Goal: Task Accomplishment & Management: Use online tool/utility

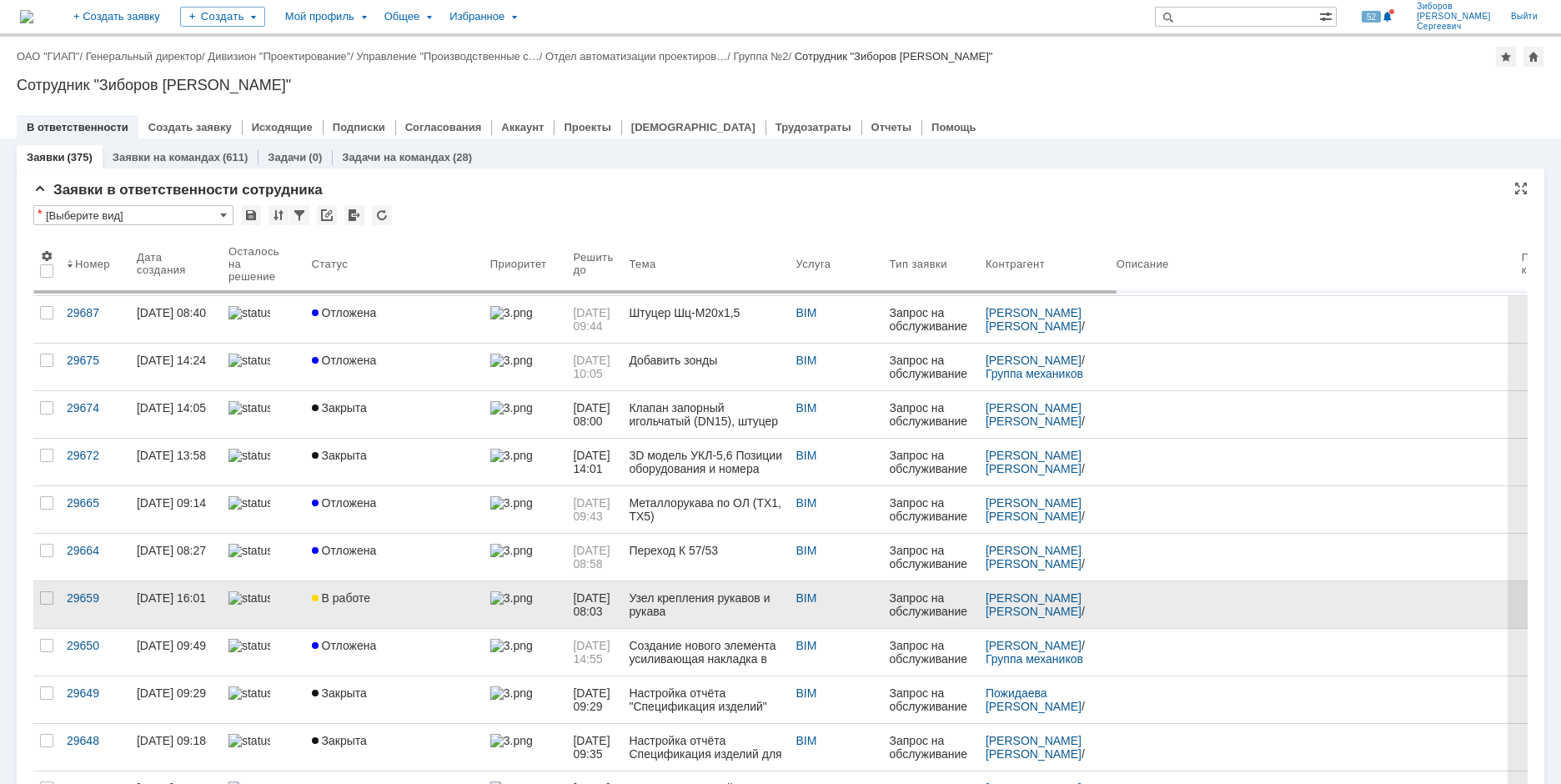
click at [377, 596] on div "В работе" at bounding box center [394, 597] width 165 height 13
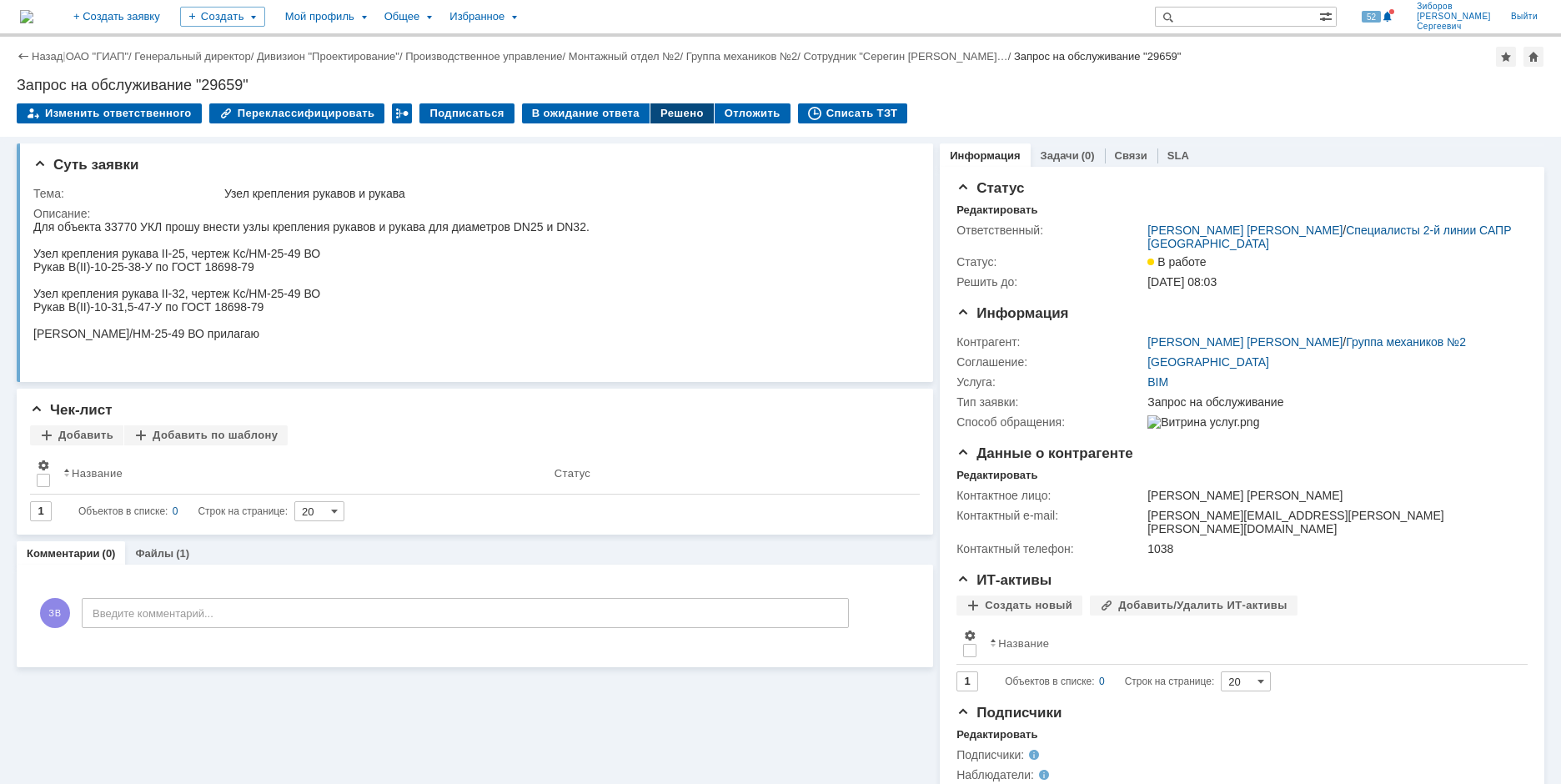
click at [661, 114] on div "Решено" at bounding box center [681, 113] width 63 height 20
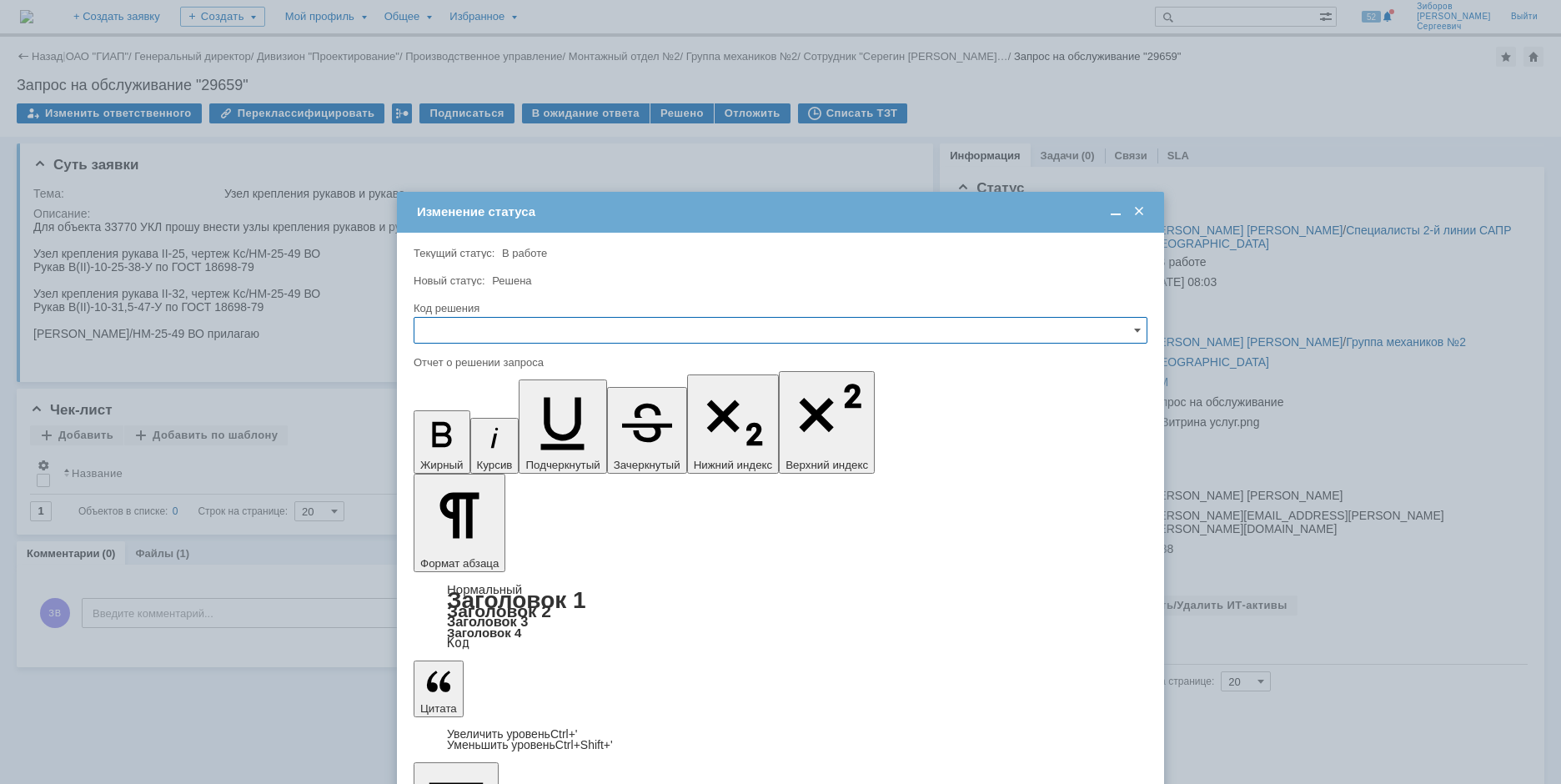
click at [471, 329] on input "text" at bounding box center [780, 330] width 734 height 27
click at [461, 441] on span "Решено" at bounding box center [780, 443] width 713 height 13
type input "Решено"
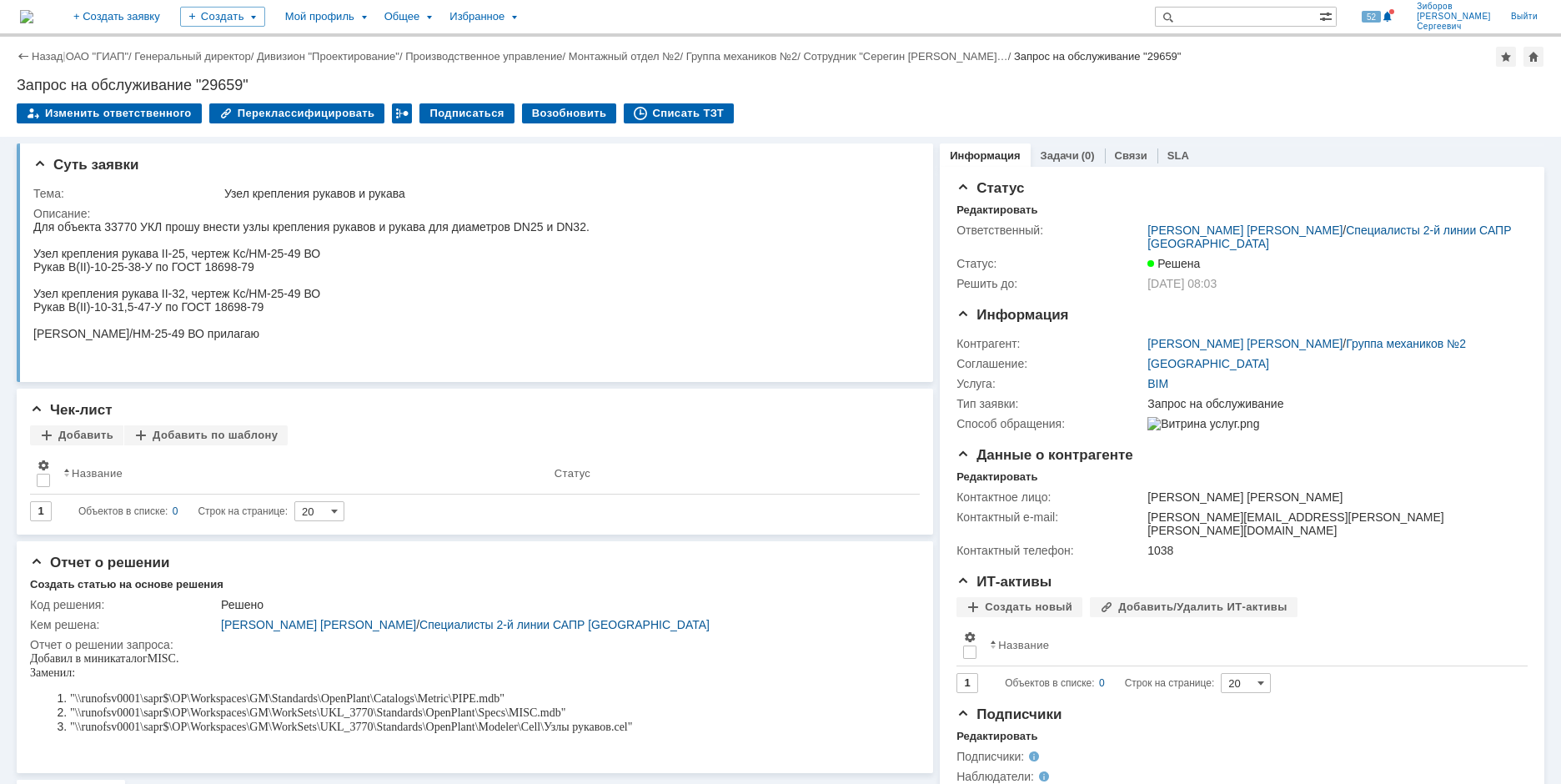
click at [33, 19] on img at bounding box center [26, 16] width 13 height 13
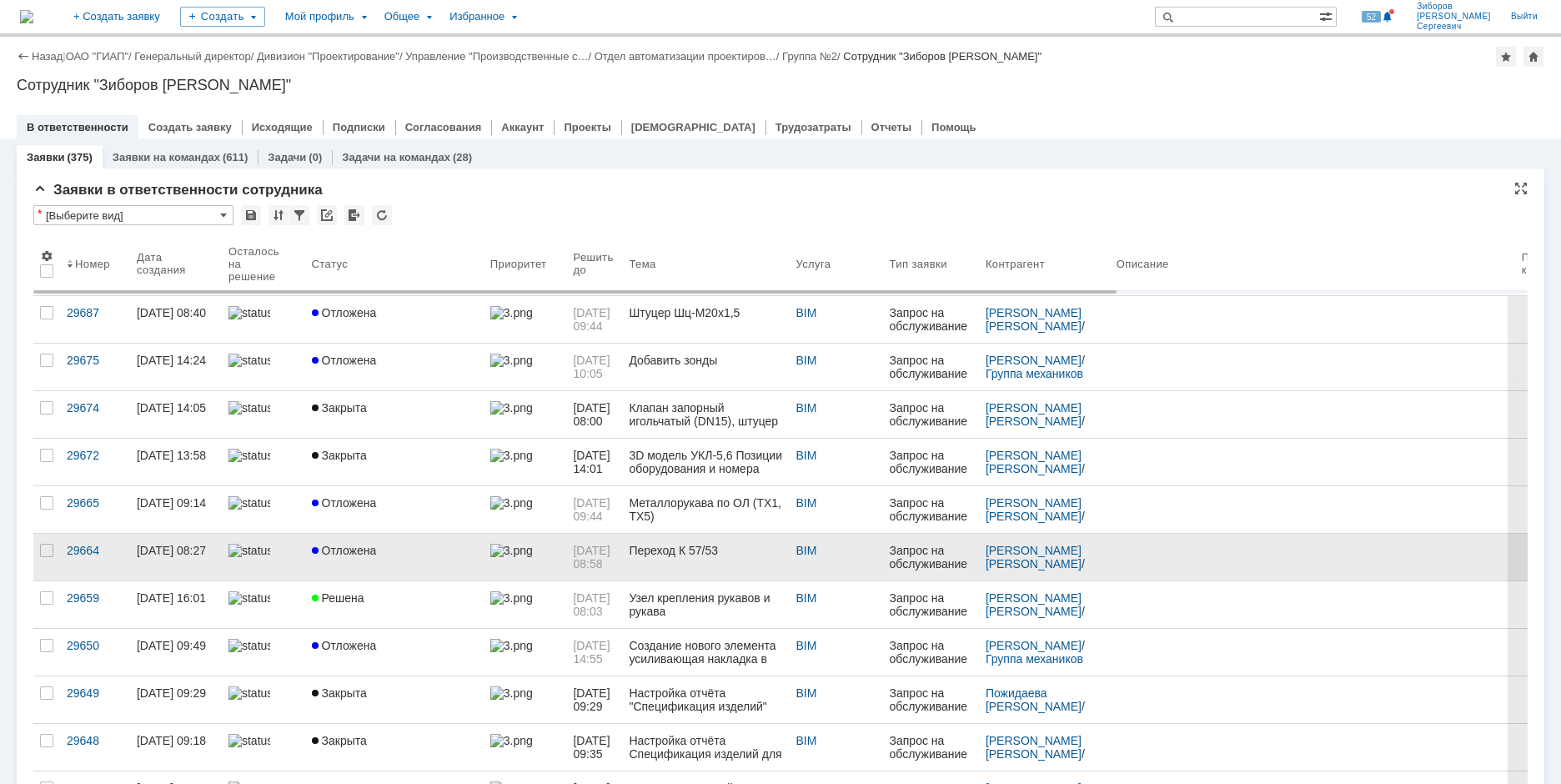
click at [356, 553] on span "Отложена" at bounding box center [344, 550] width 65 height 13
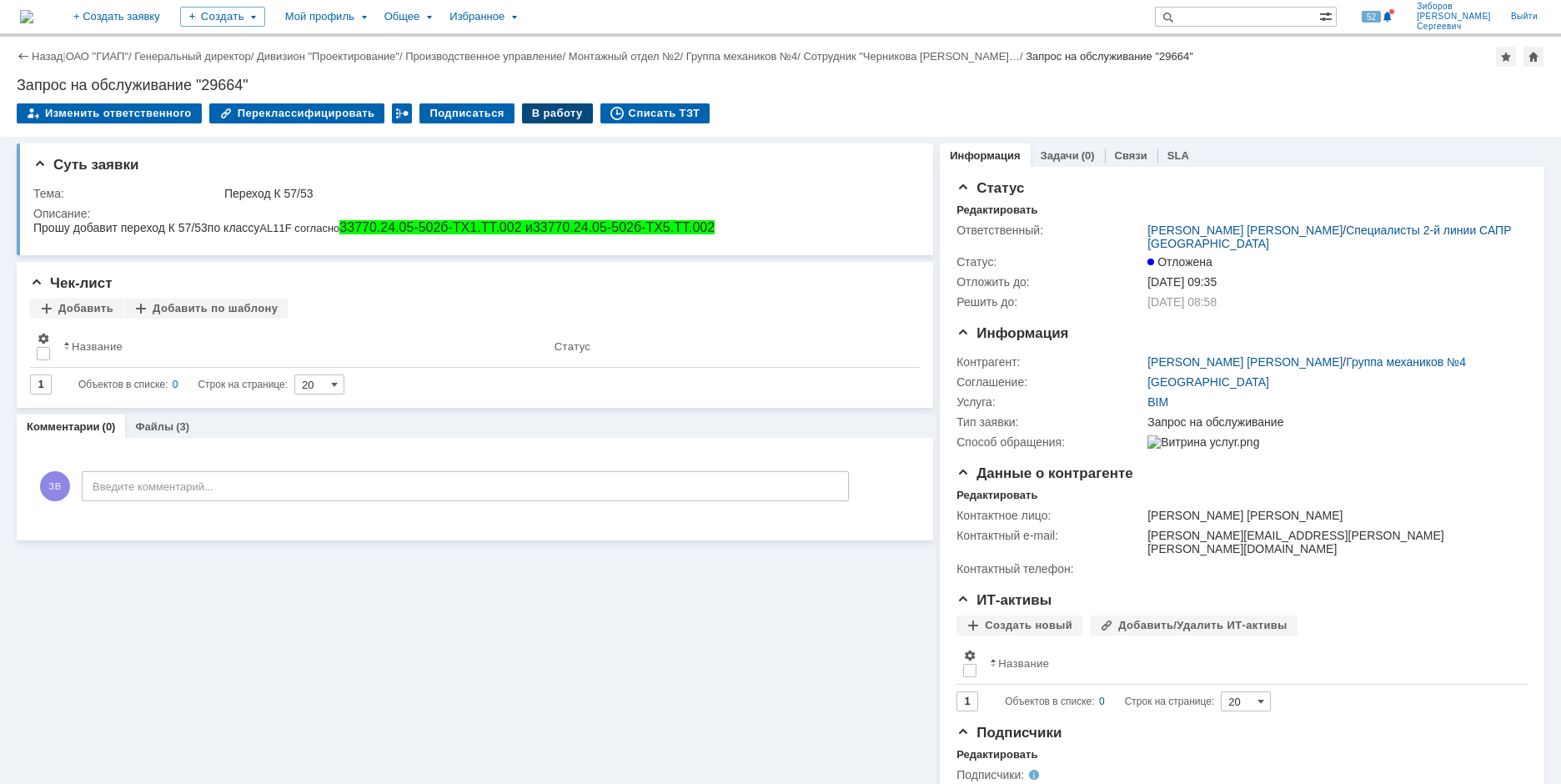
click at [547, 111] on div "В работу" at bounding box center [557, 113] width 71 height 20
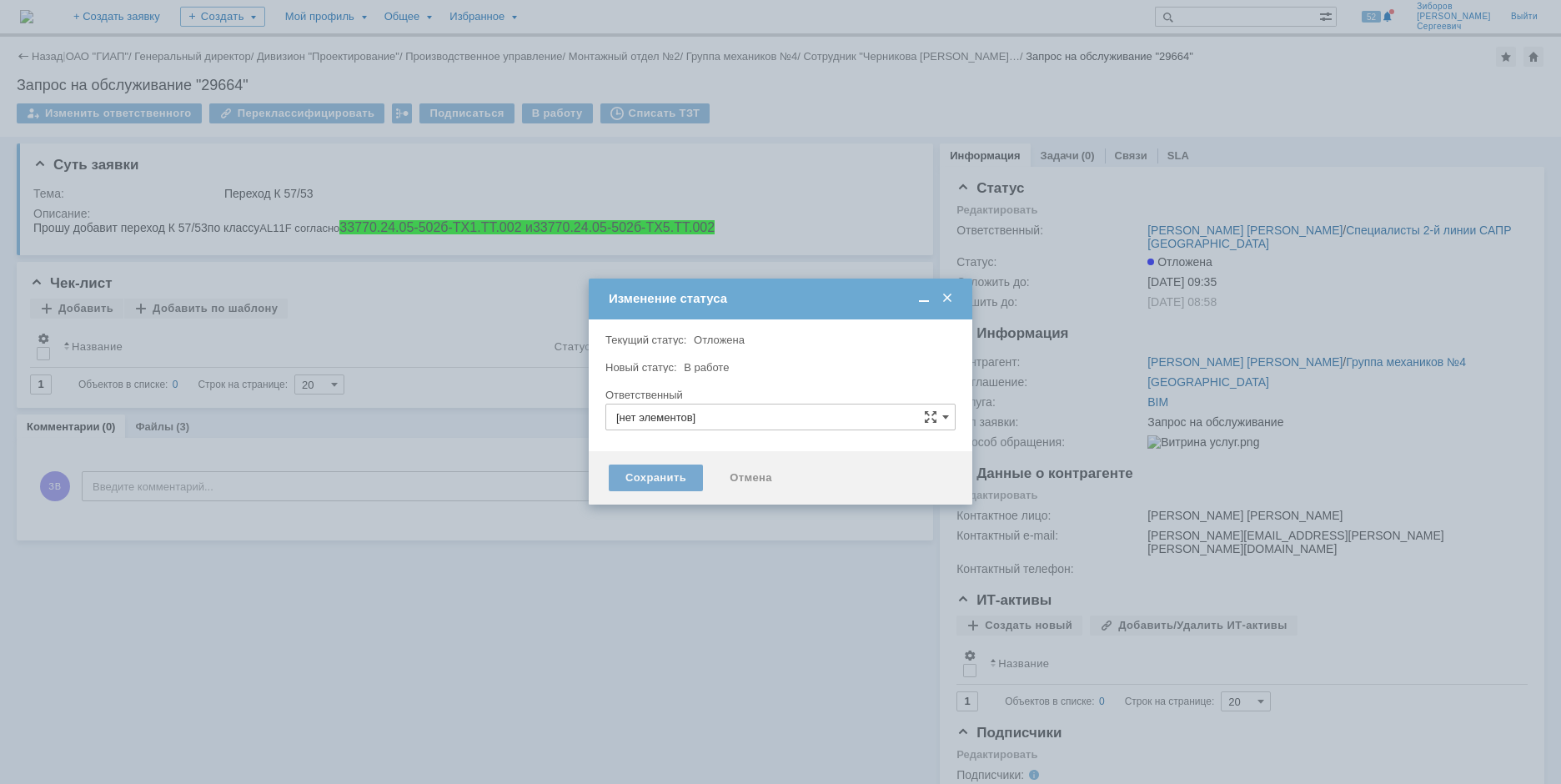
type input "[PERSON_NAME]"
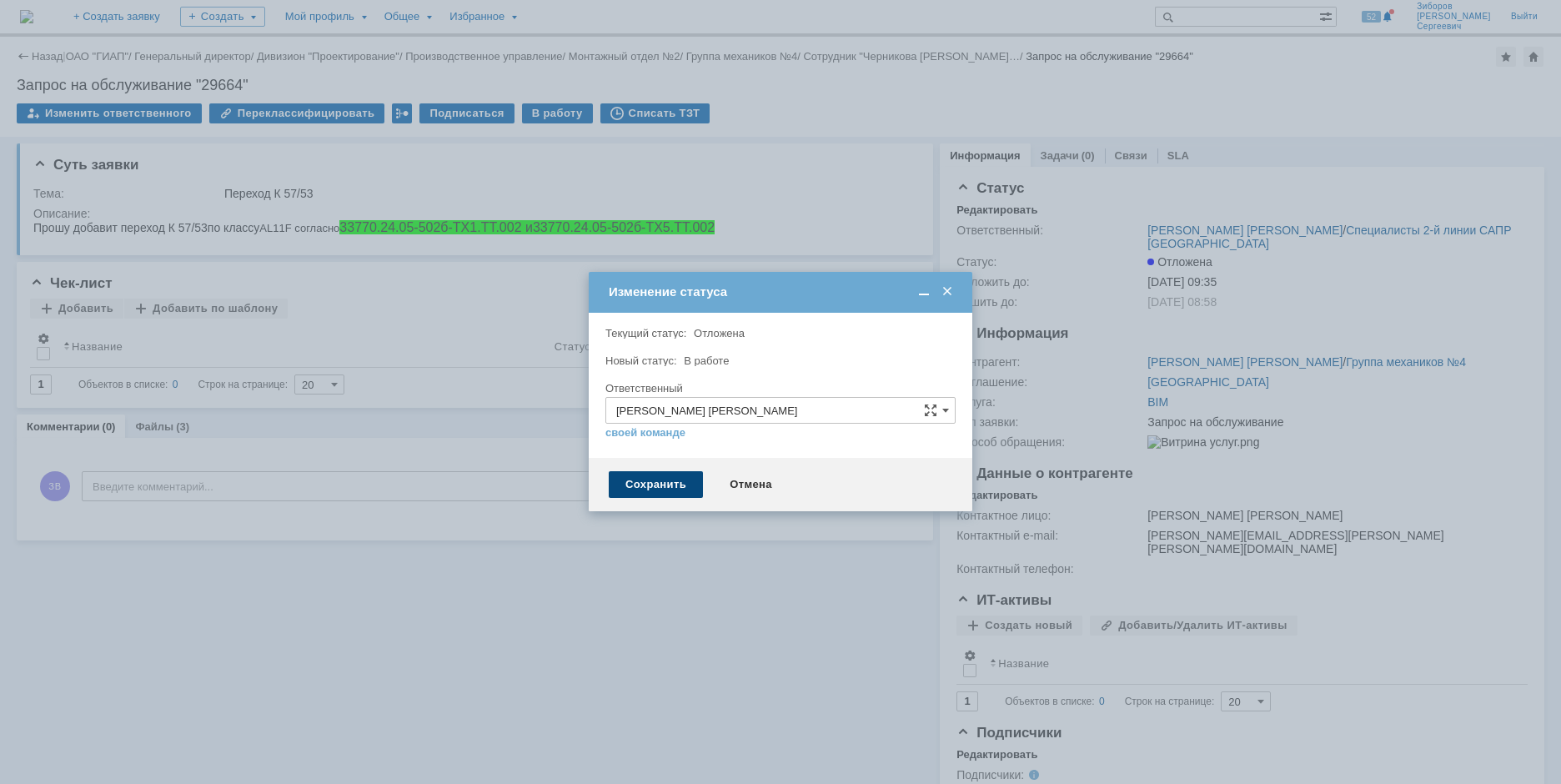
click at [642, 485] on div "Сохранить" at bounding box center [656, 485] width 95 height 27
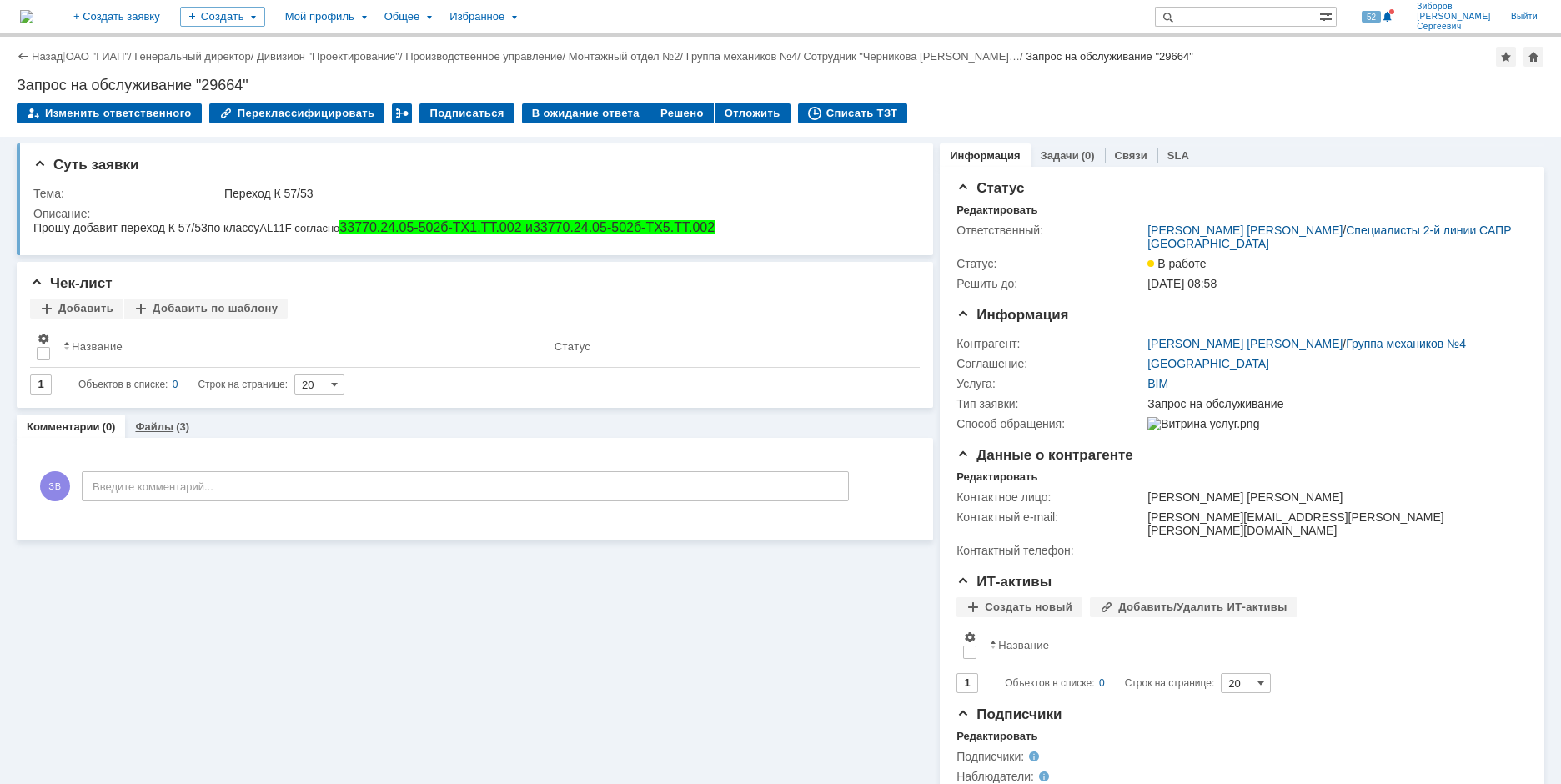
click at [177, 421] on div "(3)" at bounding box center [182, 427] width 13 height 13
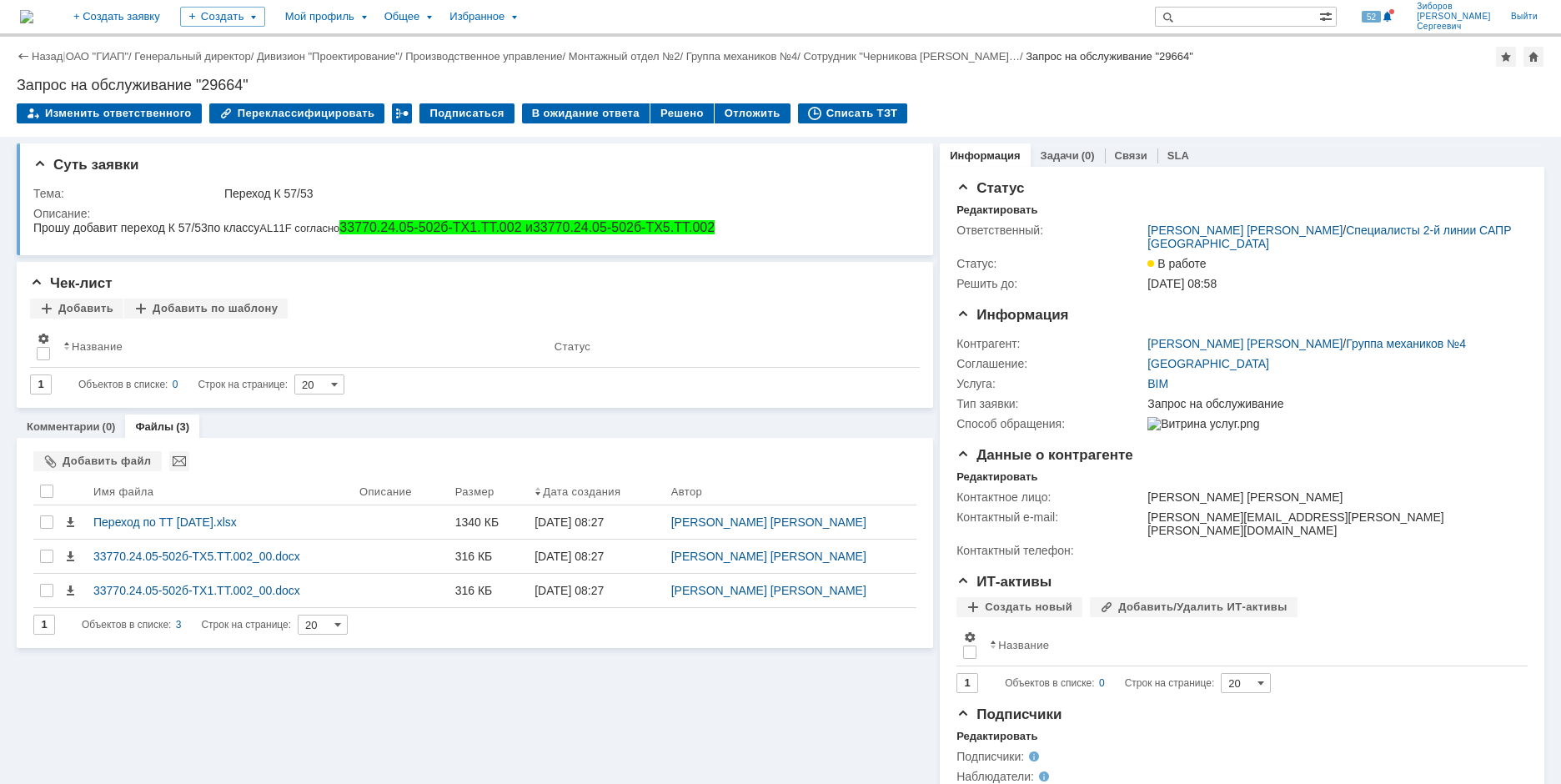
click at [33, 11] on img at bounding box center [26, 16] width 13 height 13
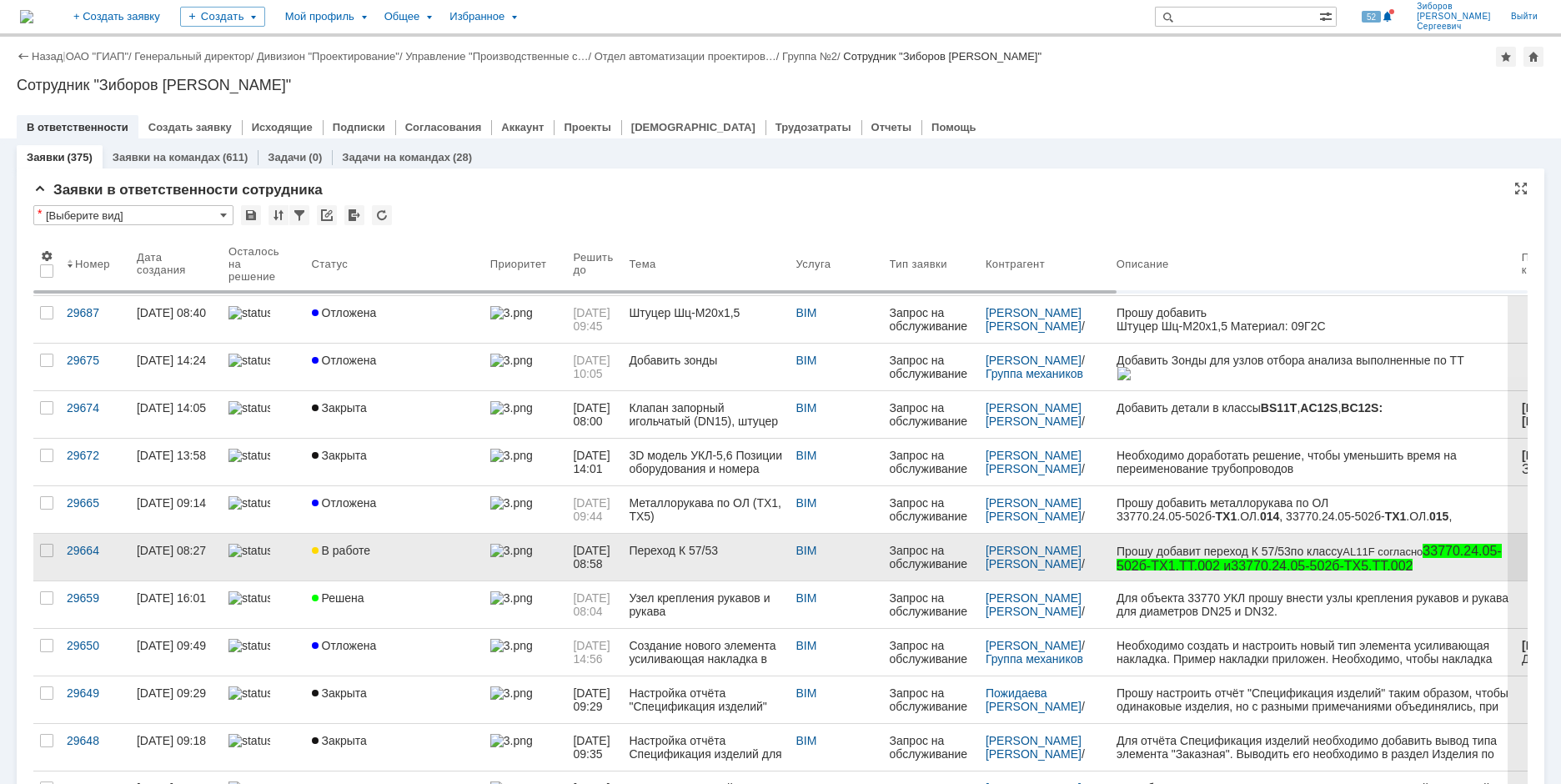
click at [406, 546] on div "В работе" at bounding box center [394, 550] width 165 height 13
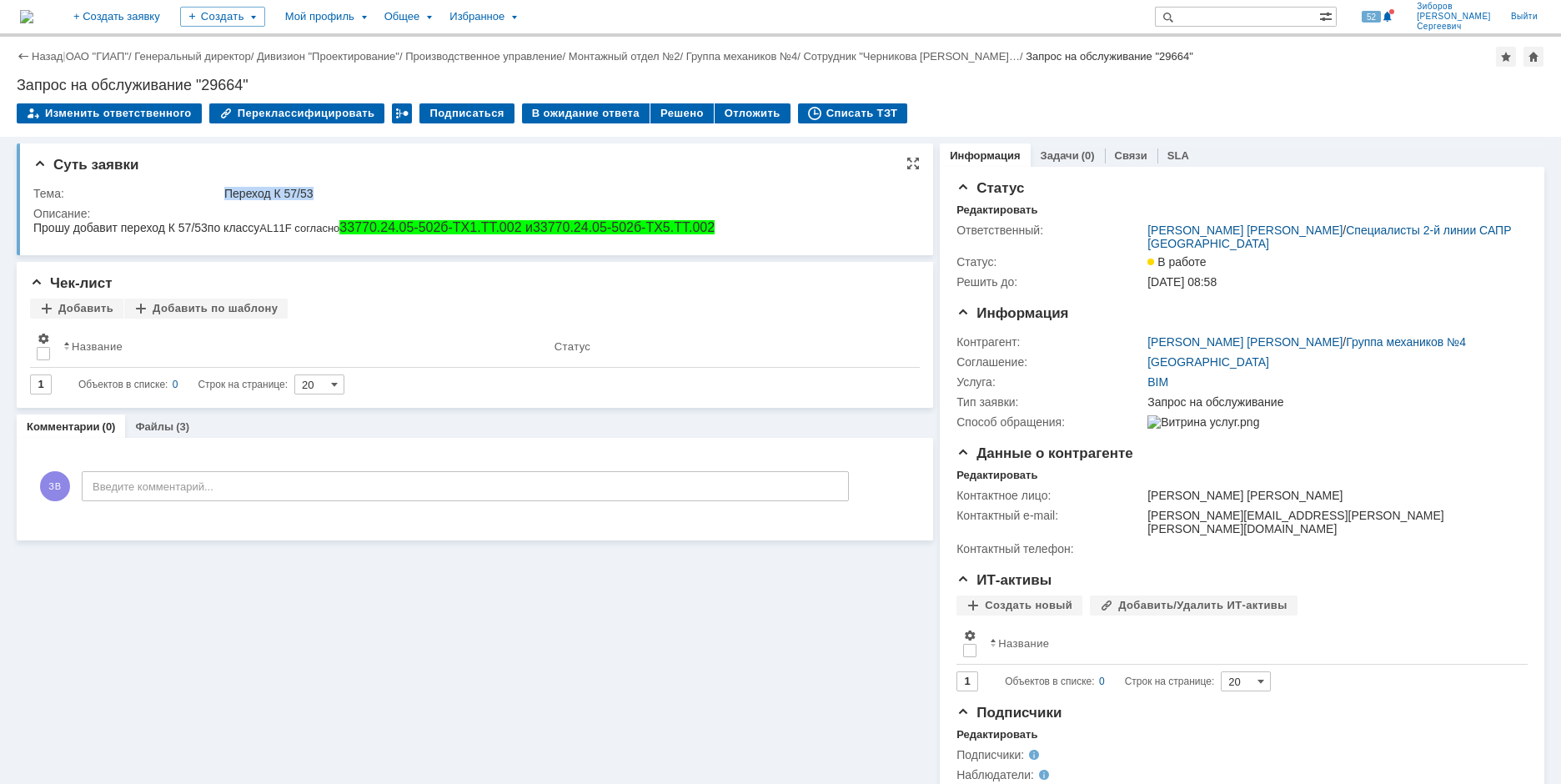
drag, startPoint x: 227, startPoint y: 191, endPoint x: 332, endPoint y: 191, distance: 105.0
click at [332, 191] on div "Переход К 57/53" at bounding box center [566, 193] width 684 height 13
copy div "Переход К 57/53"
drag, startPoint x: 45, startPoint y: 86, endPoint x: 280, endPoint y: 82, distance: 235.0
click at [280, 82] on div "Запрос на обслуживание "29664"" at bounding box center [780, 85] width 1528 height 17
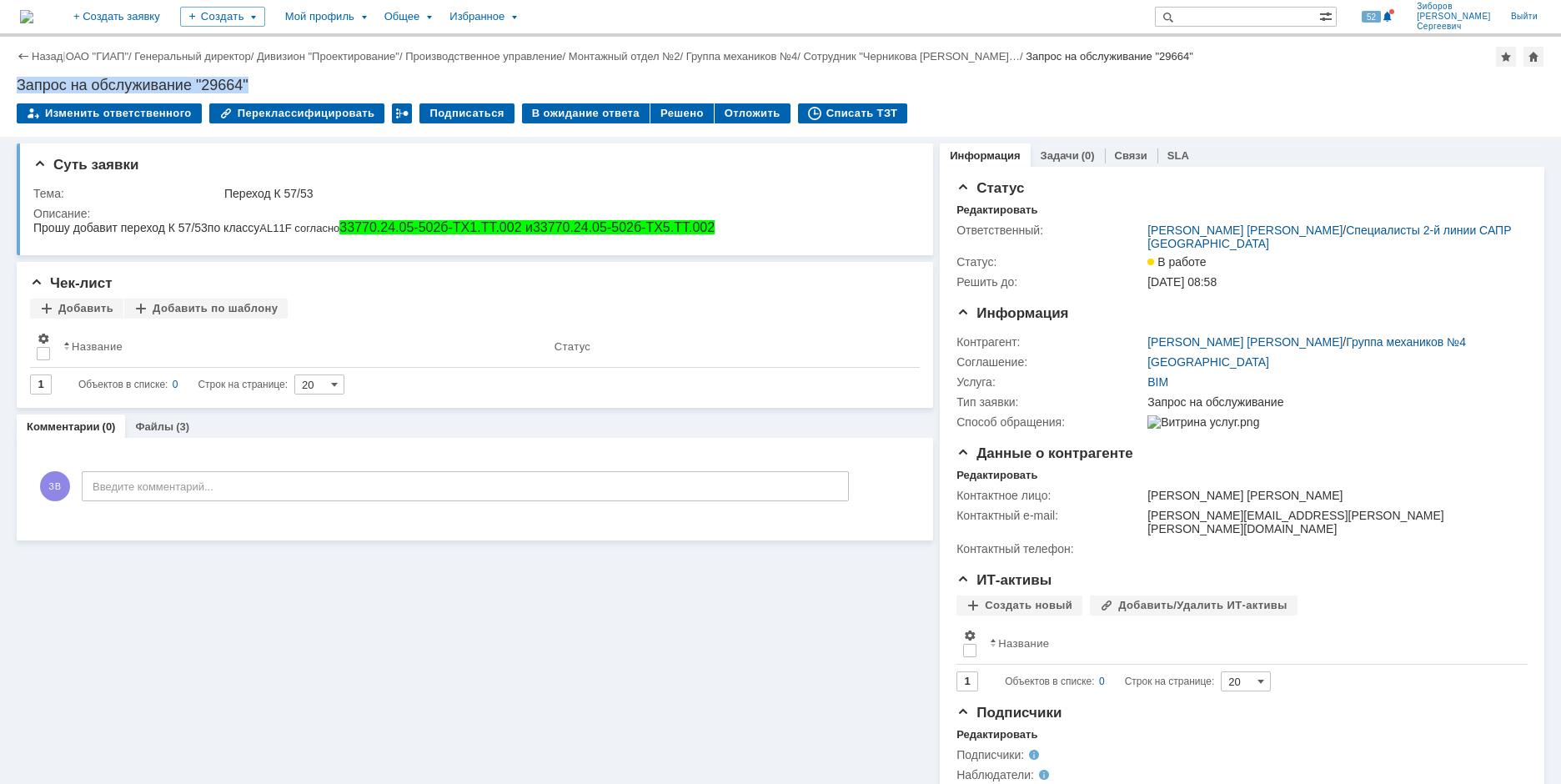
copy div "Запрос на обслуживание "29664""
click at [38, 195] on div "Тема:" at bounding box center [127, 193] width 188 height 13
drag, startPoint x: 33, startPoint y: 193, endPoint x: 134, endPoint y: 213, distance: 103.0
click at [134, 213] on tbody "Тема: Переход К 57/53 Описание:" at bounding box center [472, 212] width 878 height 58
copy tbody "Тема: Переход К 57/53 Описание:"
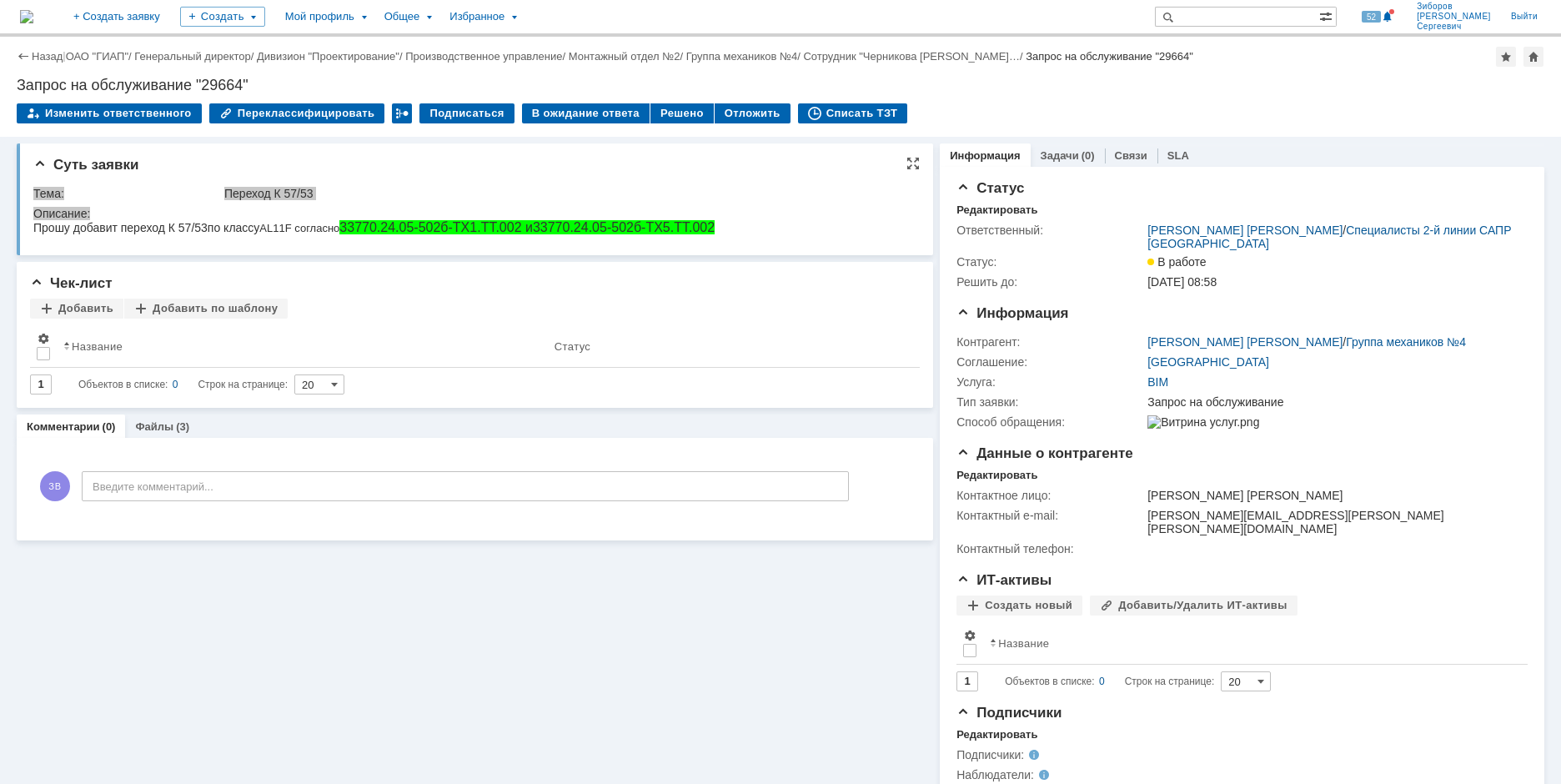
drag, startPoint x: 107, startPoint y: 233, endPoint x: 99, endPoint y: 233, distance: 8.0
click at [107, 233] on span "Прошу добавит переход К 57/53" at bounding box center [120, 227] width 174 height 13
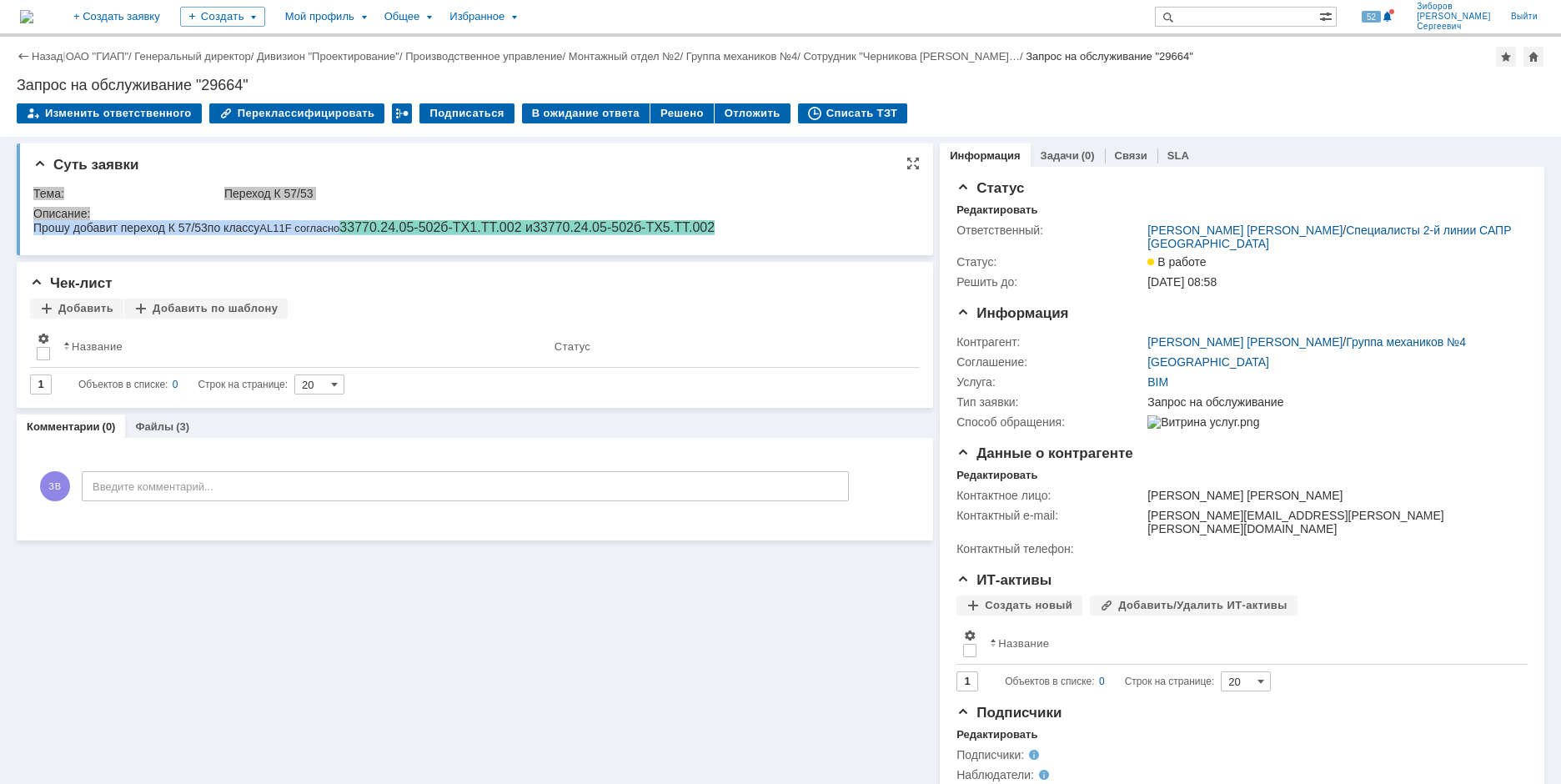
drag, startPoint x: 35, startPoint y: 230, endPoint x: 775, endPoint y: 232, distance: 740.0
click at [775, 232] on html "Прошу добавит переход К 57/53 по классу AL11F согласно 33770.24.05-502б-ТХ1.ТТ.…" at bounding box center [468, 228] width 870 height 15
copy div "Прошу добавит переход К 57/53 по классу AL11F согласно 33770.24.05-502б-ТХ1.ТТ.…"
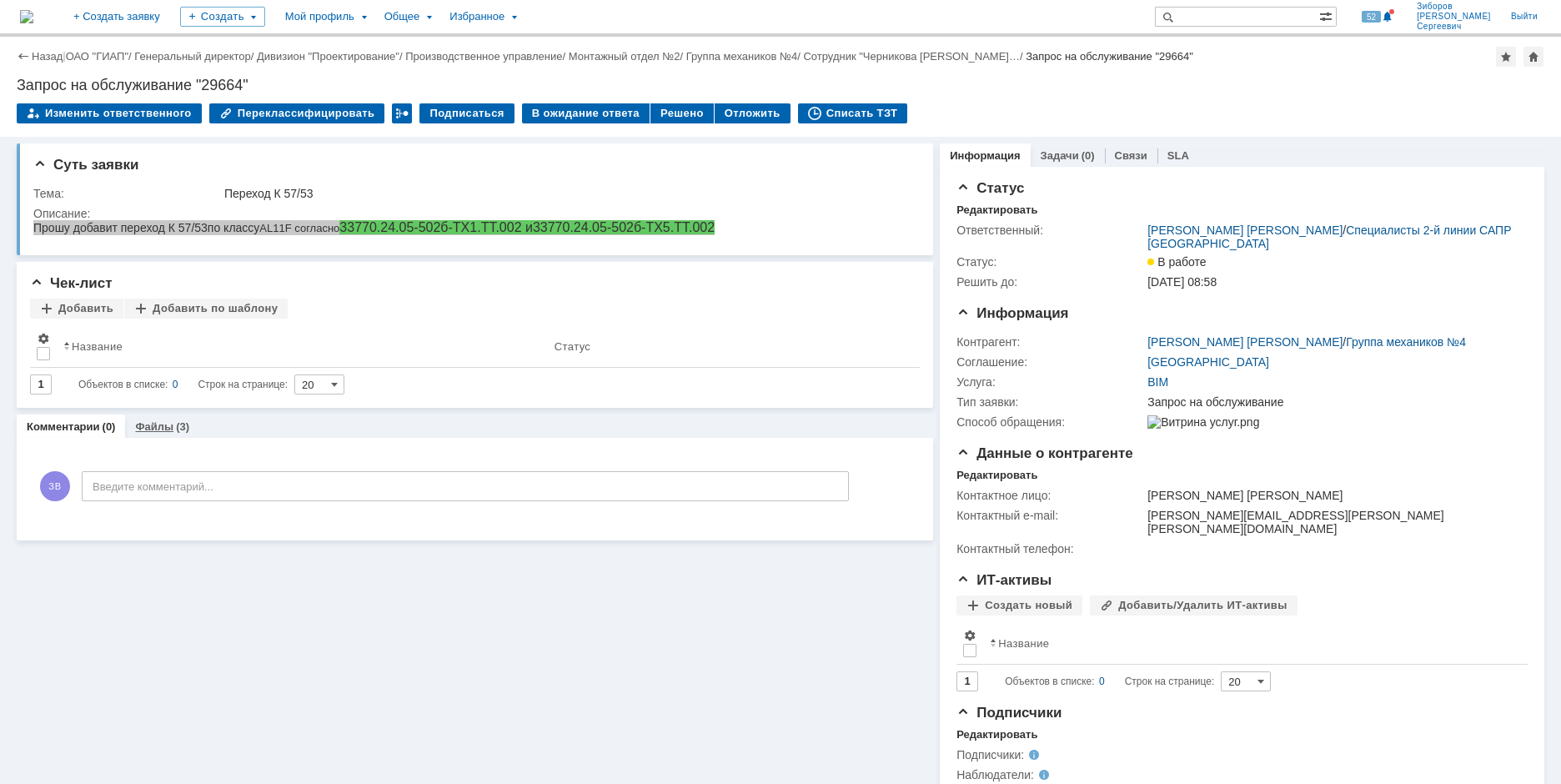
click at [171, 430] on div "Файлы (3)" at bounding box center [162, 427] width 54 height 11
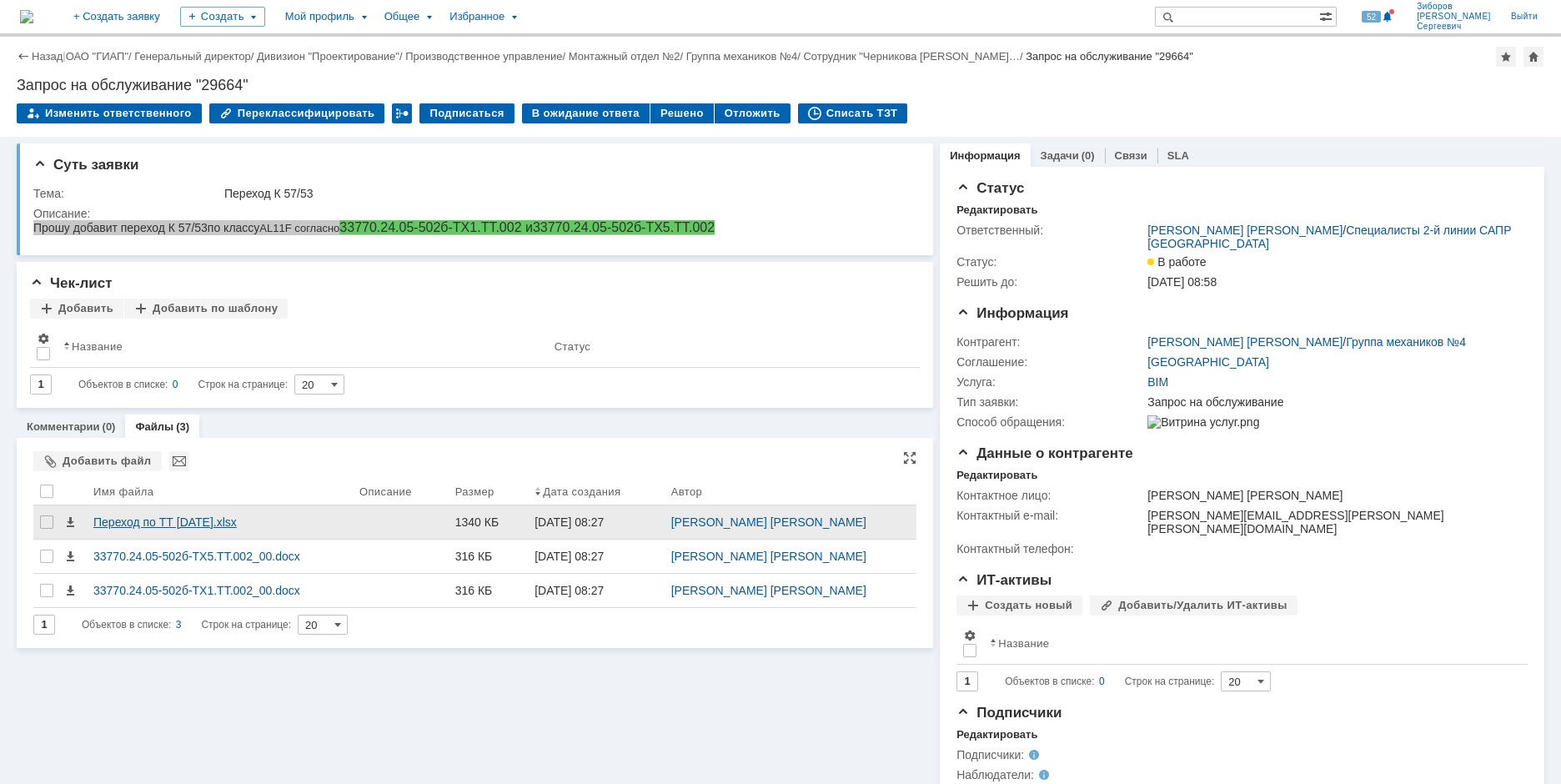
click at [137, 518] on div "Переход по ТТ 06.10.25.xlsx" at bounding box center [220, 521] width 253 height 13
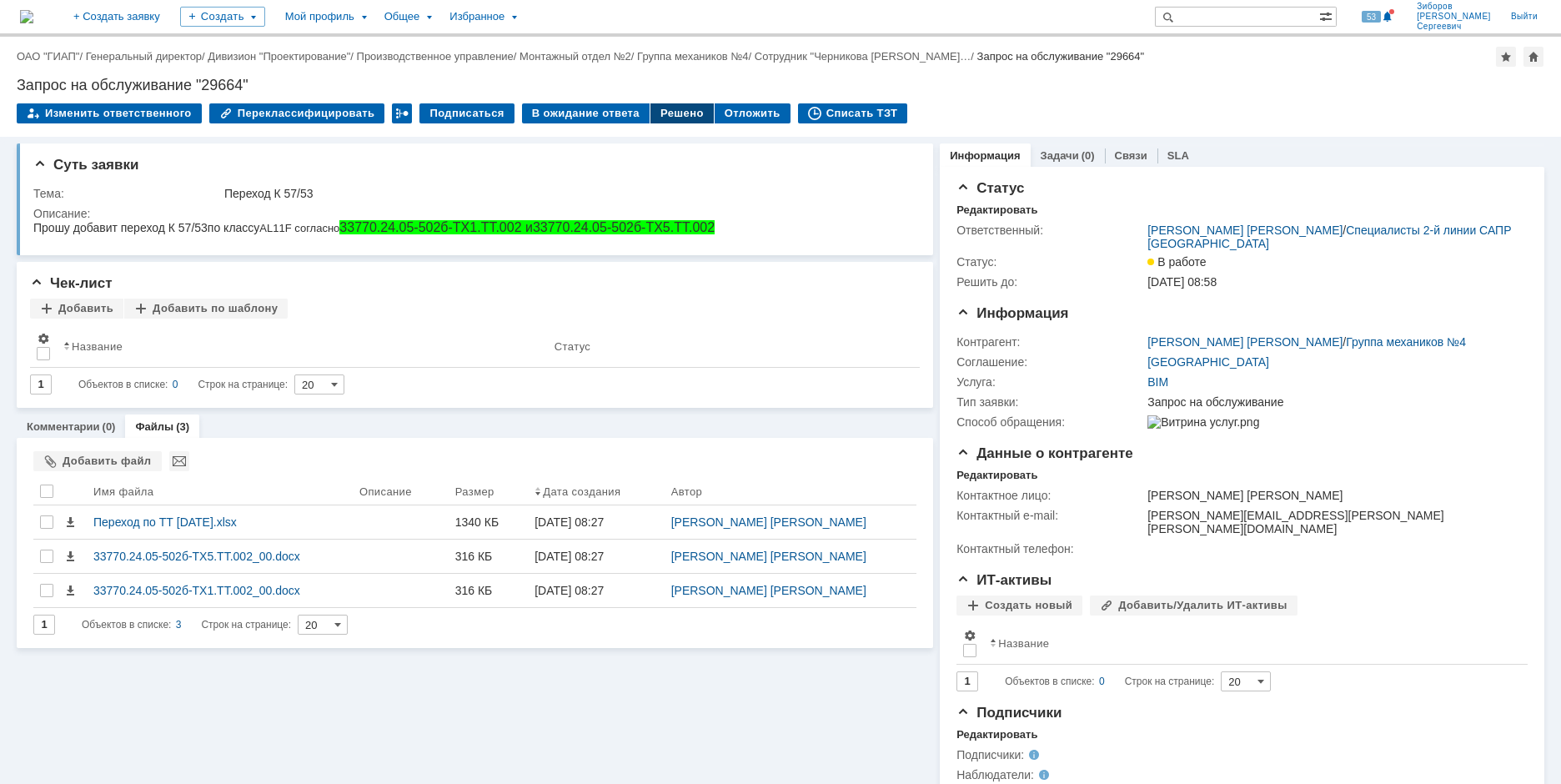
click at [663, 110] on div "Решено" at bounding box center [681, 113] width 63 height 20
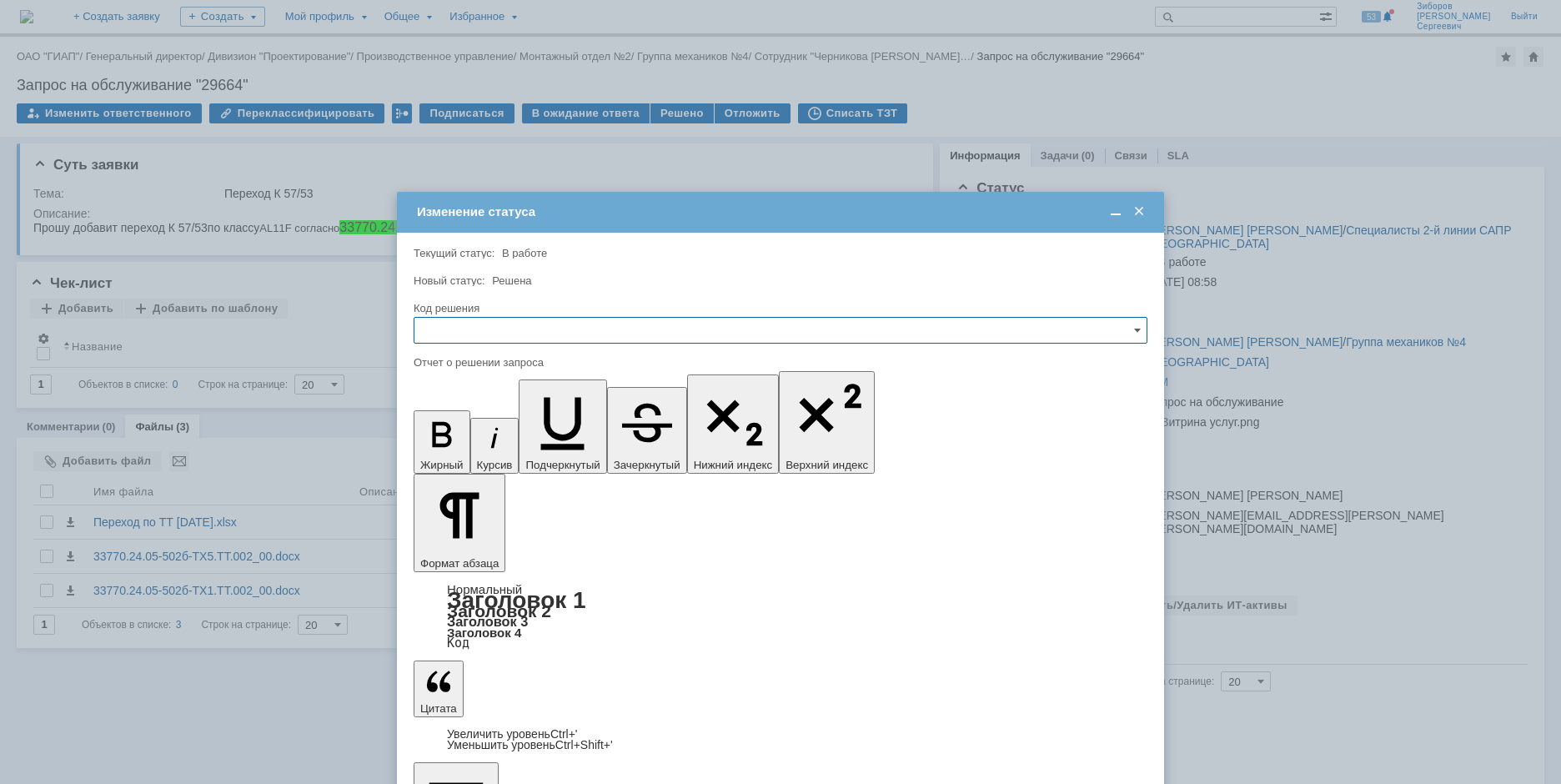
click at [474, 329] on input "text" at bounding box center [780, 330] width 734 height 27
click at [455, 442] on span "Решено" at bounding box center [780, 443] width 713 height 13
type input "Решено"
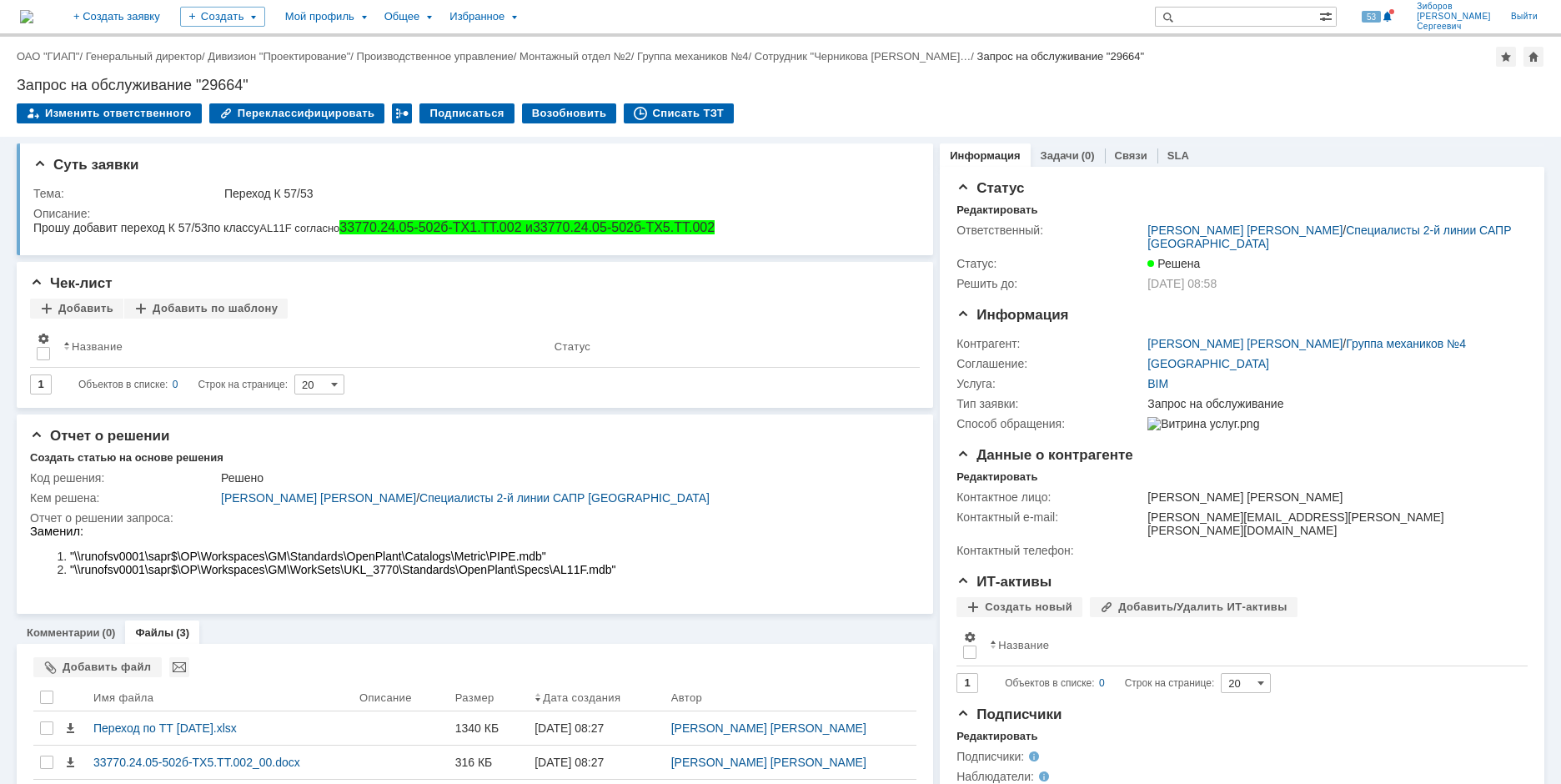
click at [33, 14] on img at bounding box center [26, 16] width 13 height 13
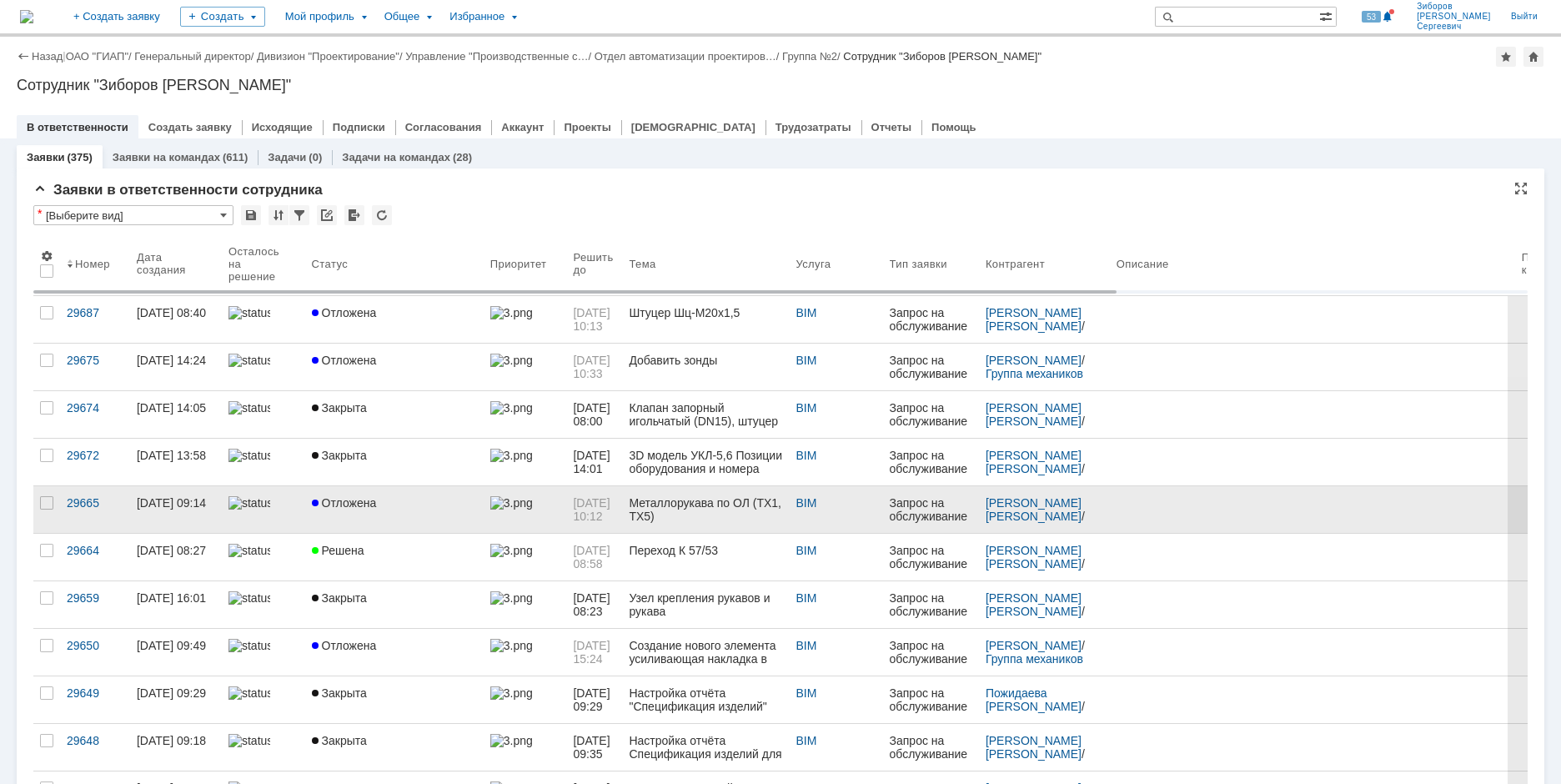
click at [354, 509] on span "Отложена" at bounding box center [344, 503] width 65 height 13
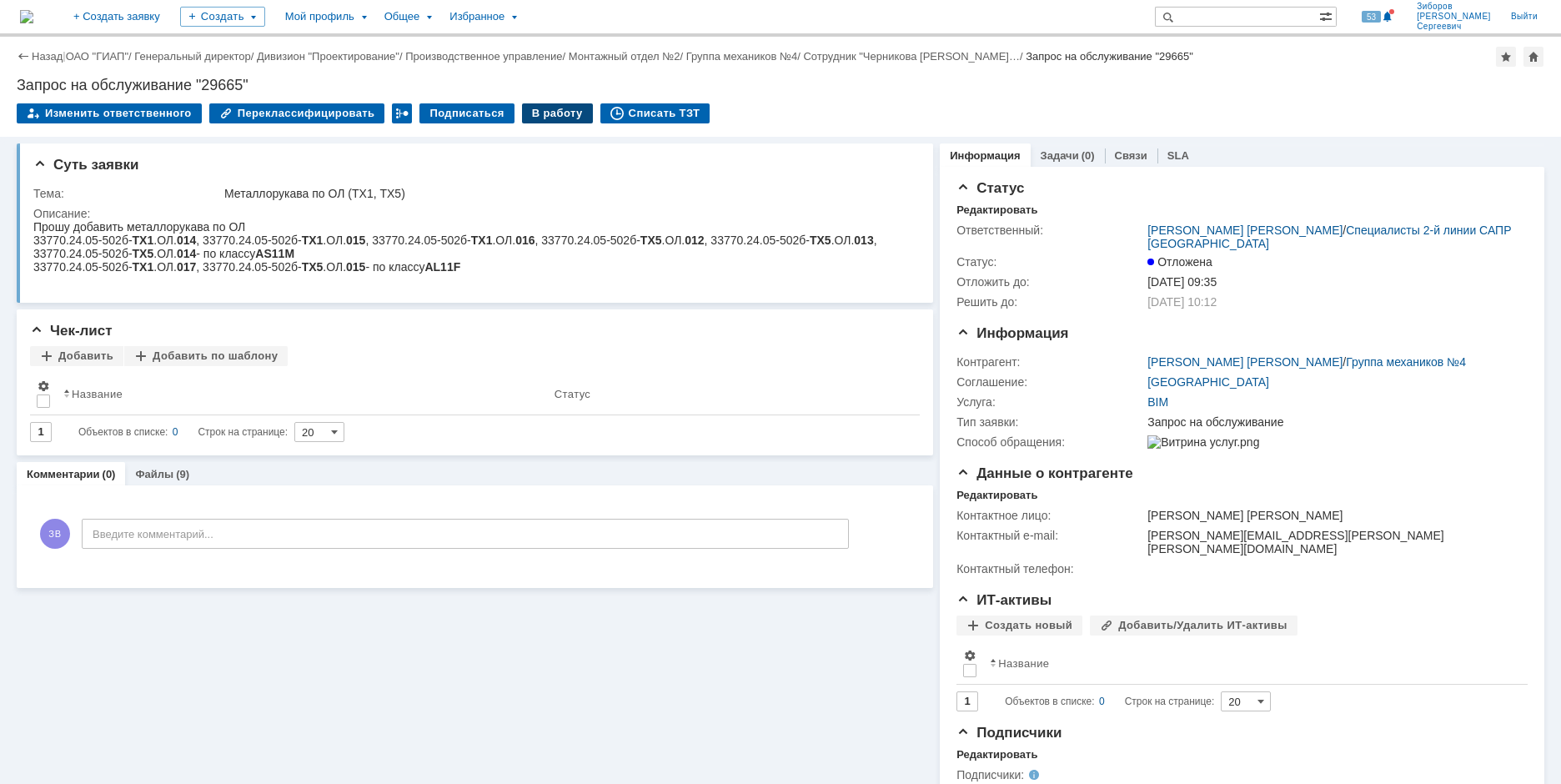
click at [547, 115] on div "В работу" at bounding box center [557, 113] width 71 height 20
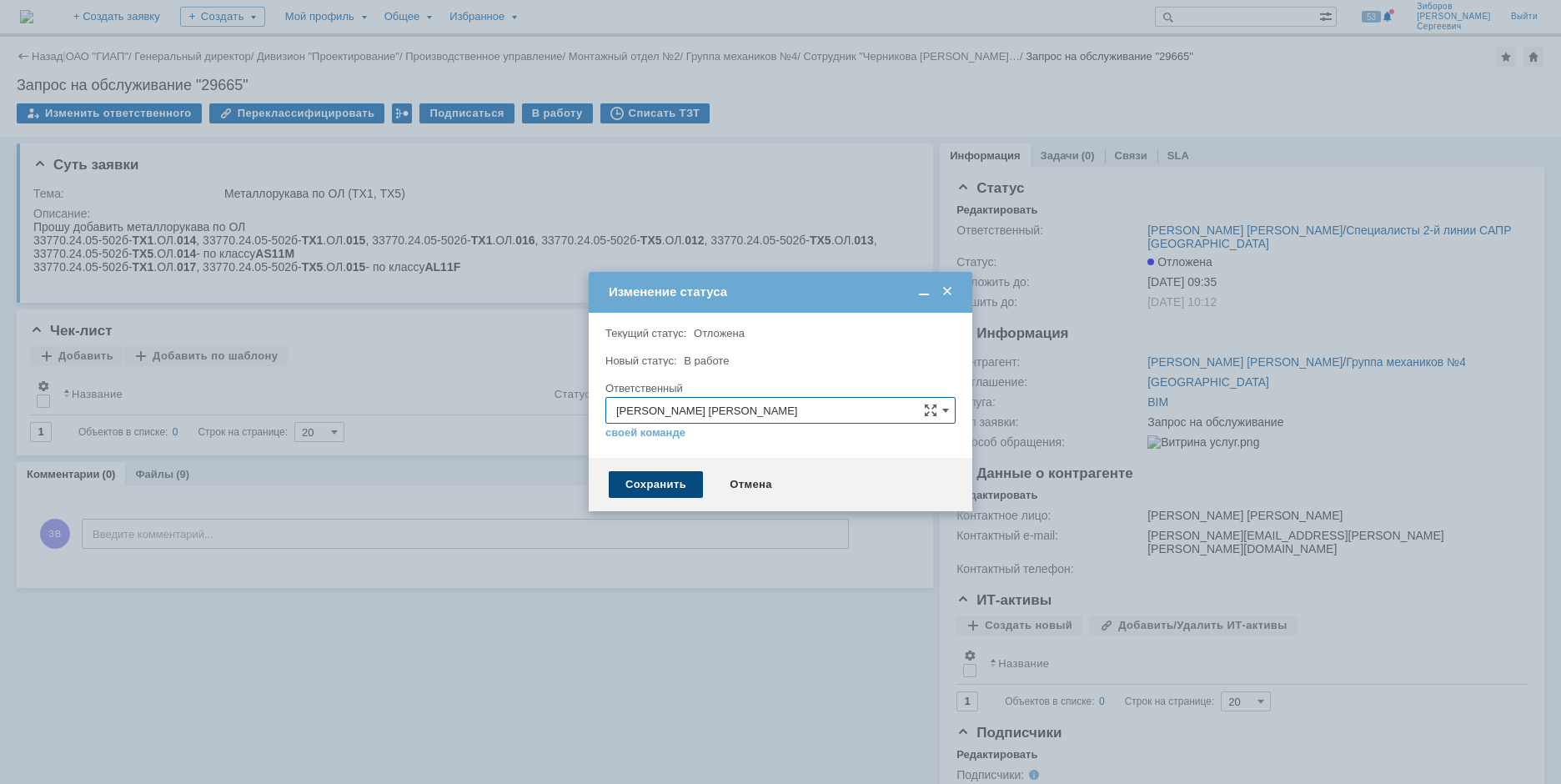
click at [649, 484] on div "Сохранить" at bounding box center [656, 485] width 95 height 27
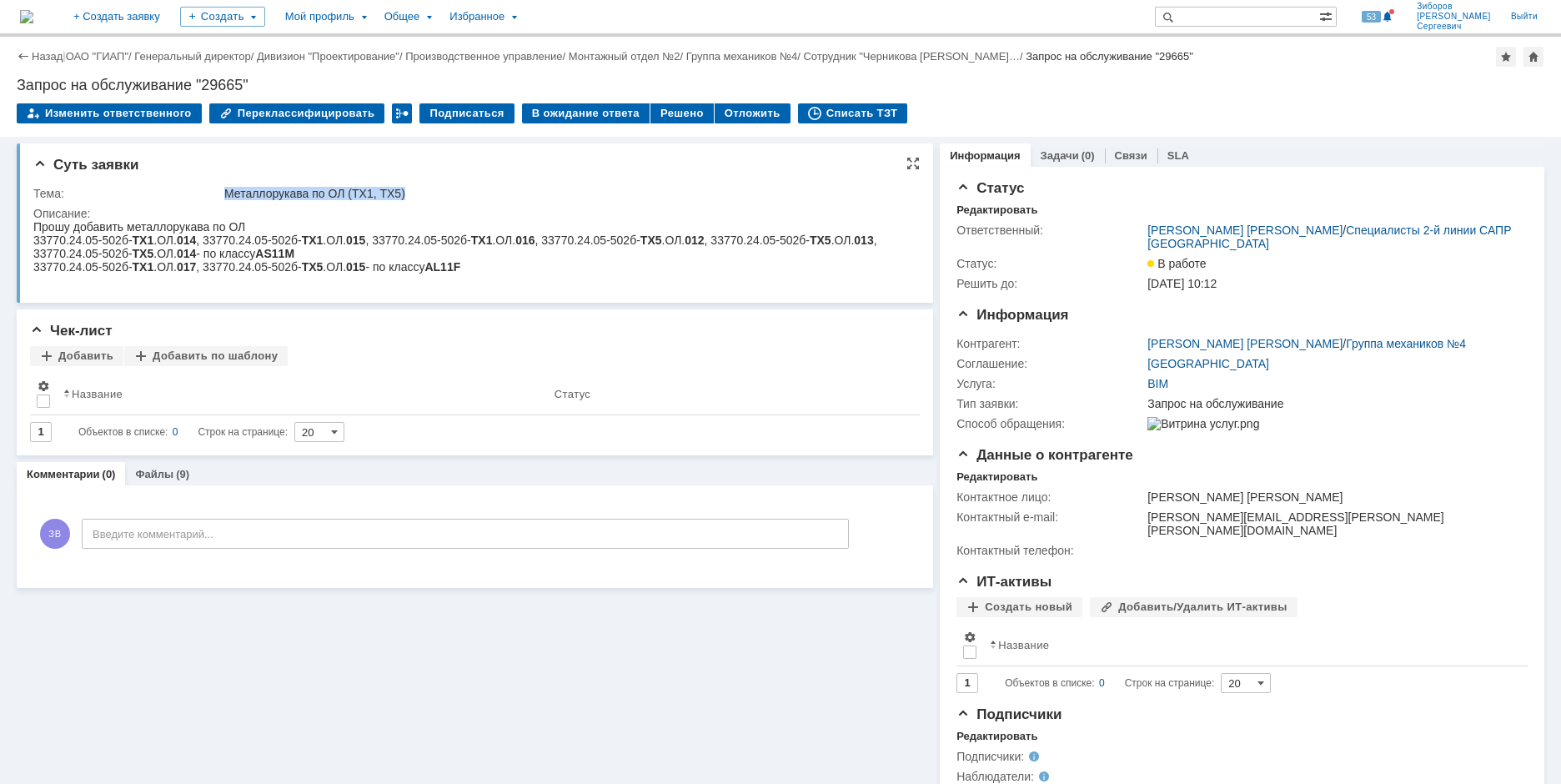
drag, startPoint x: 223, startPoint y: 190, endPoint x: 413, endPoint y: 193, distance: 190.0
click at [413, 193] on td "Металлорукава по ОЛ (ТХ1, ТХ5)" at bounding box center [565, 193] width 690 height 20
copy div "Металлорукава по ОЛ (ТХ1, ТХ5)"
drag, startPoint x: 18, startPoint y: 82, endPoint x: 260, endPoint y: 79, distance: 242.0
click at [260, 79] on div "Запрос на обслуживание "29665"" at bounding box center [780, 85] width 1528 height 17
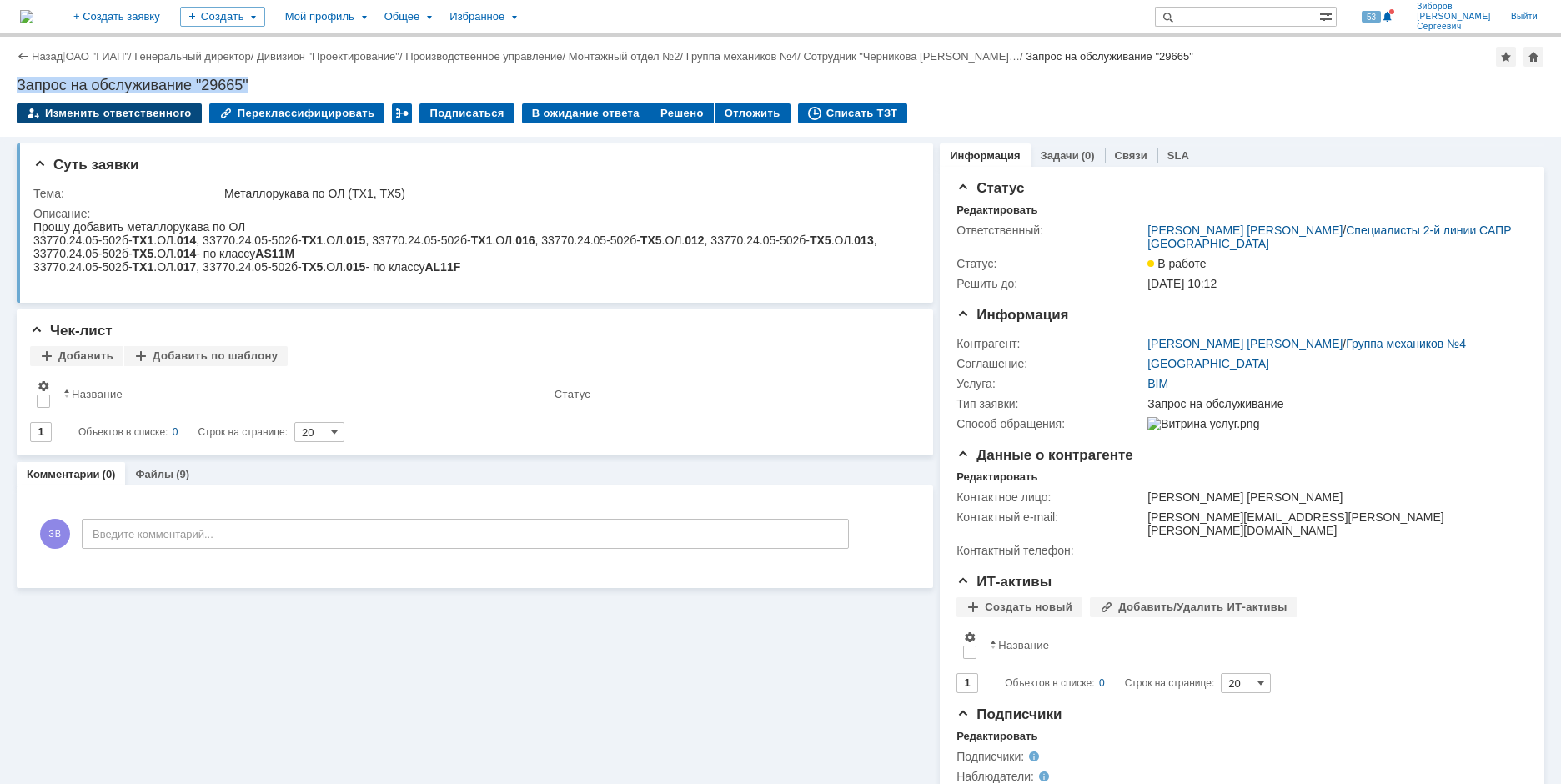
copy div "Запрос на обслуживание "29665""
click at [74, 173] on div "Суть заявки Тема: Металлорукава по ОЛ (ТХ1, ТХ5) Описание:" at bounding box center [475, 223] width 916 height 159
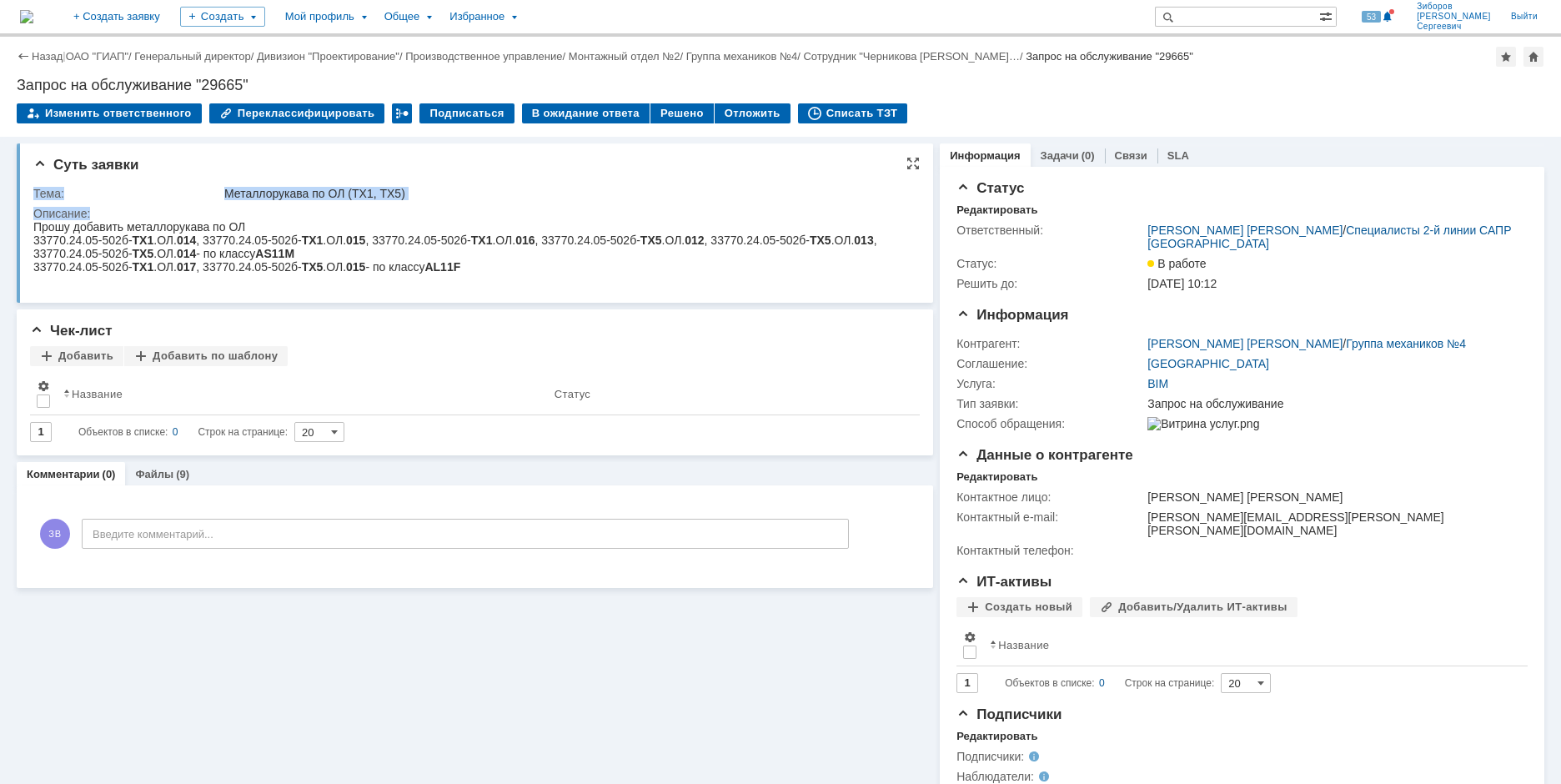
drag, startPoint x: 35, startPoint y: 190, endPoint x: 125, endPoint y: 209, distance: 92.0
click at [125, 209] on tbody "Тема: Металлорукава по ОЛ (ТХ1, ТХ5) Описание:" at bounding box center [472, 236] width 878 height 106
copy tbody "Тема: Металлорукава по ОЛ (ТХ1, ТХ5) Описание:"
click at [351, 260] on div "33770.24.05-502б- ТХ1 .ОЛ. 014 , 33770.24.05-502б- ТХ1 .ОЛ. 015 , 33770.24.05-5…" at bounding box center [468, 246] width 870 height 27
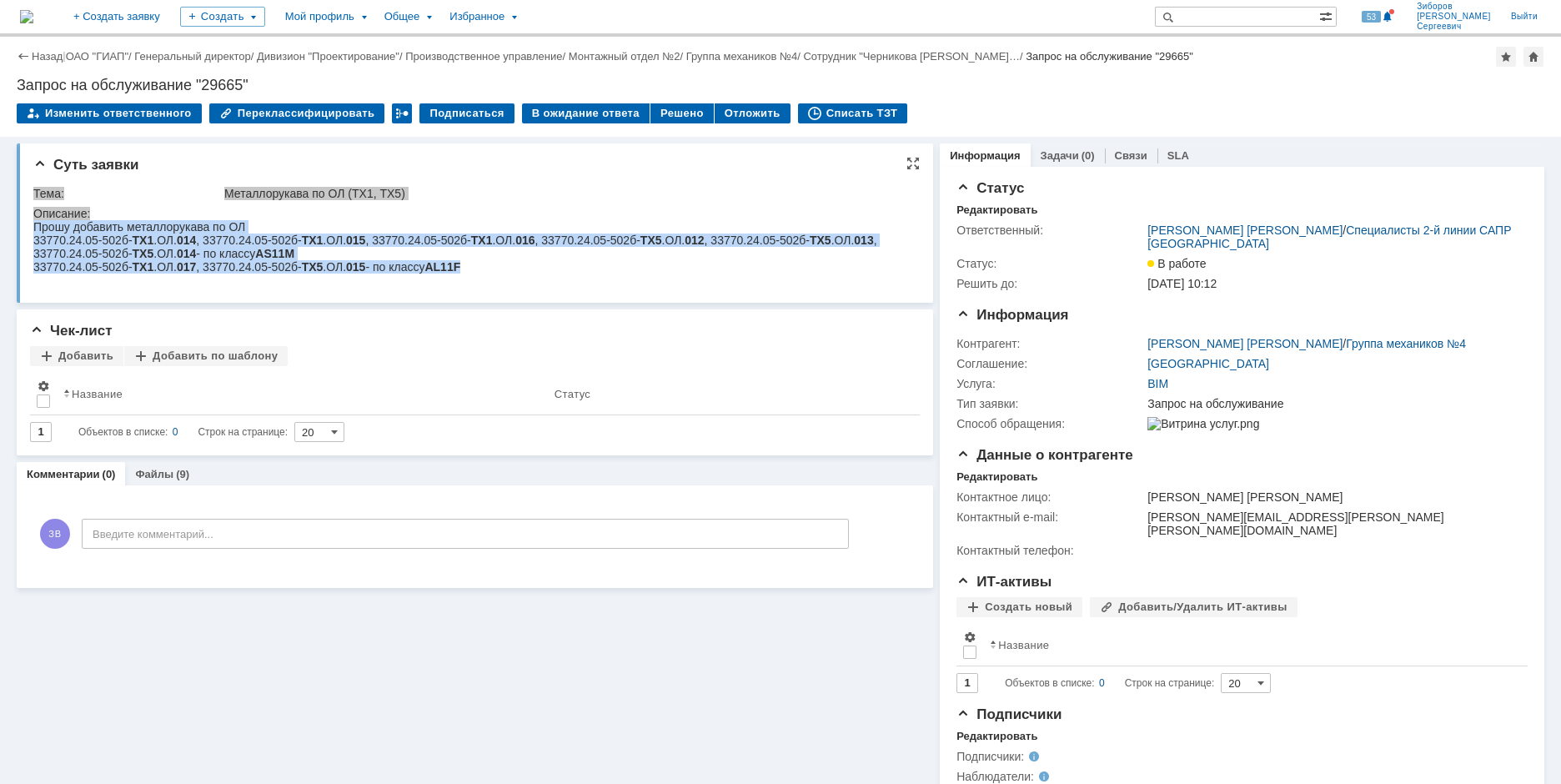
drag, startPoint x: 37, startPoint y: 231, endPoint x: 509, endPoint y: 280, distance: 474.5
click at [509, 273] on body "Прошу добавить металлорукава по ОЛ 33770.24.05-502б- ТХ1 .ОЛ. 014 , 33770.24.05…" at bounding box center [468, 247] width 870 height 54
copy body "Прошу добавить металлорукава по ОЛ 33770.24.05-502б- ТХ1 .ОЛ. 014 , 33770.24.05…"
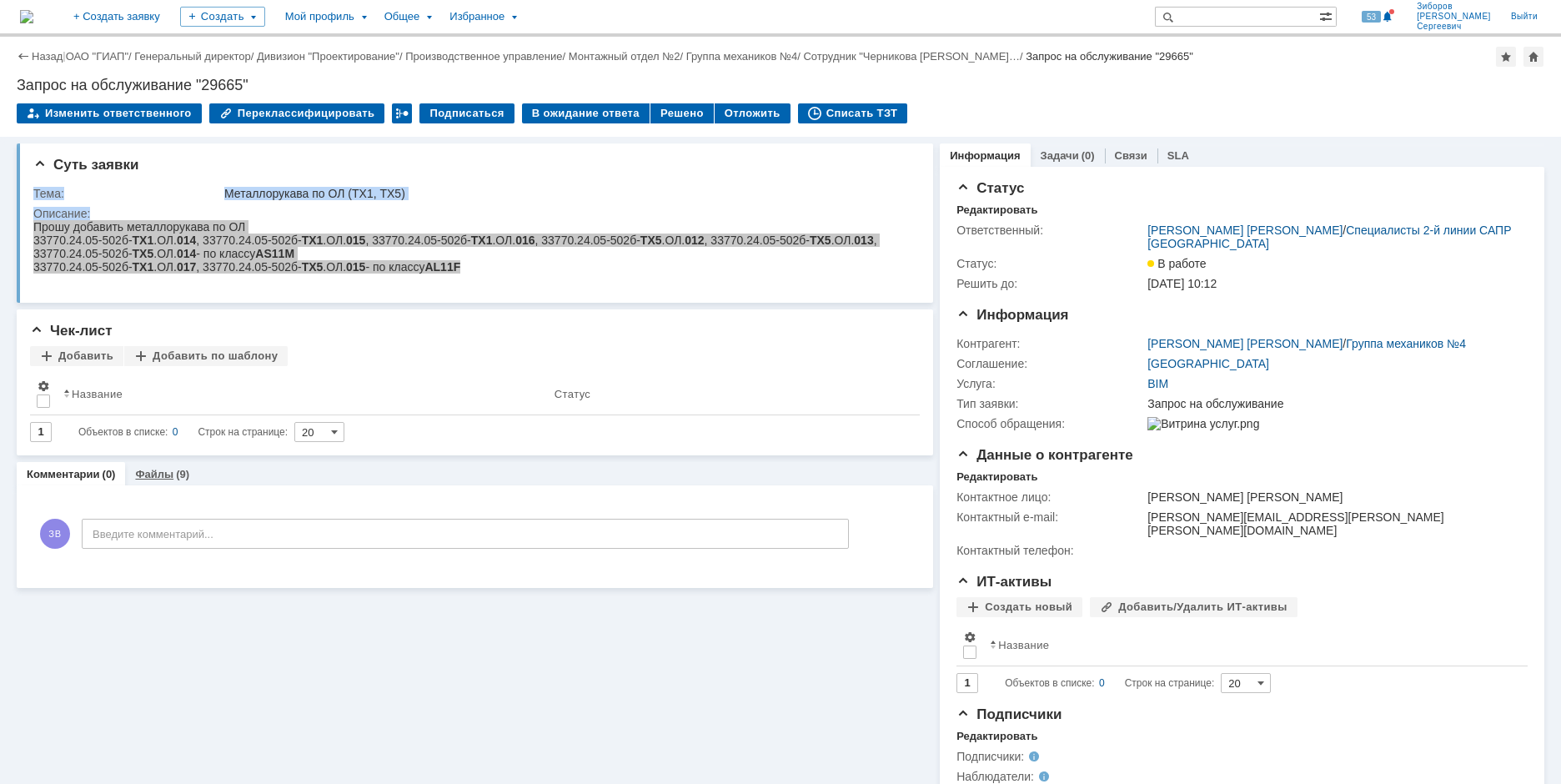
click at [139, 472] on link "Файлы" at bounding box center [154, 474] width 38 height 13
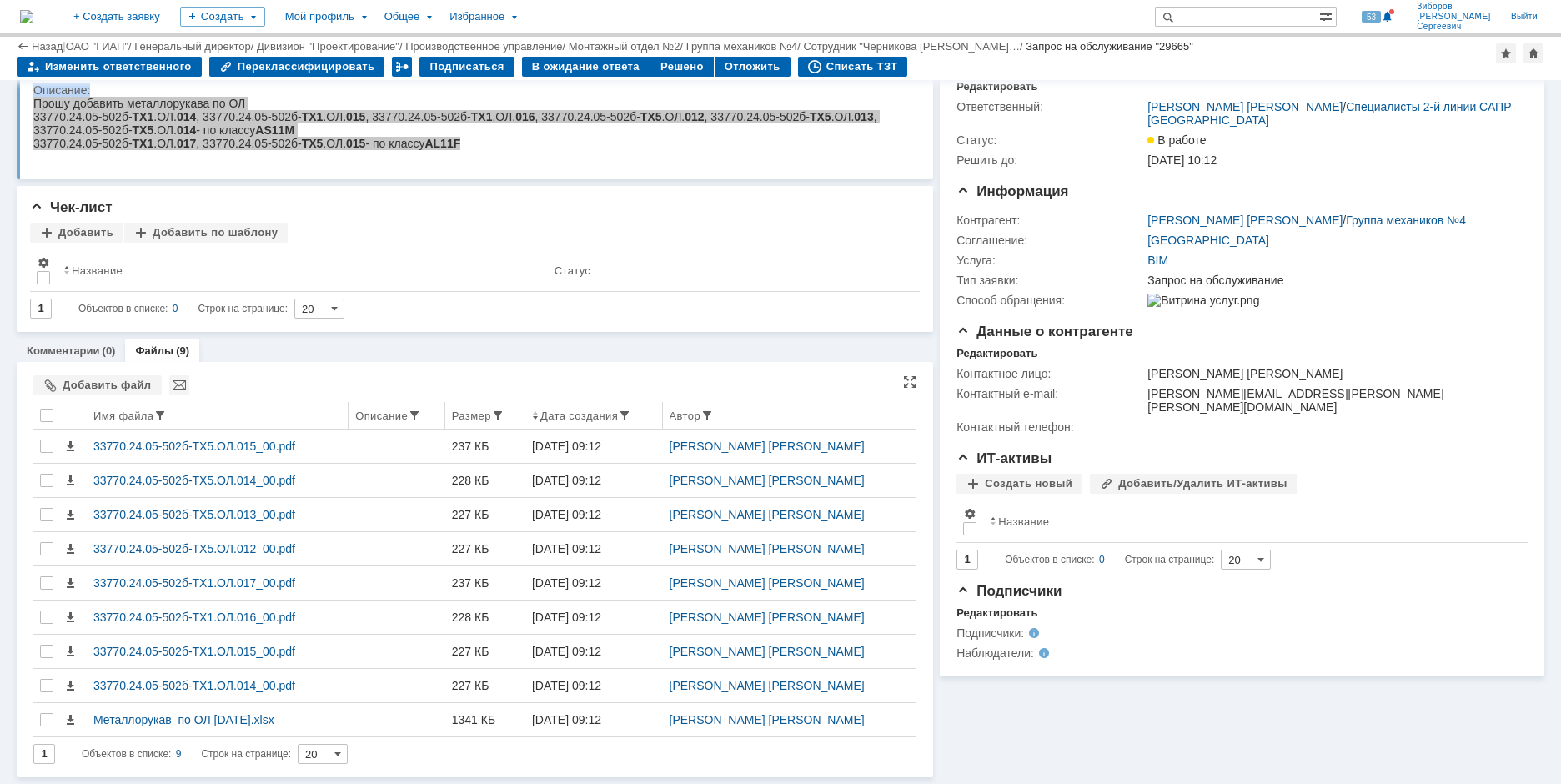
scroll to position [68, 0]
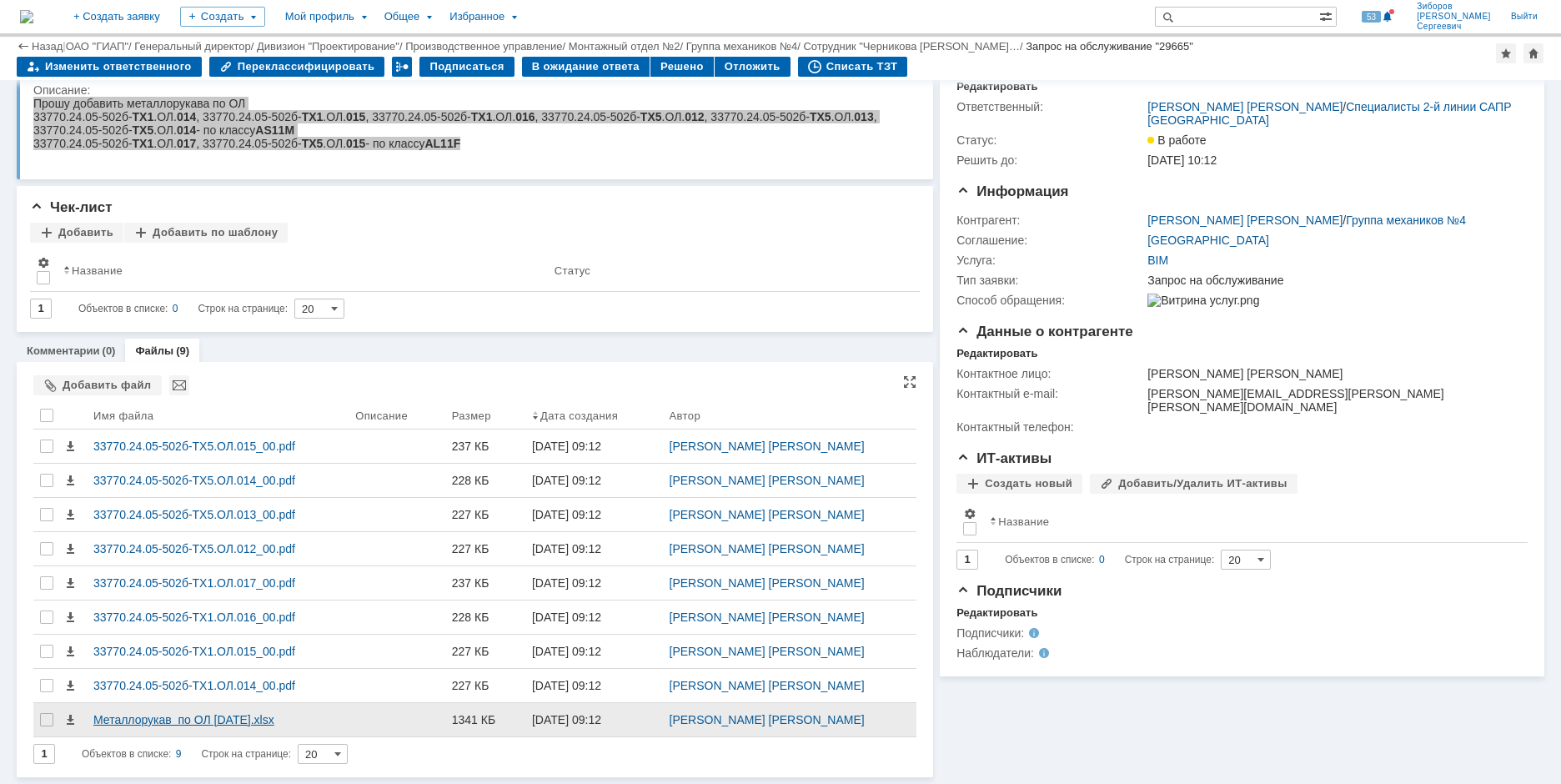
click at [146, 718] on div "Металлорукав по ОЛ 06.10.25.xlsx" at bounding box center [218, 719] width 248 height 13
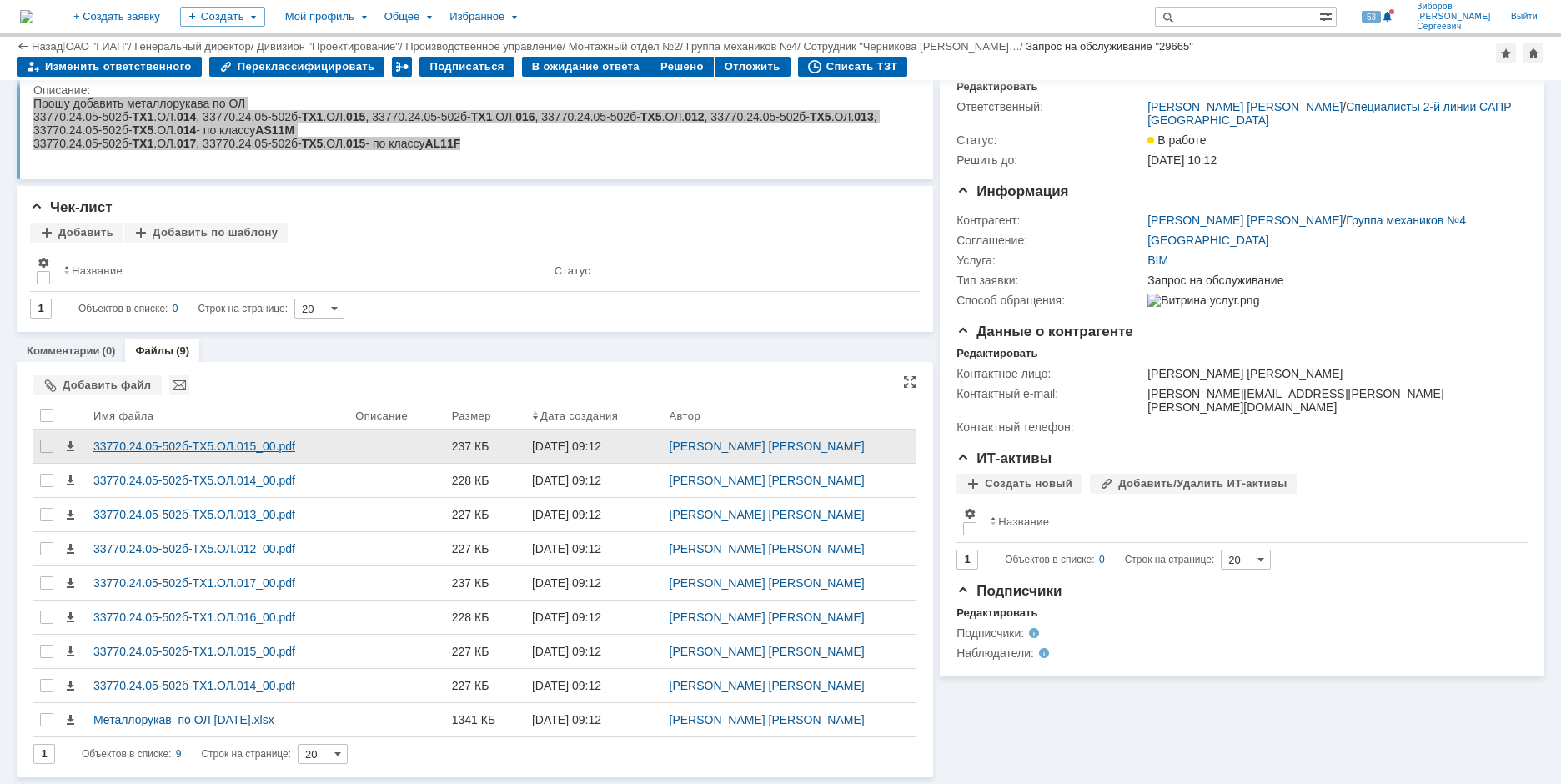
click at [244, 455] on div "33770.24.05-502б-ТХ5.ОЛ.015_00.pdf" at bounding box center [217, 446] width 262 height 33
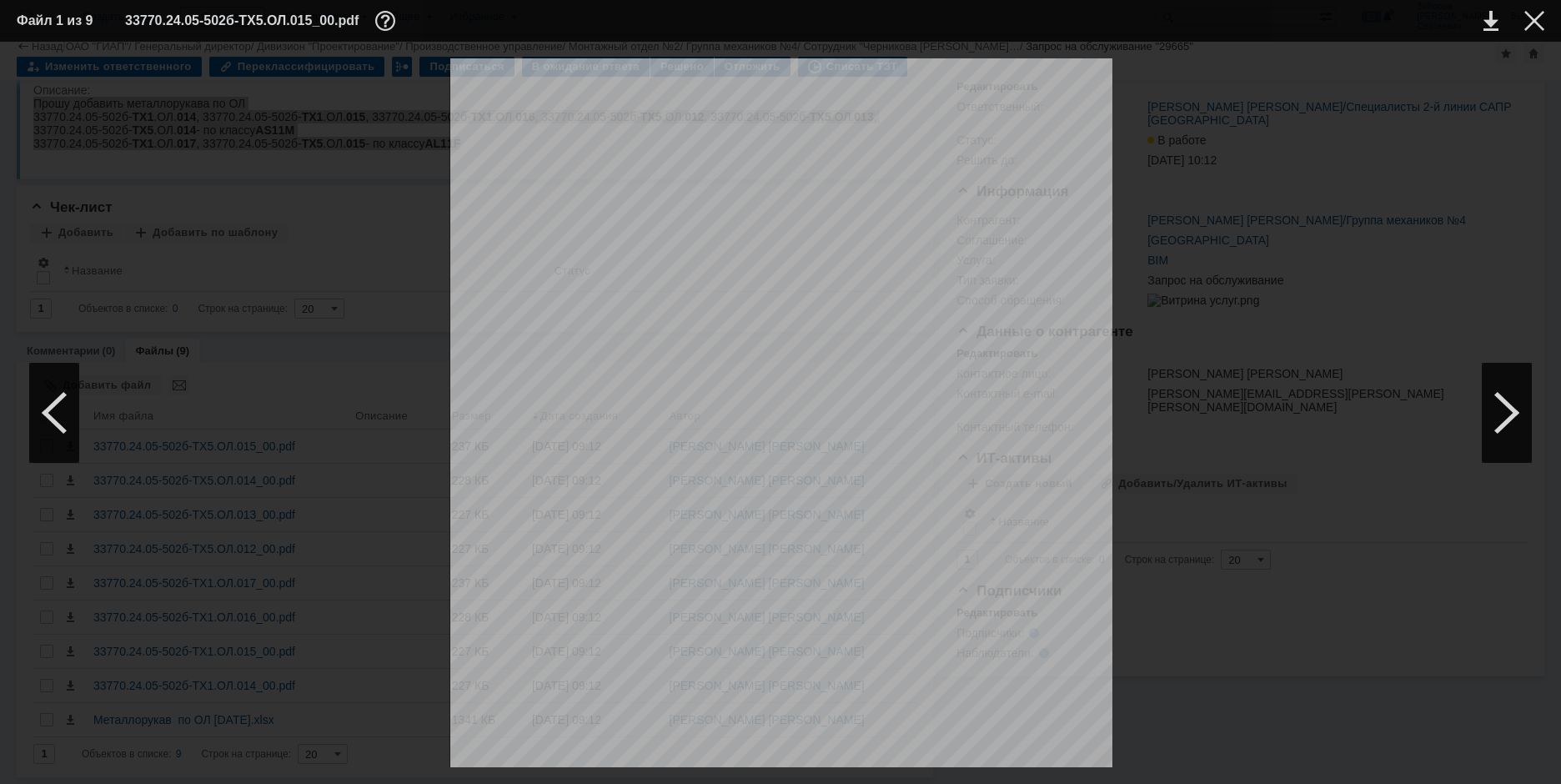
scroll to position [1505, 0]
click at [1531, 21] on div at bounding box center [1534, 21] width 20 height 20
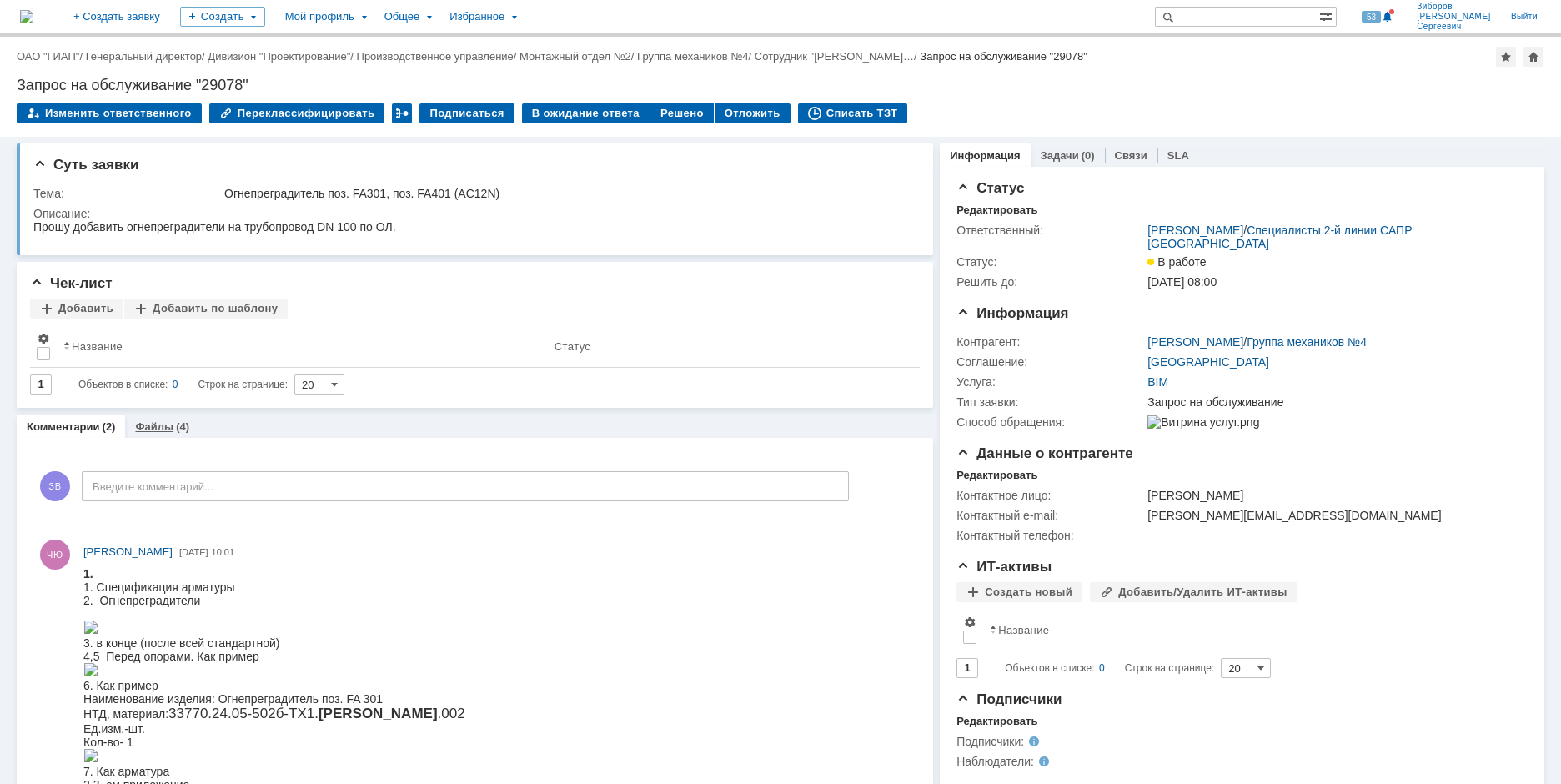
click at [155, 422] on link "Файлы" at bounding box center [154, 427] width 38 height 13
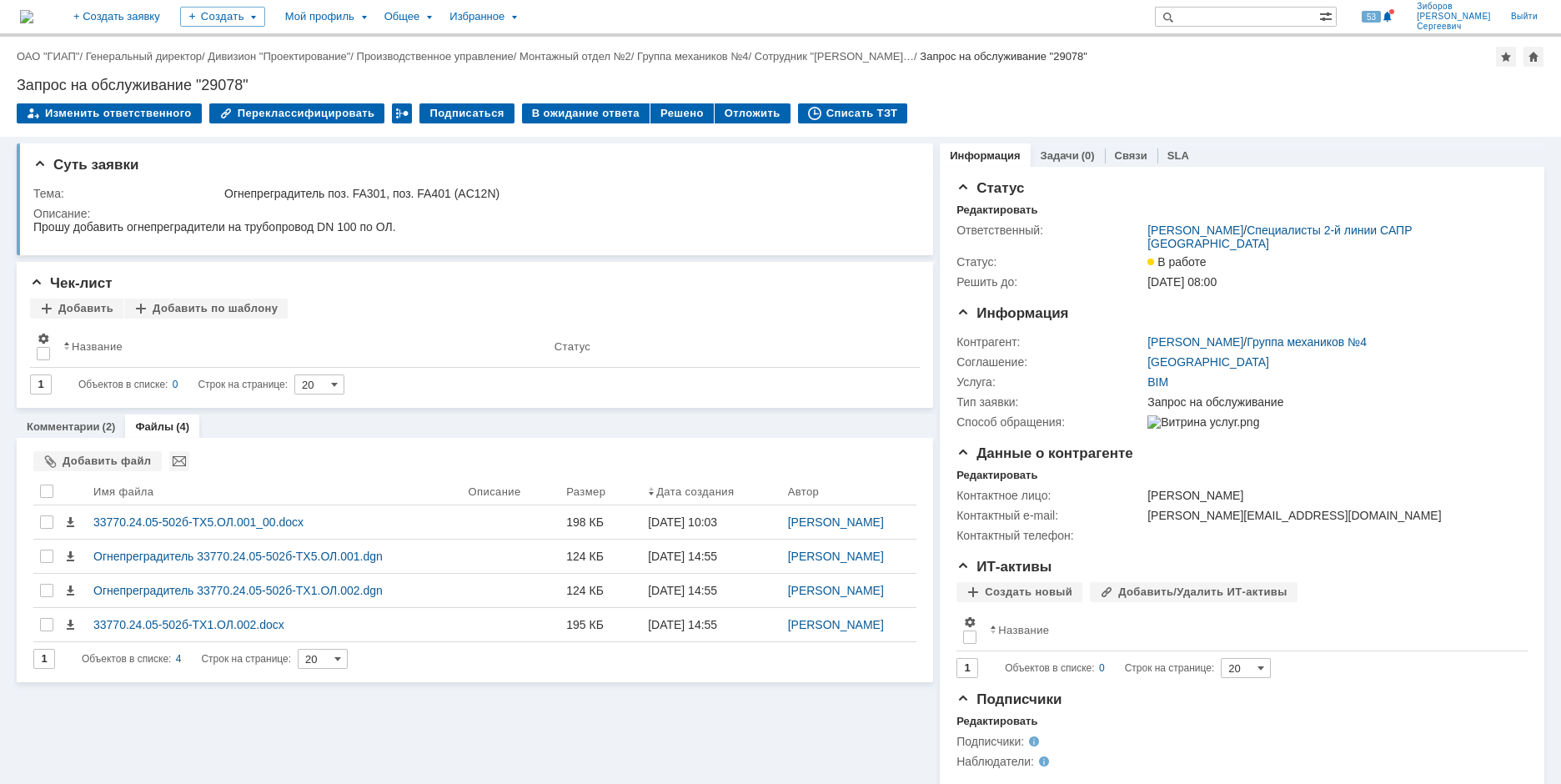
scroll to position [19, 0]
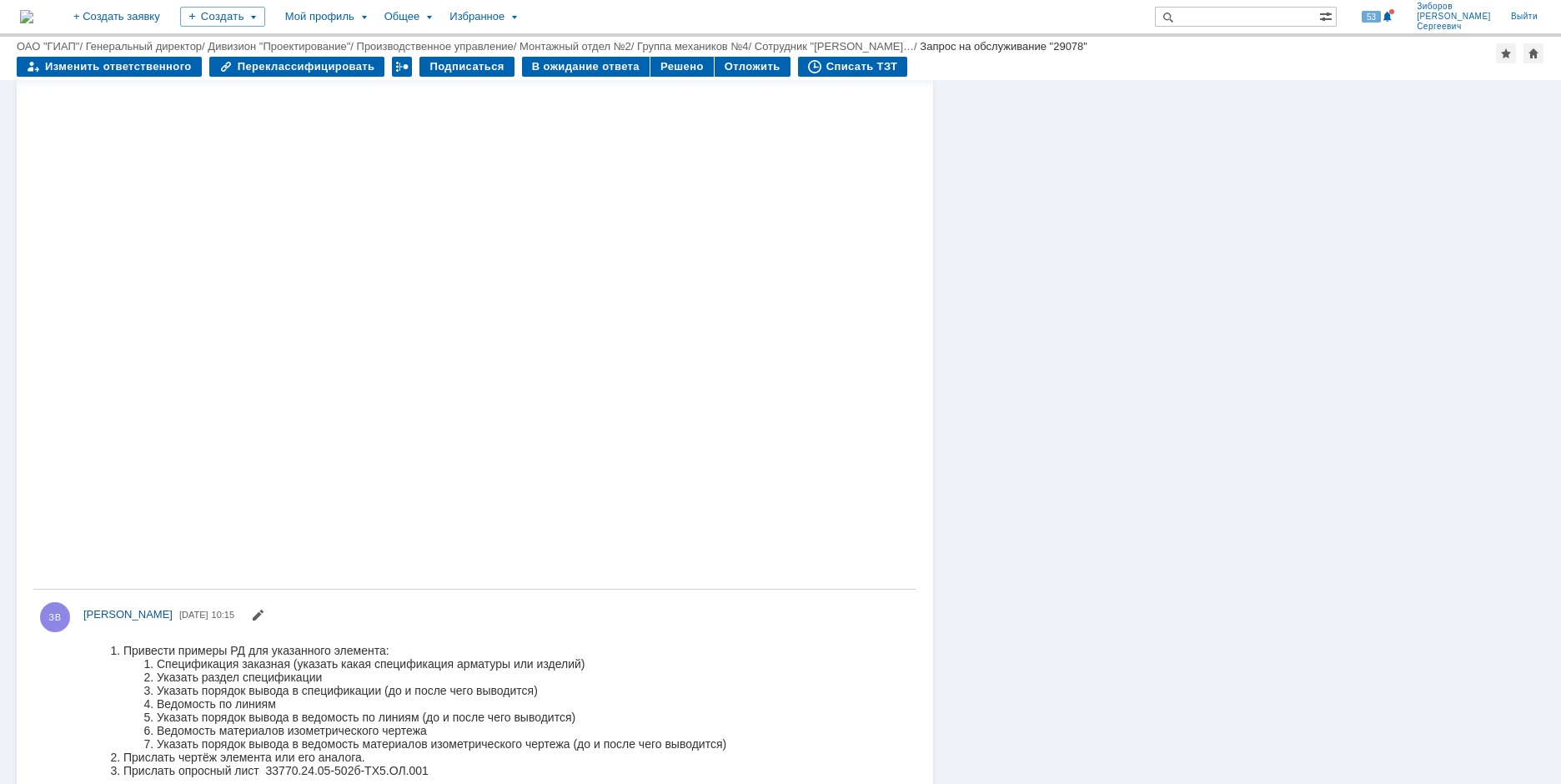
scroll to position [1264, 0]
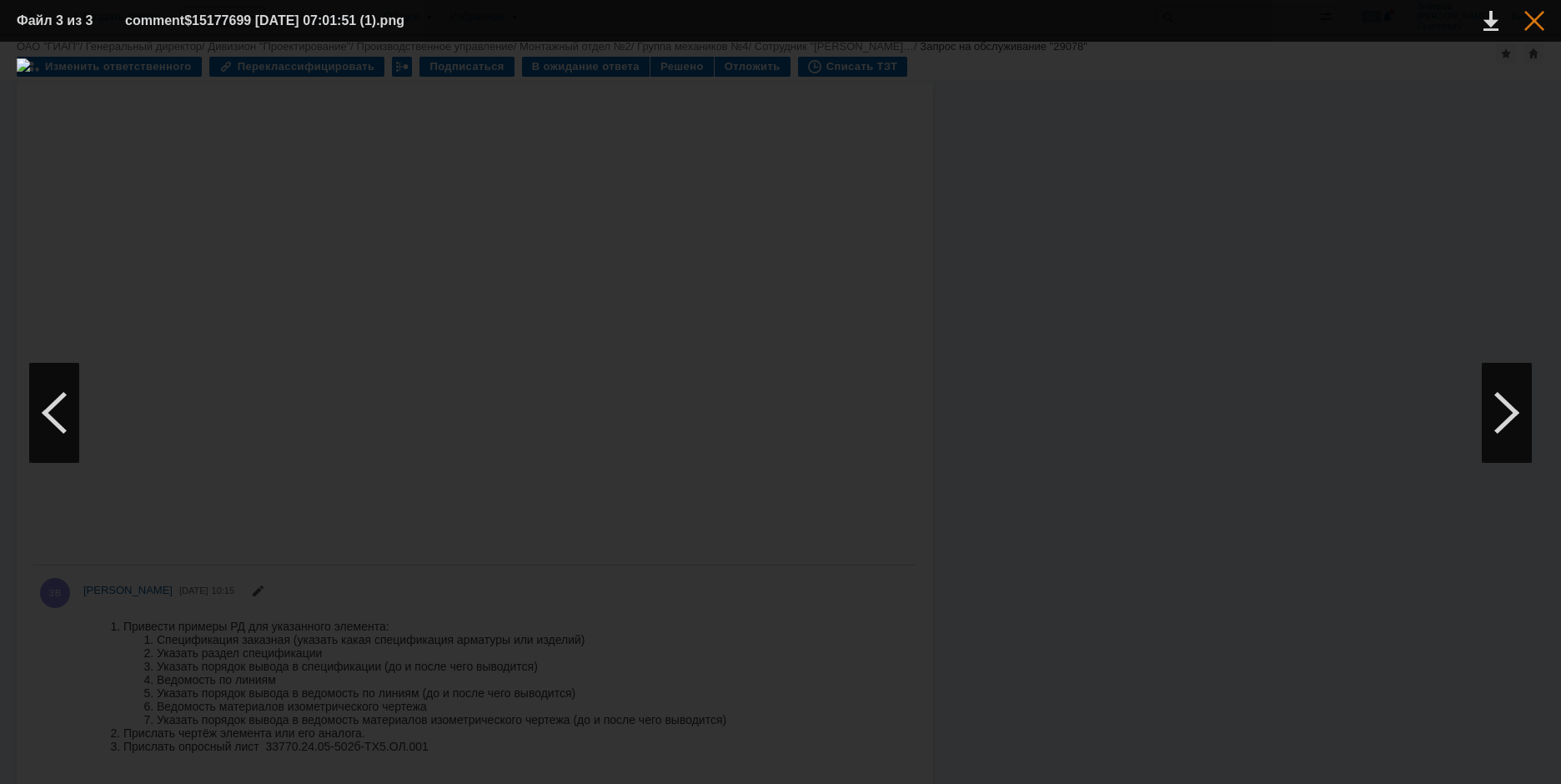
click at [1537, 16] on div at bounding box center [1534, 21] width 20 height 20
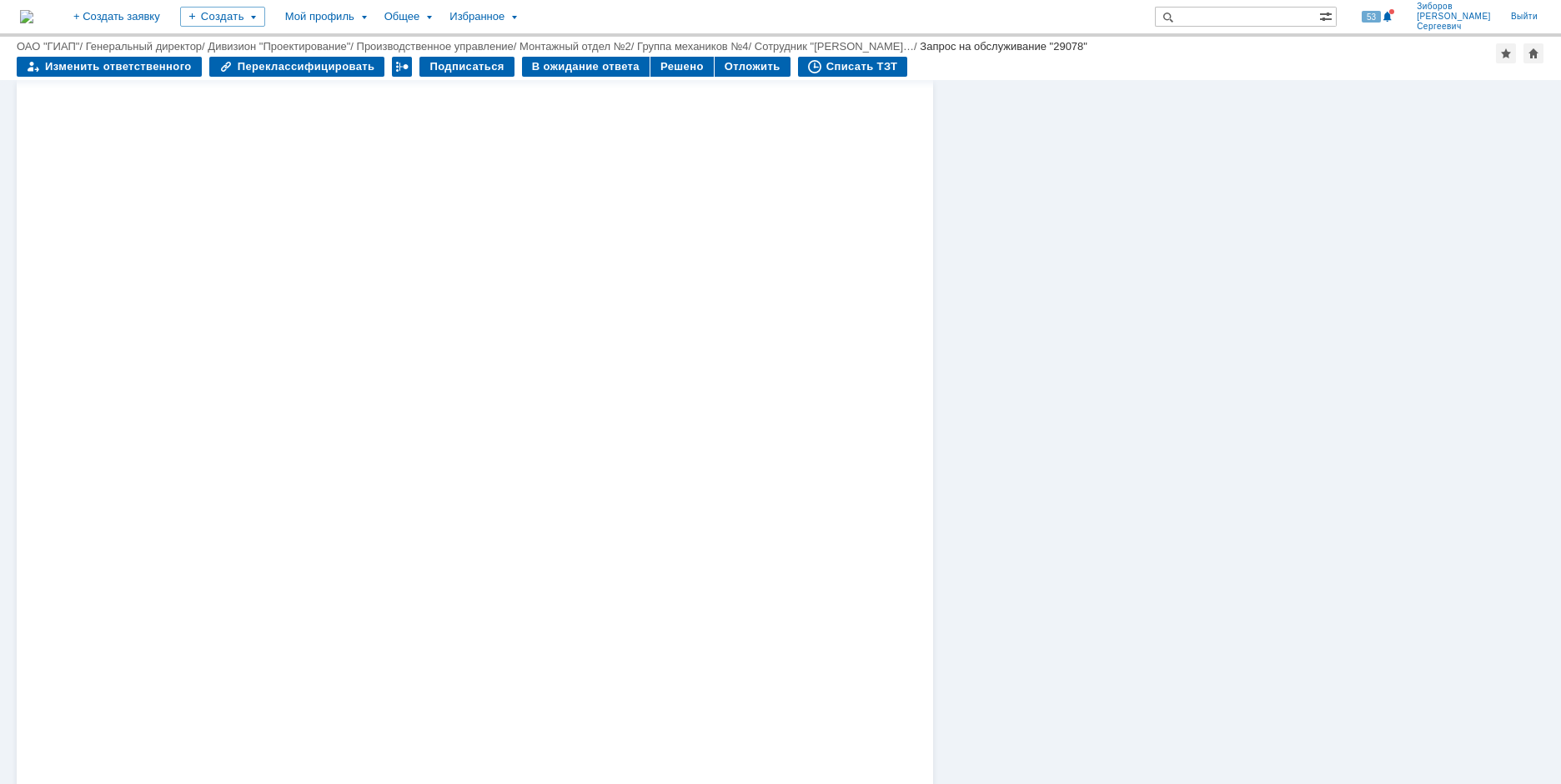
scroll to position [834, 0]
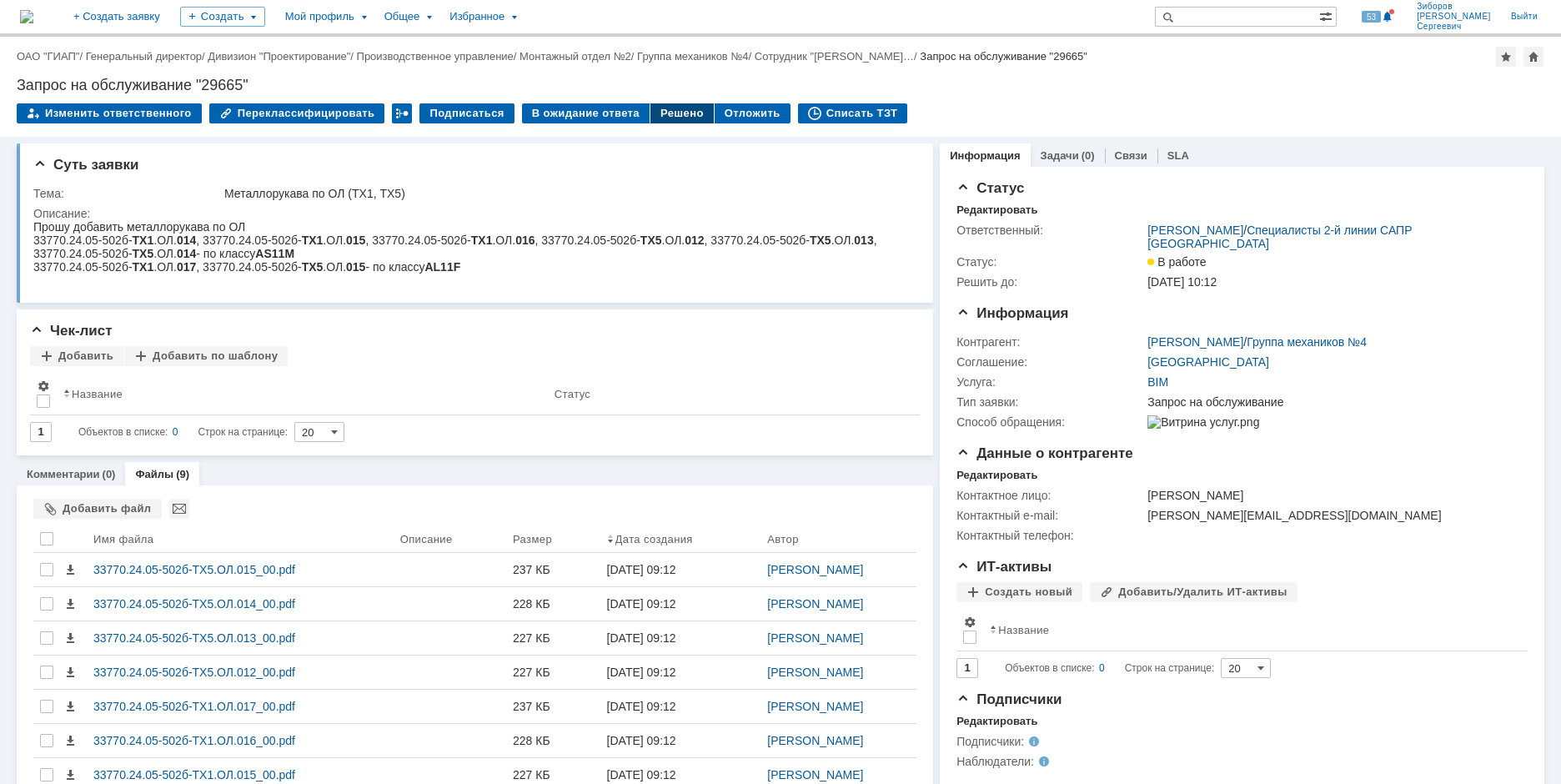
click at [652, 110] on div "Решено" at bounding box center [681, 113] width 63 height 20
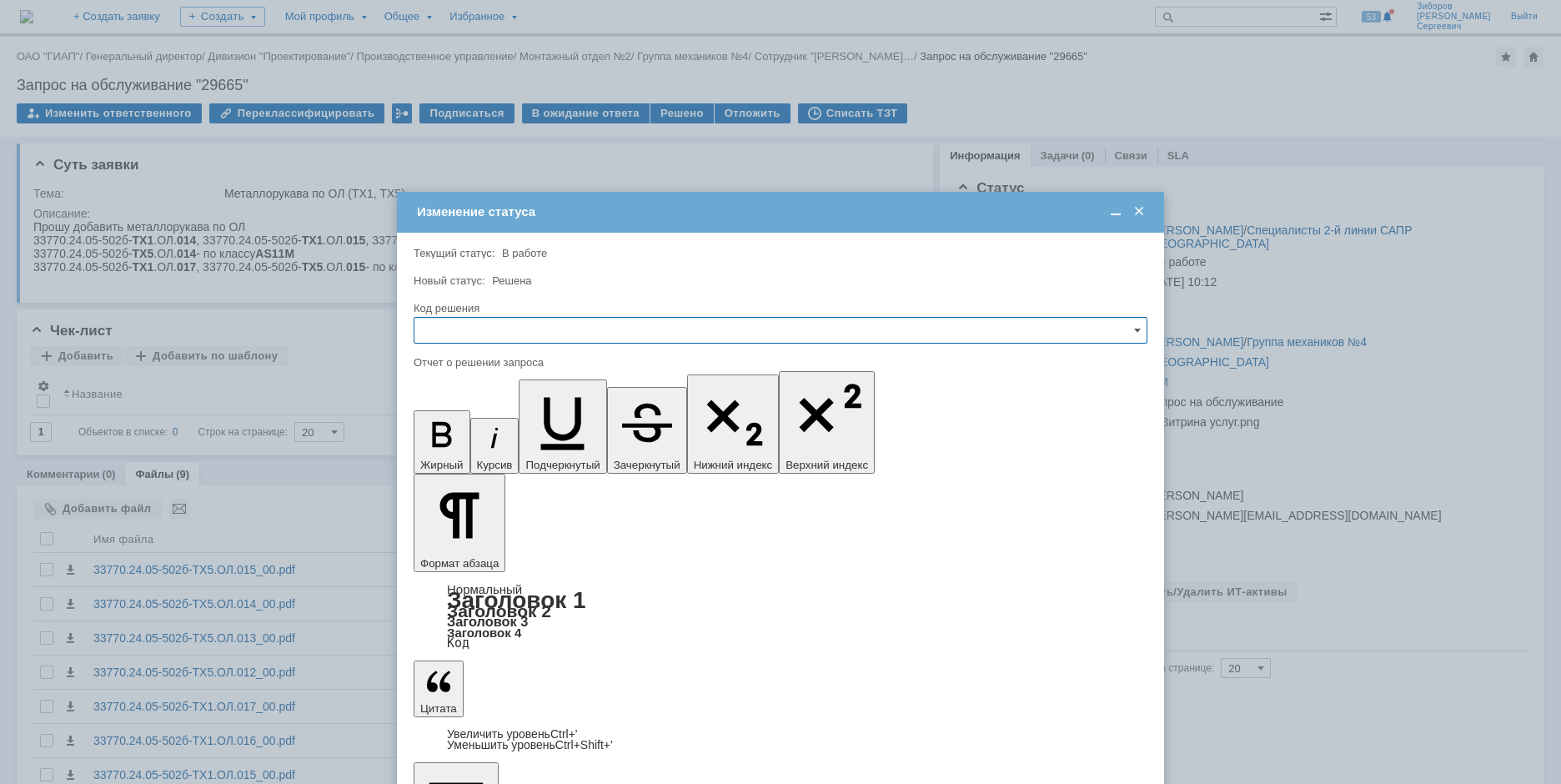
click at [461, 325] on input "text" at bounding box center [780, 330] width 734 height 27
click at [455, 438] on span "Решено" at bounding box center [780, 443] width 713 height 13
type input "Решено"
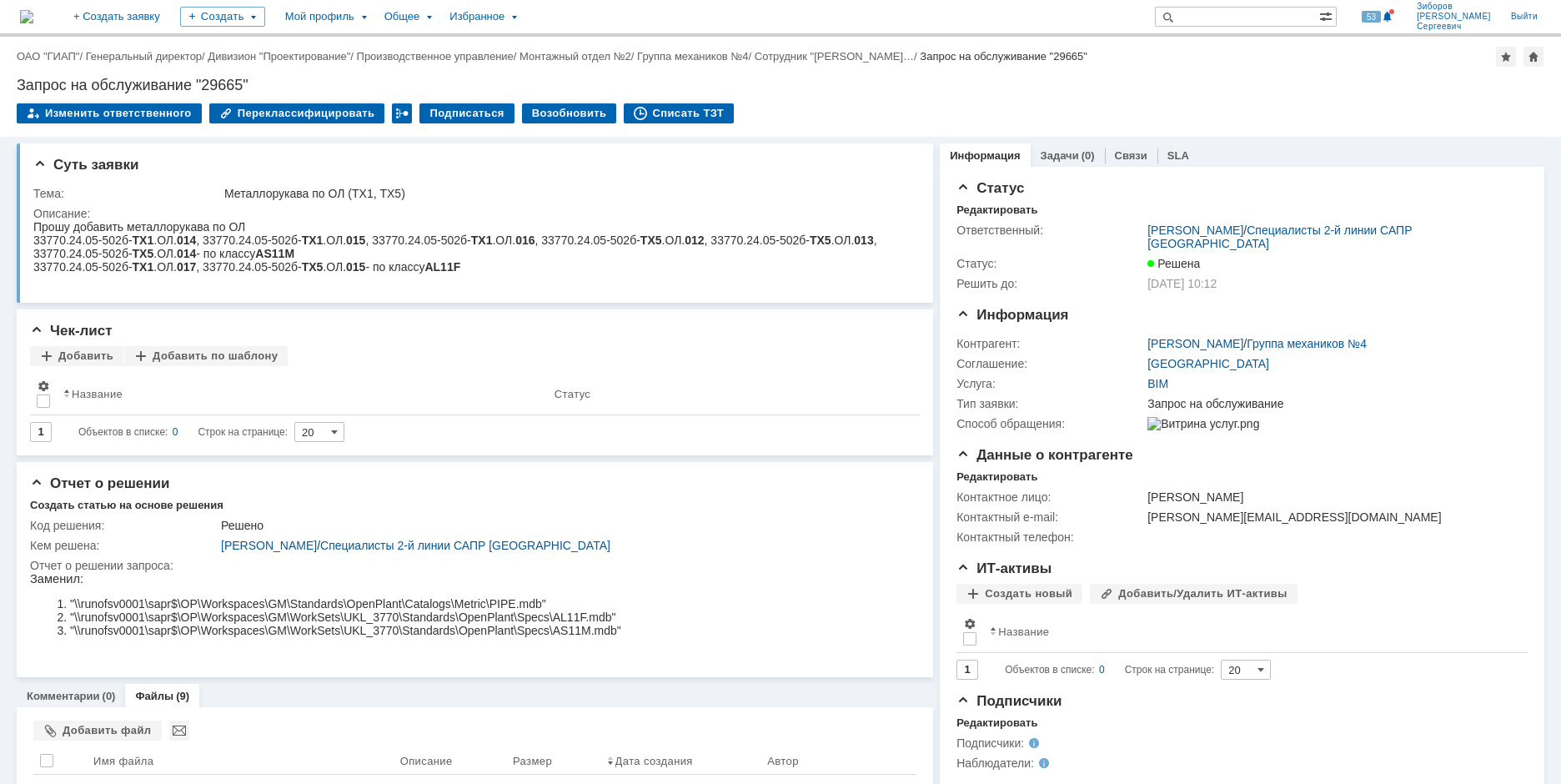
click at [33, 10] on img at bounding box center [26, 16] width 13 height 13
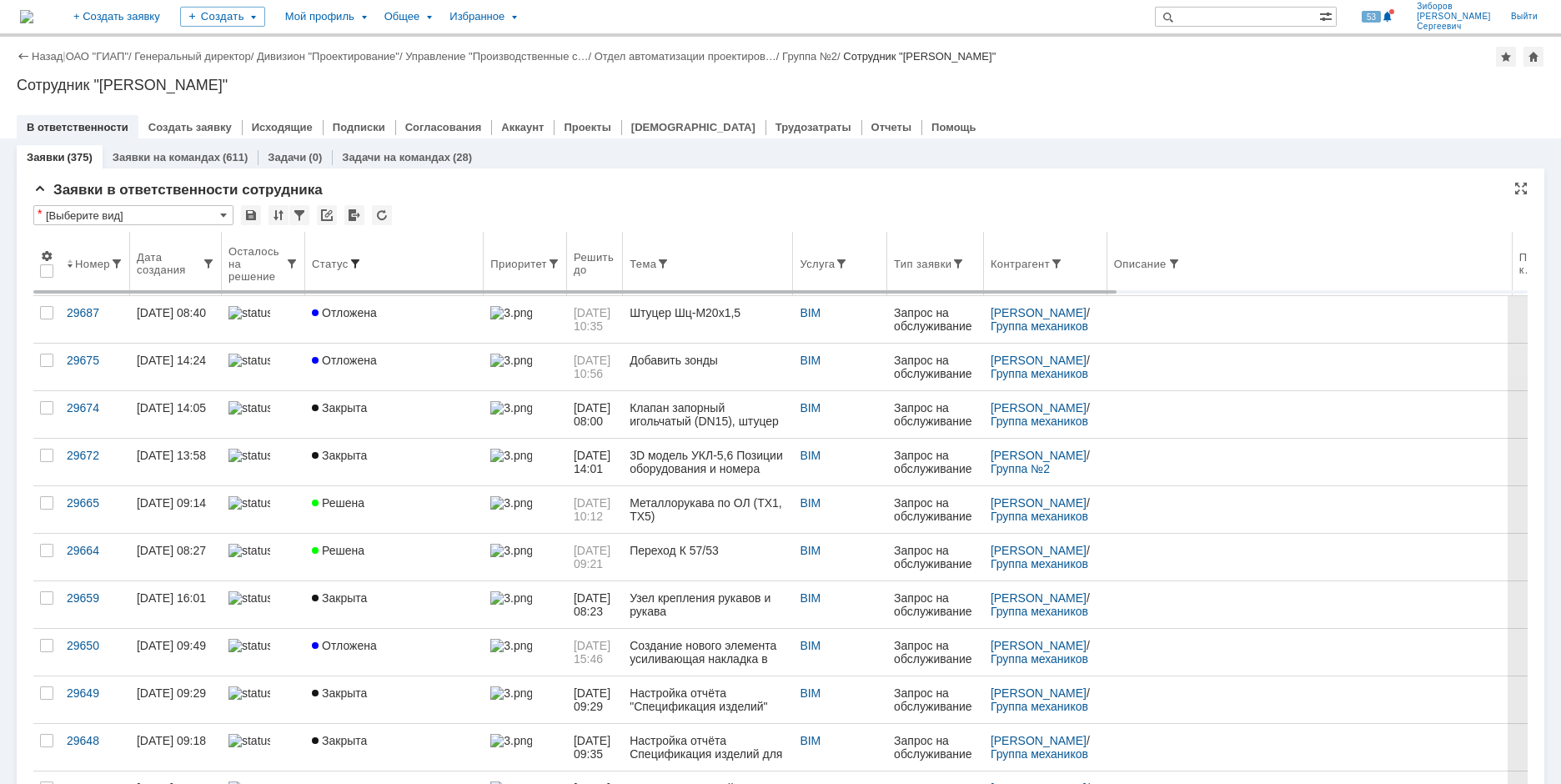
click at [354, 263] on span at bounding box center [355, 263] width 13 height 13
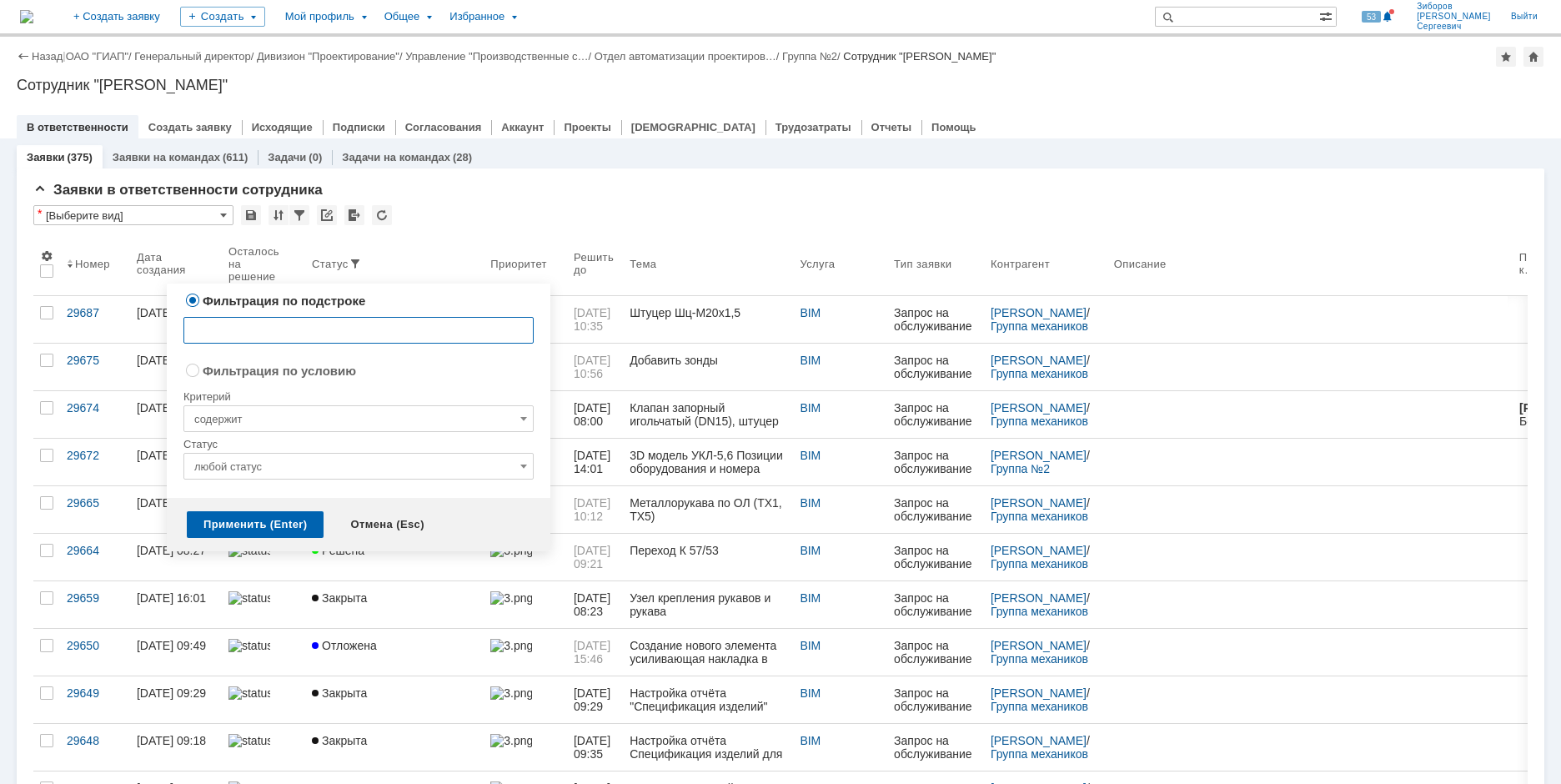
radio input "false"
radio input "true"
click at [264, 419] on input "содержит" at bounding box center [358, 419] width 350 height 27
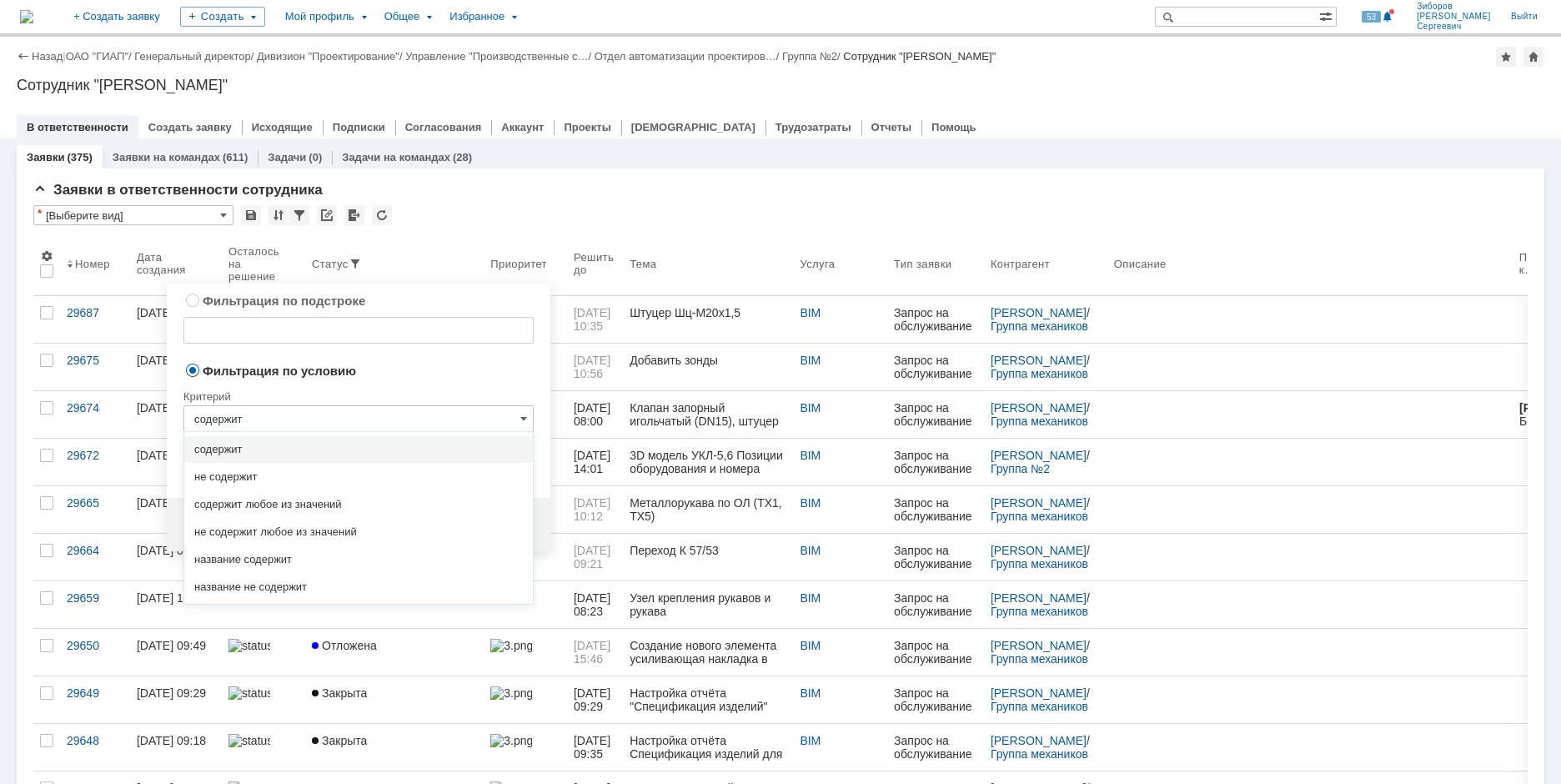
click at [264, 419] on input "содержит" at bounding box center [358, 419] width 350 height 27
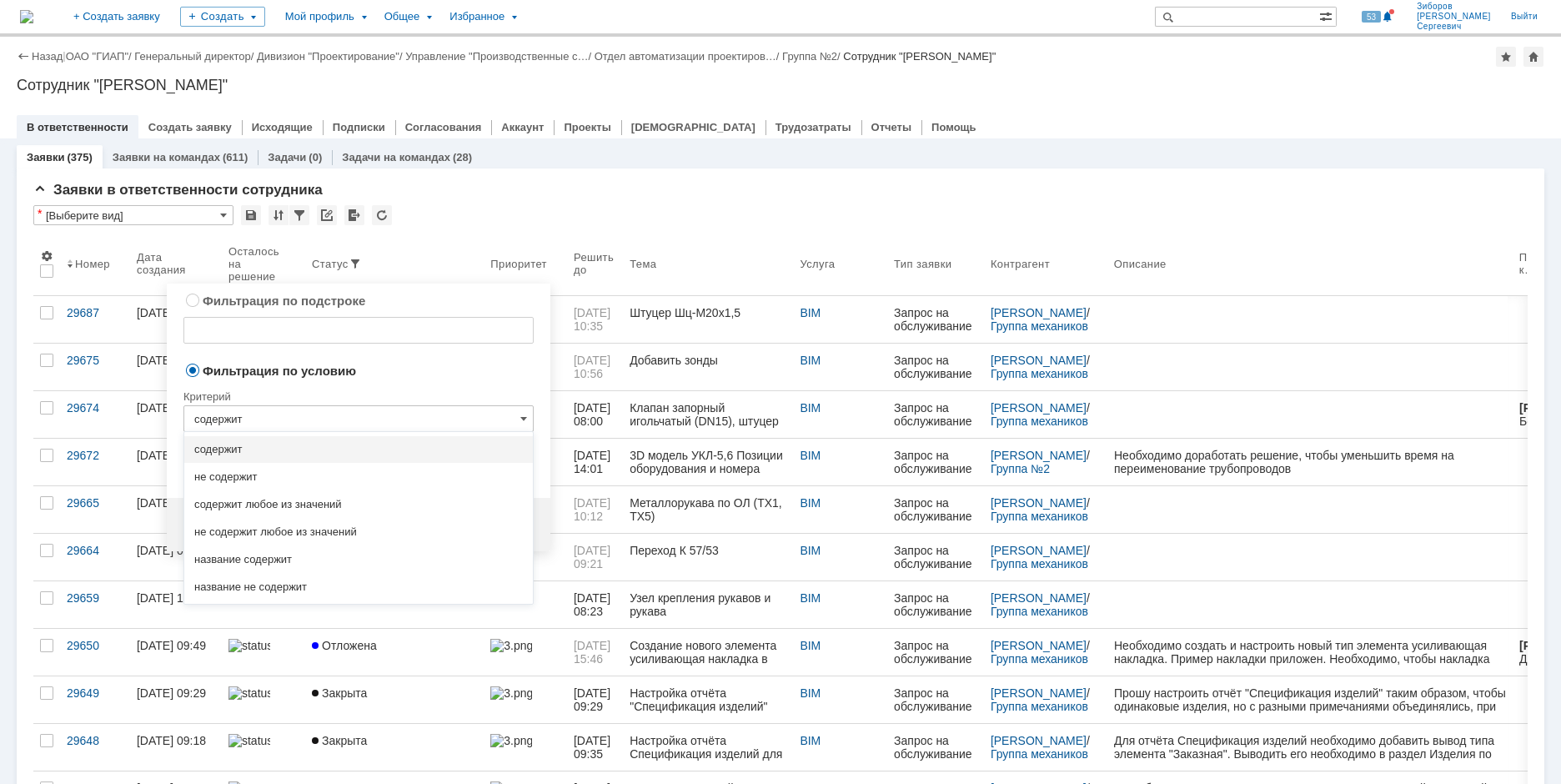
click at [437, 379] on td "Фильтрация по условию" at bounding box center [358, 371] width 350 height 22
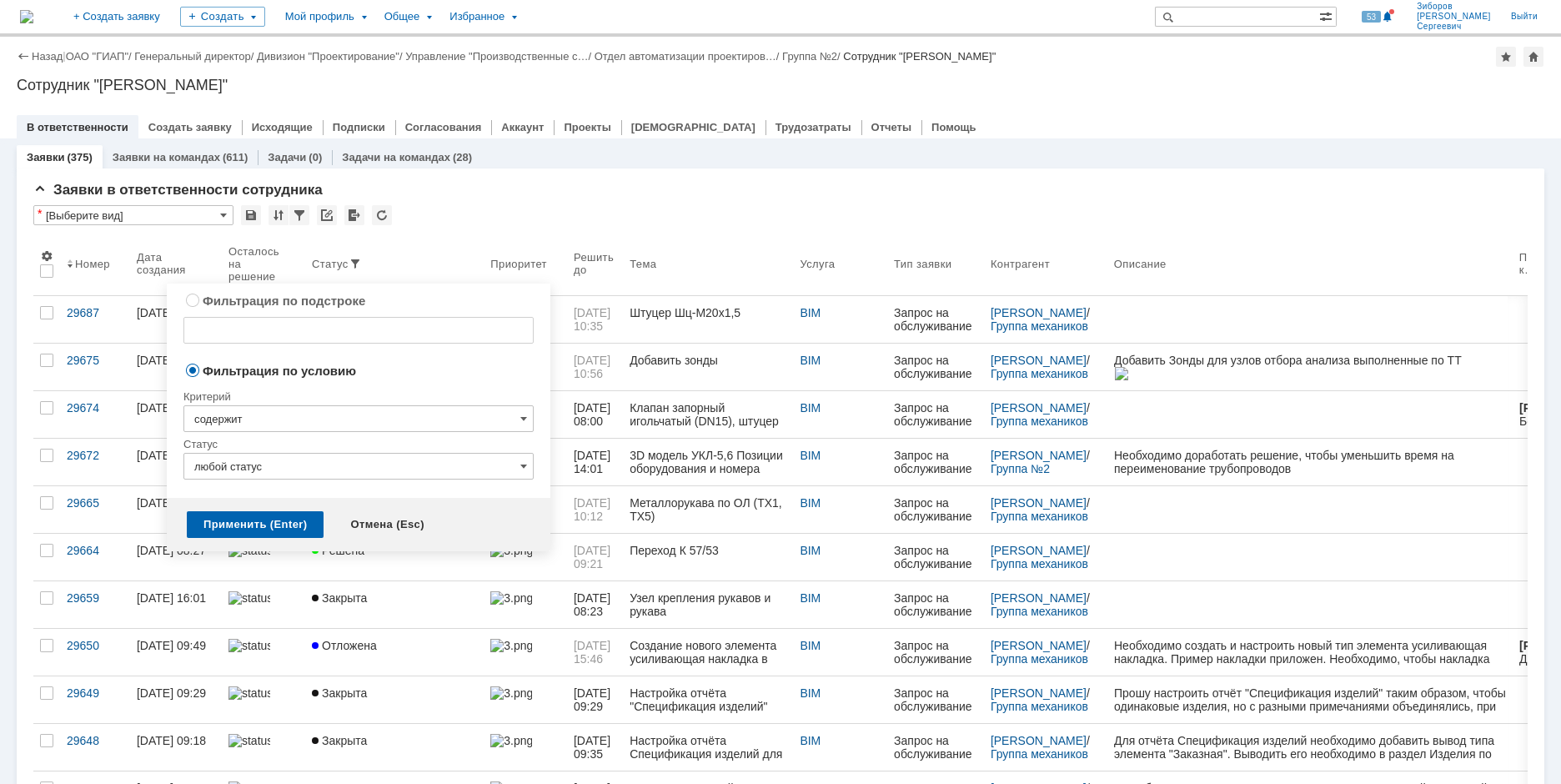
type input "содержит"
click at [287, 463] on input "любой статус" at bounding box center [358, 466] width 350 height 27
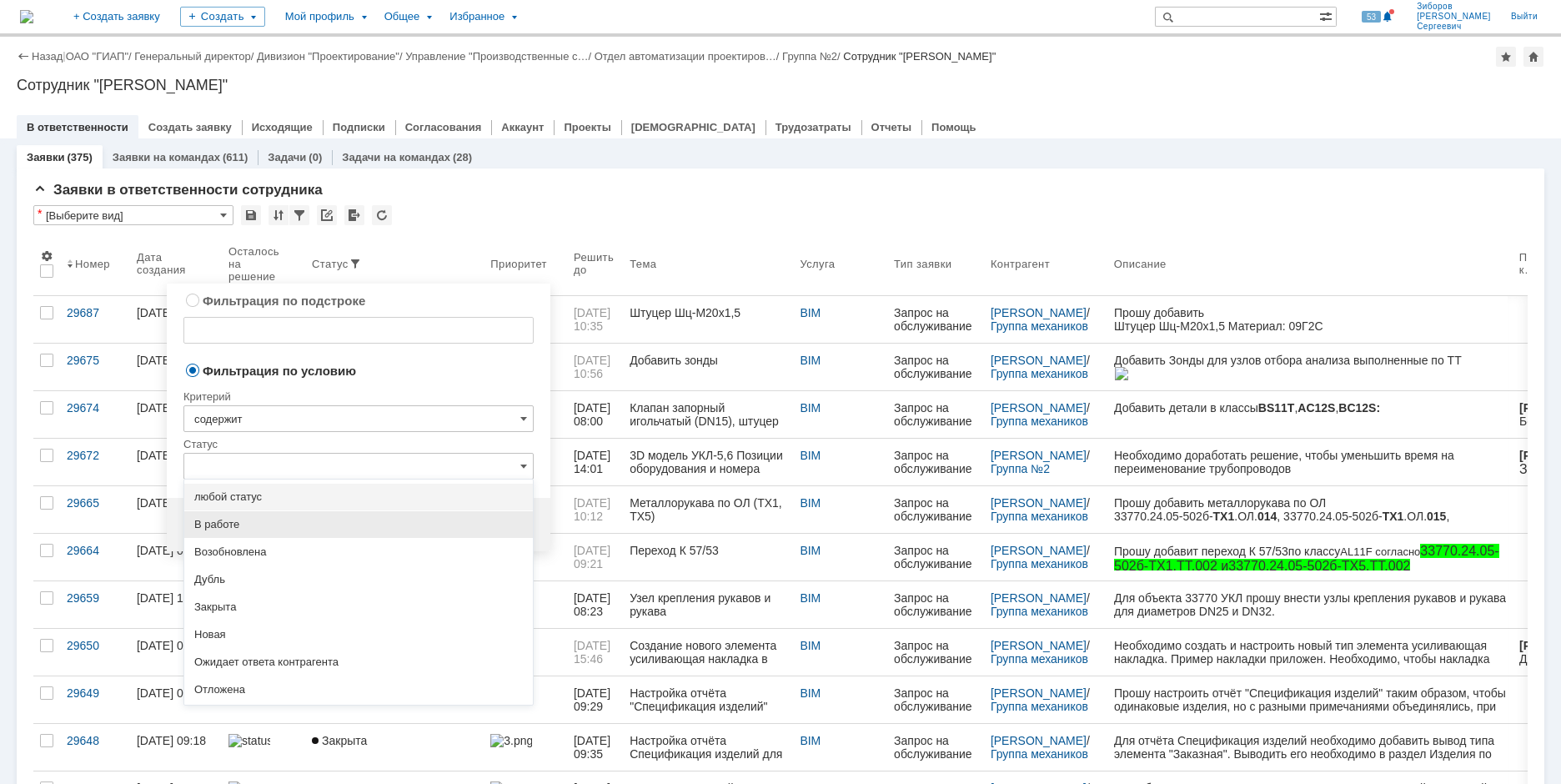
click at [221, 522] on span "В работе" at bounding box center [359, 524] width 329 height 13
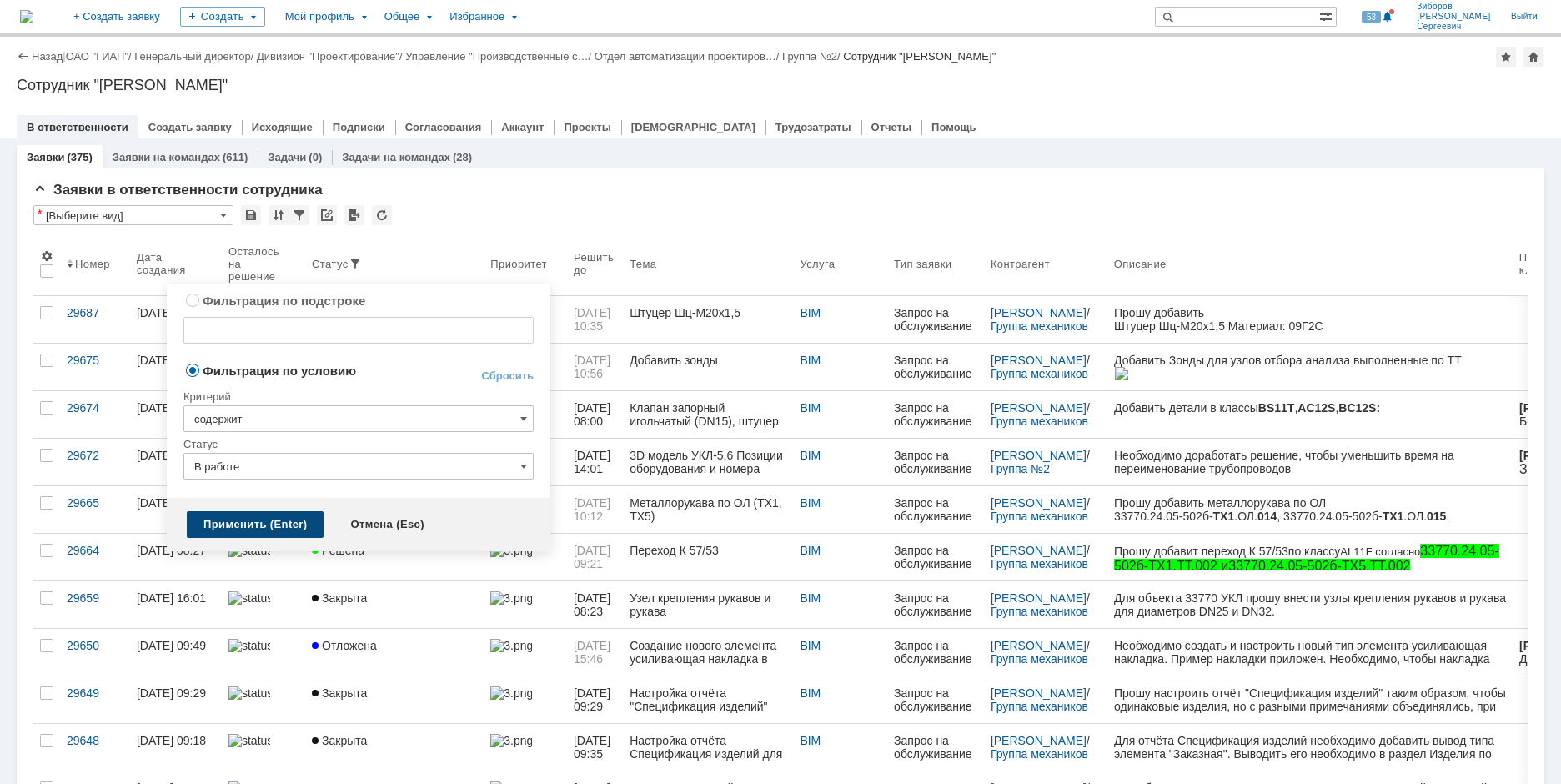
type input "В работе"
click at [233, 517] on div "Применить (Enter)" at bounding box center [255, 524] width 137 height 27
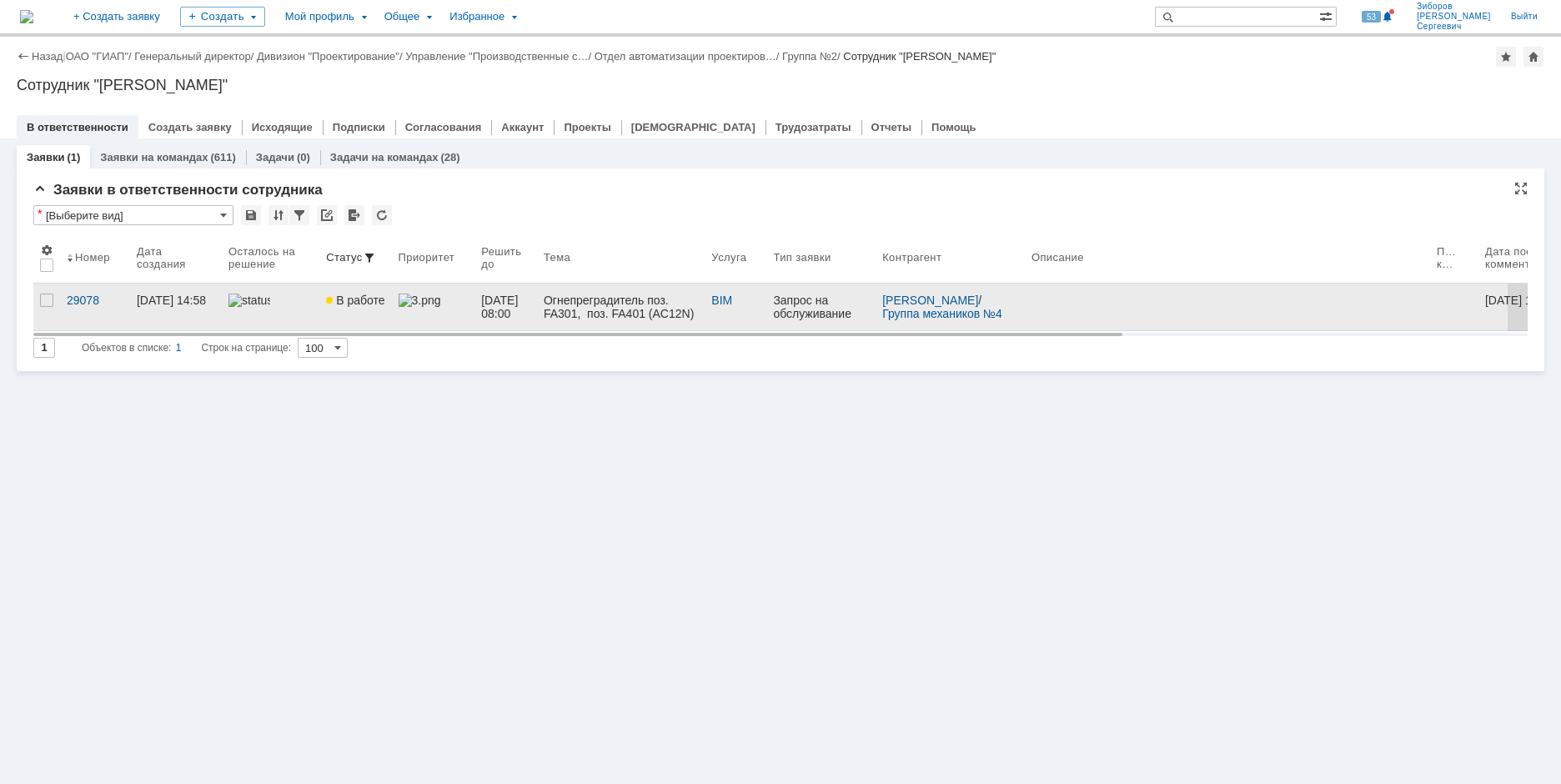
click at [622, 307] on div "Огнепреградитель поз. FA301, поз. FA401 (AC12N)" at bounding box center [621, 307] width 154 height 27
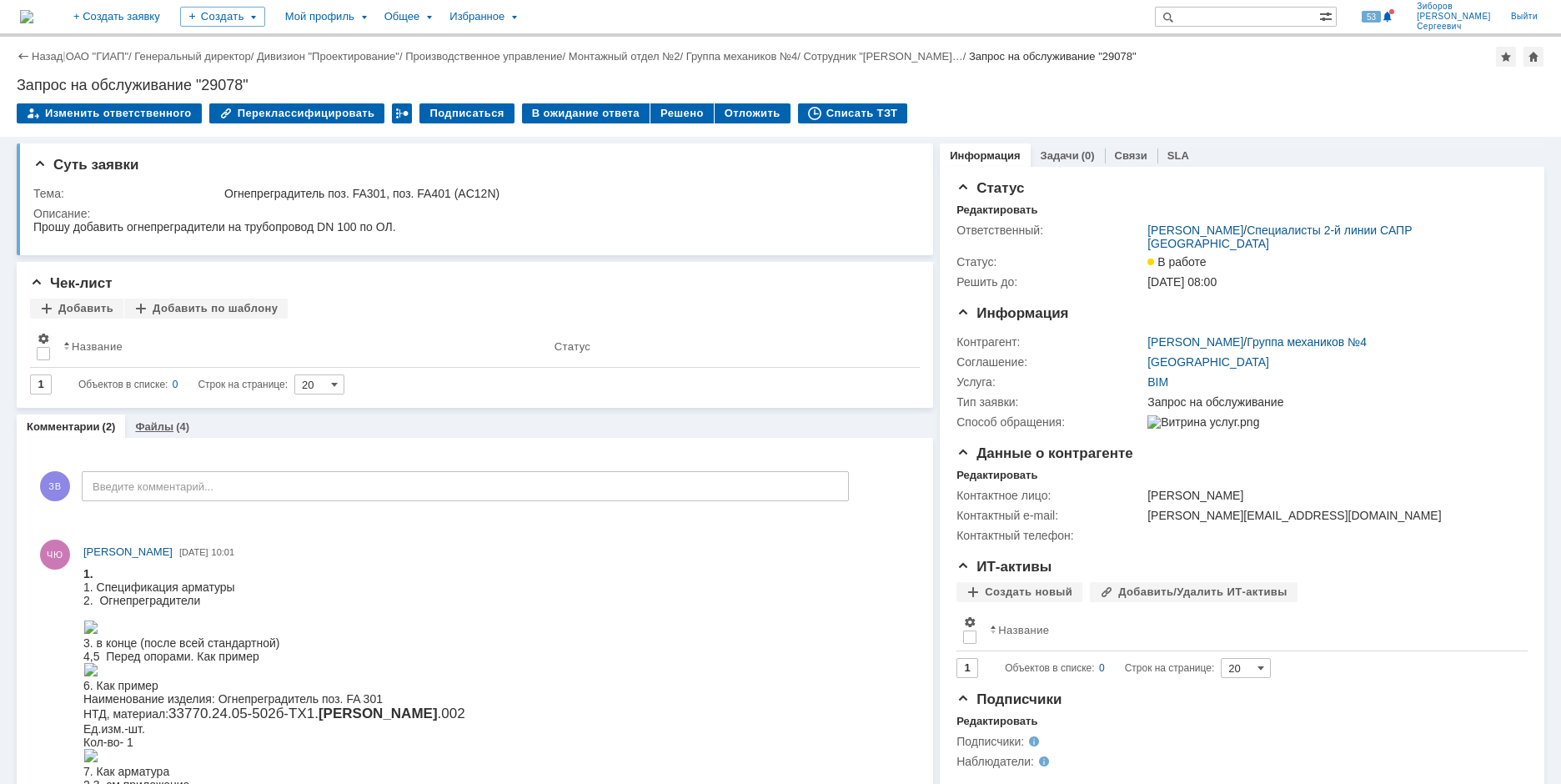
click at [159, 421] on link "Файлы" at bounding box center [154, 427] width 38 height 13
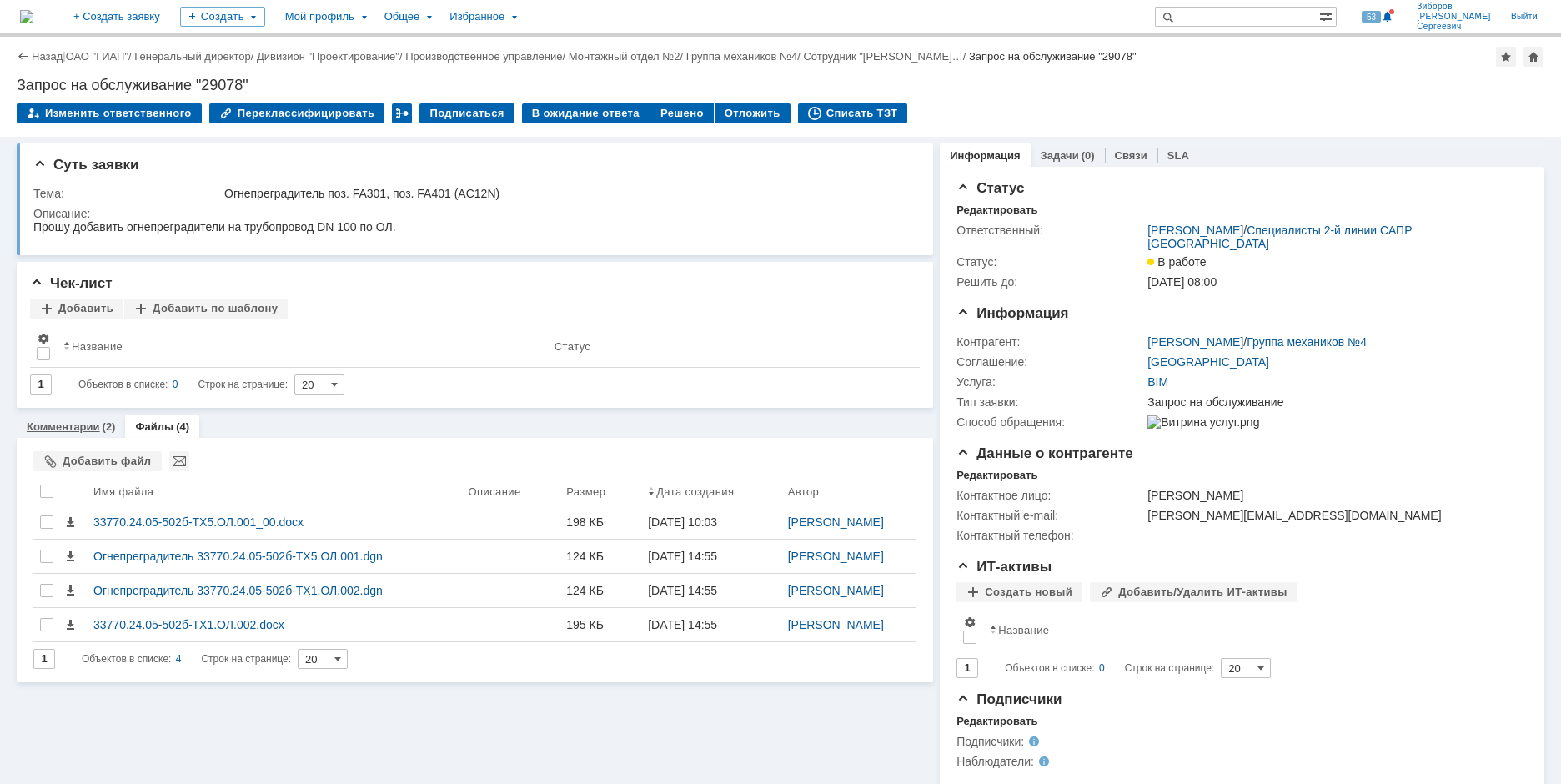
click at [66, 430] on link "Комментарии" at bounding box center [63, 427] width 73 height 13
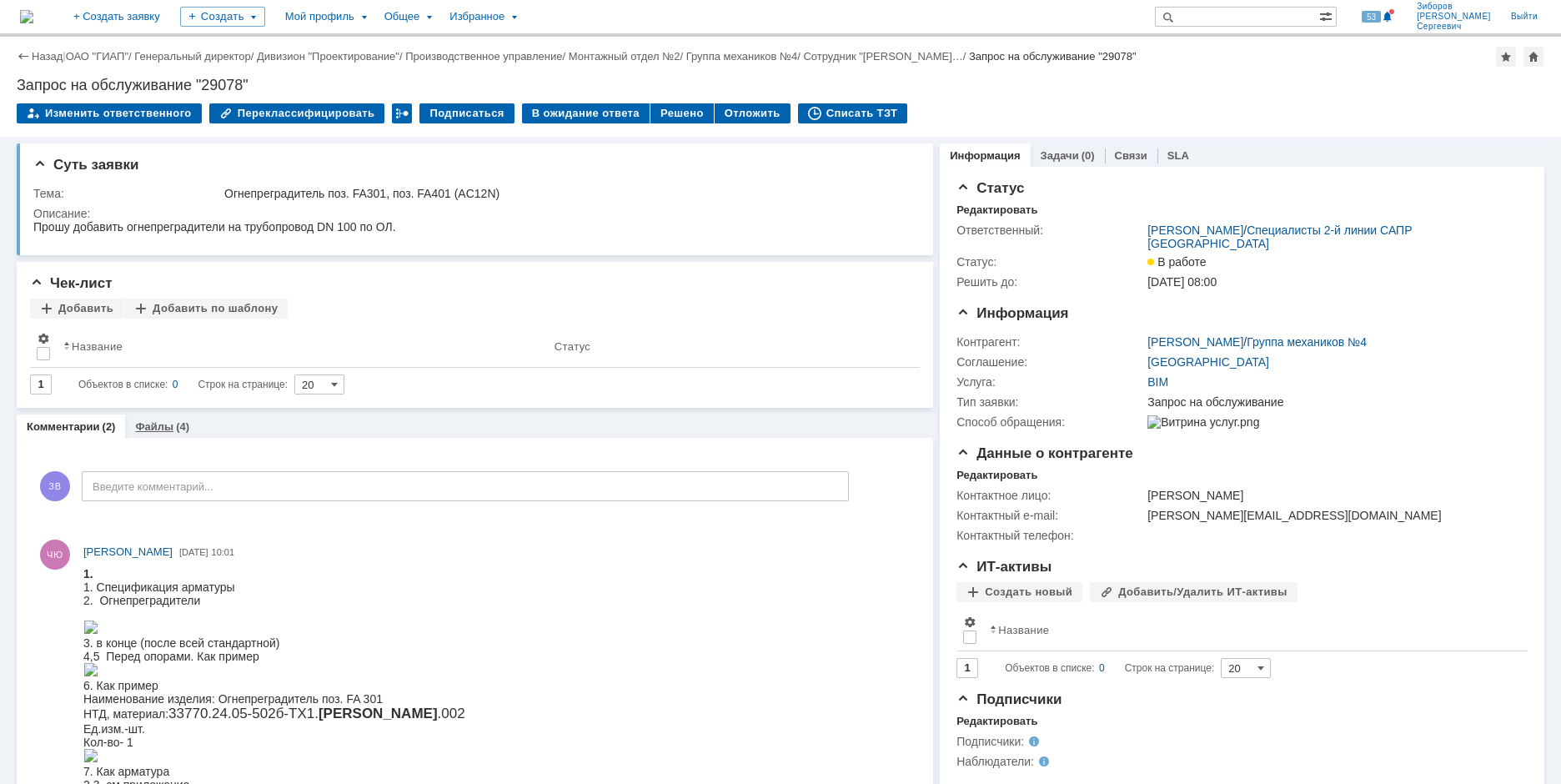
click at [162, 422] on link "Файлы" at bounding box center [154, 427] width 38 height 13
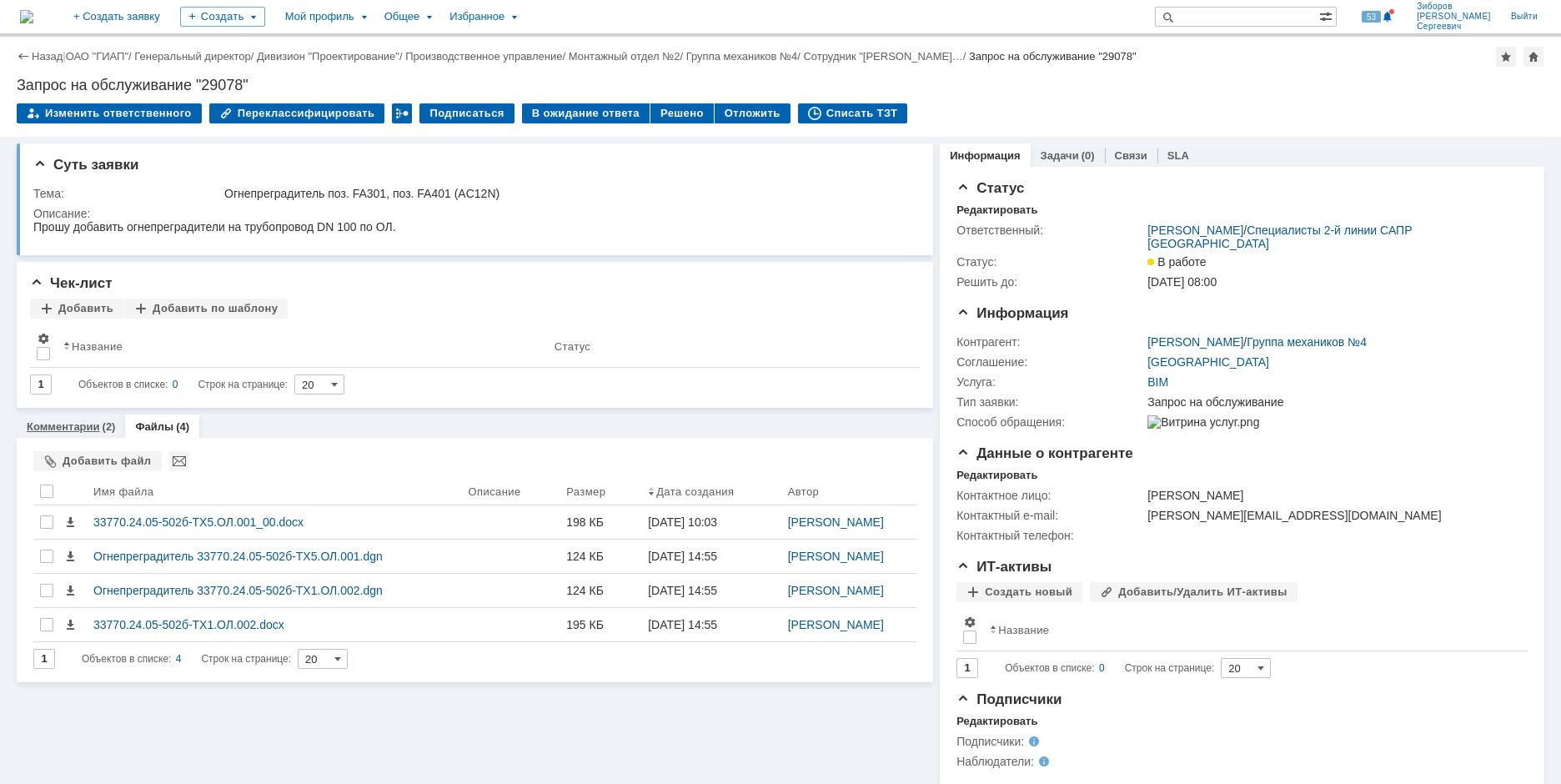
click at [93, 422] on link "Комментарии" at bounding box center [63, 427] width 73 height 13
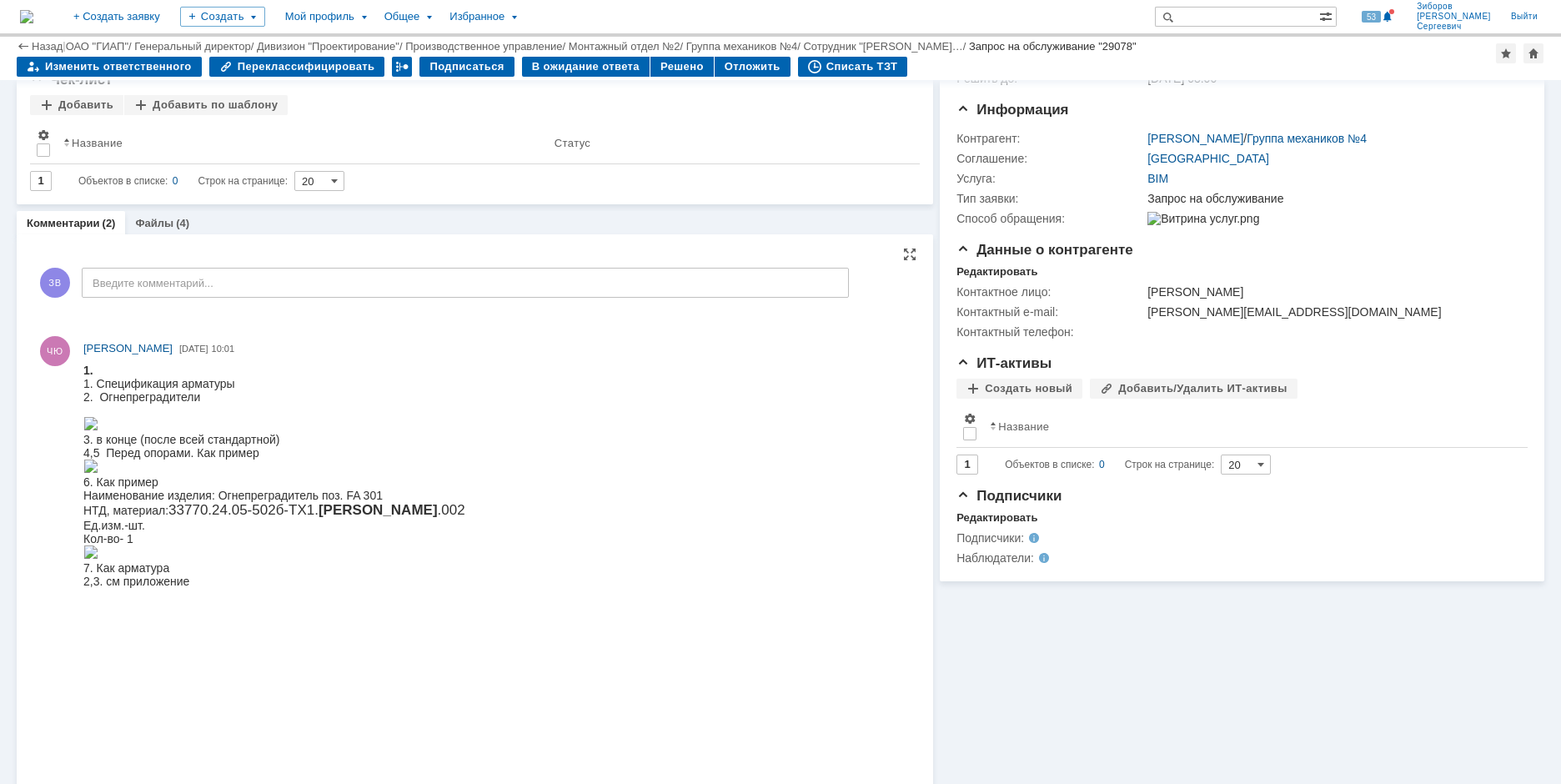
scroll to position [139, 0]
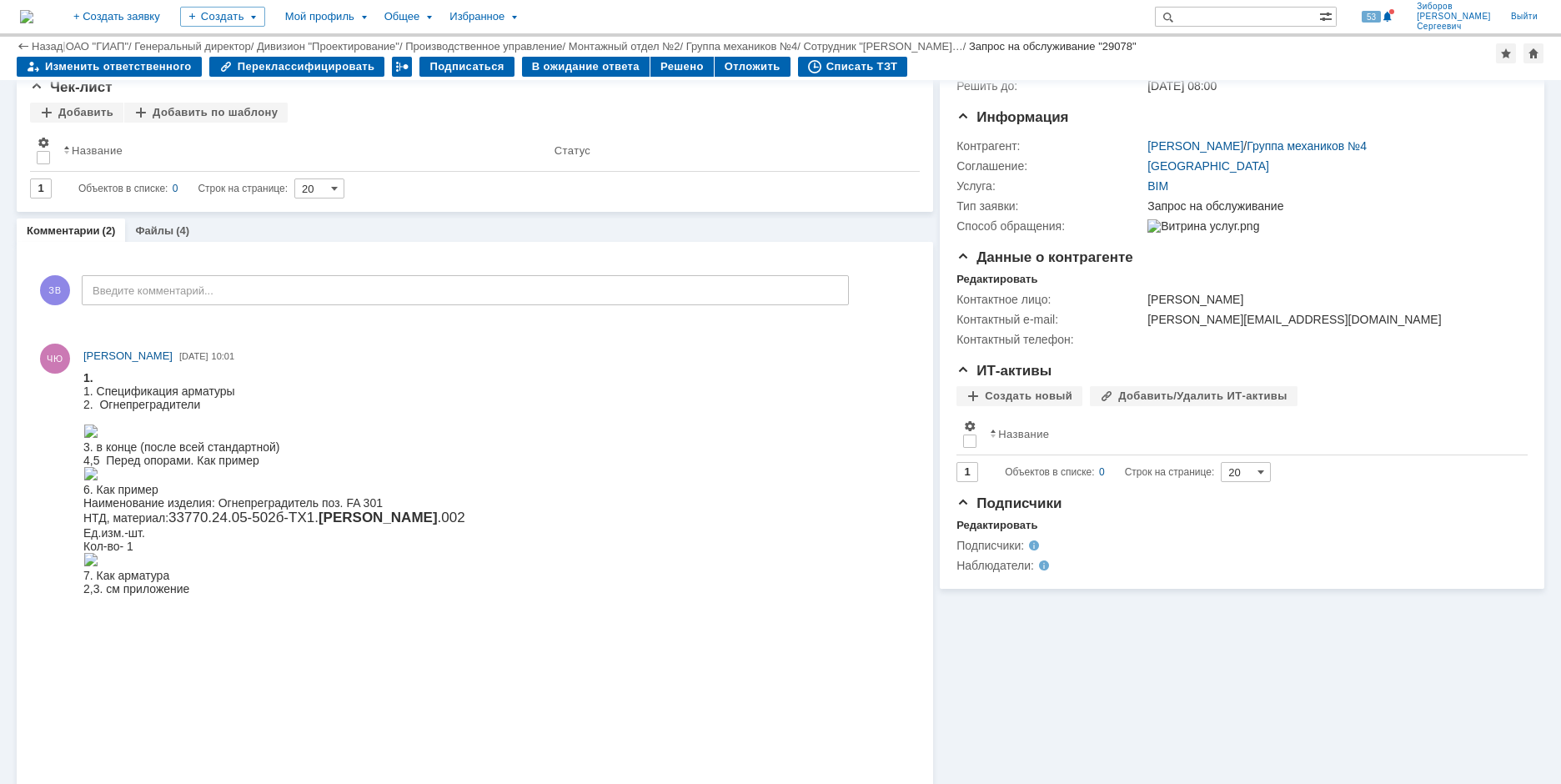
click at [33, 19] on img at bounding box center [26, 16] width 13 height 13
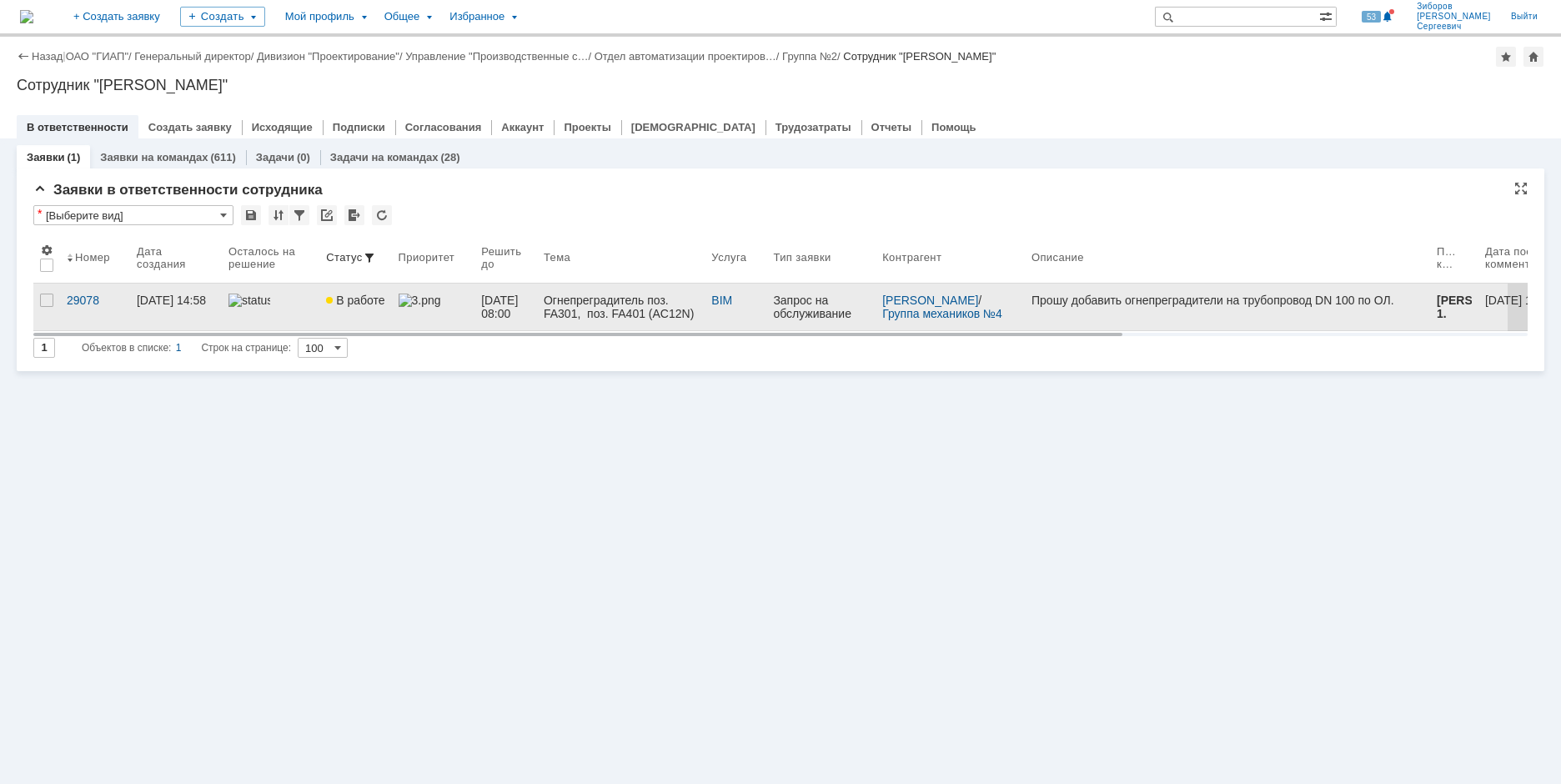
click at [627, 304] on div "Огнепреградитель поз. FA301, поз. FA401 (AC12N)" at bounding box center [621, 307] width 154 height 27
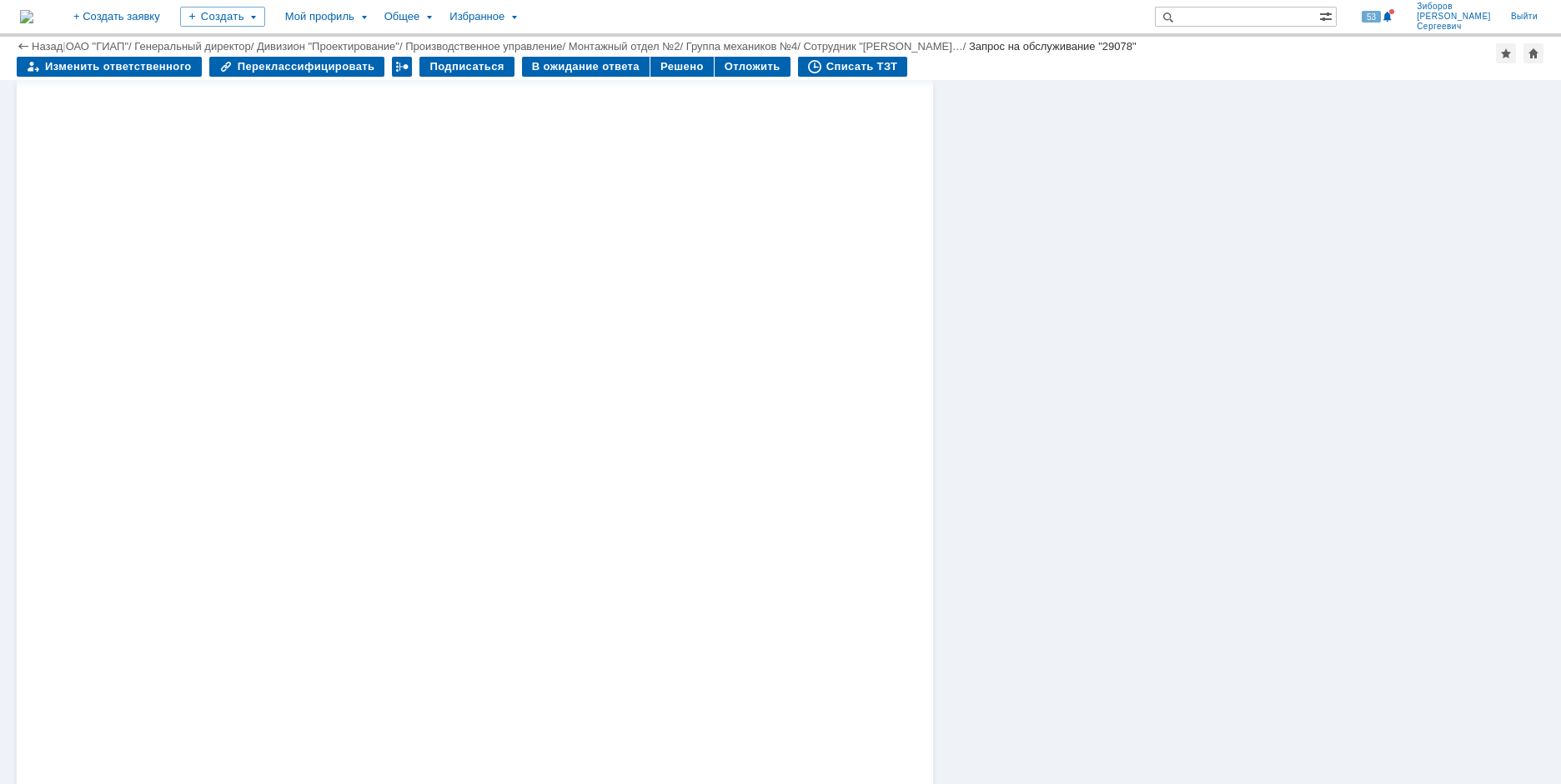
scroll to position [1300, 0]
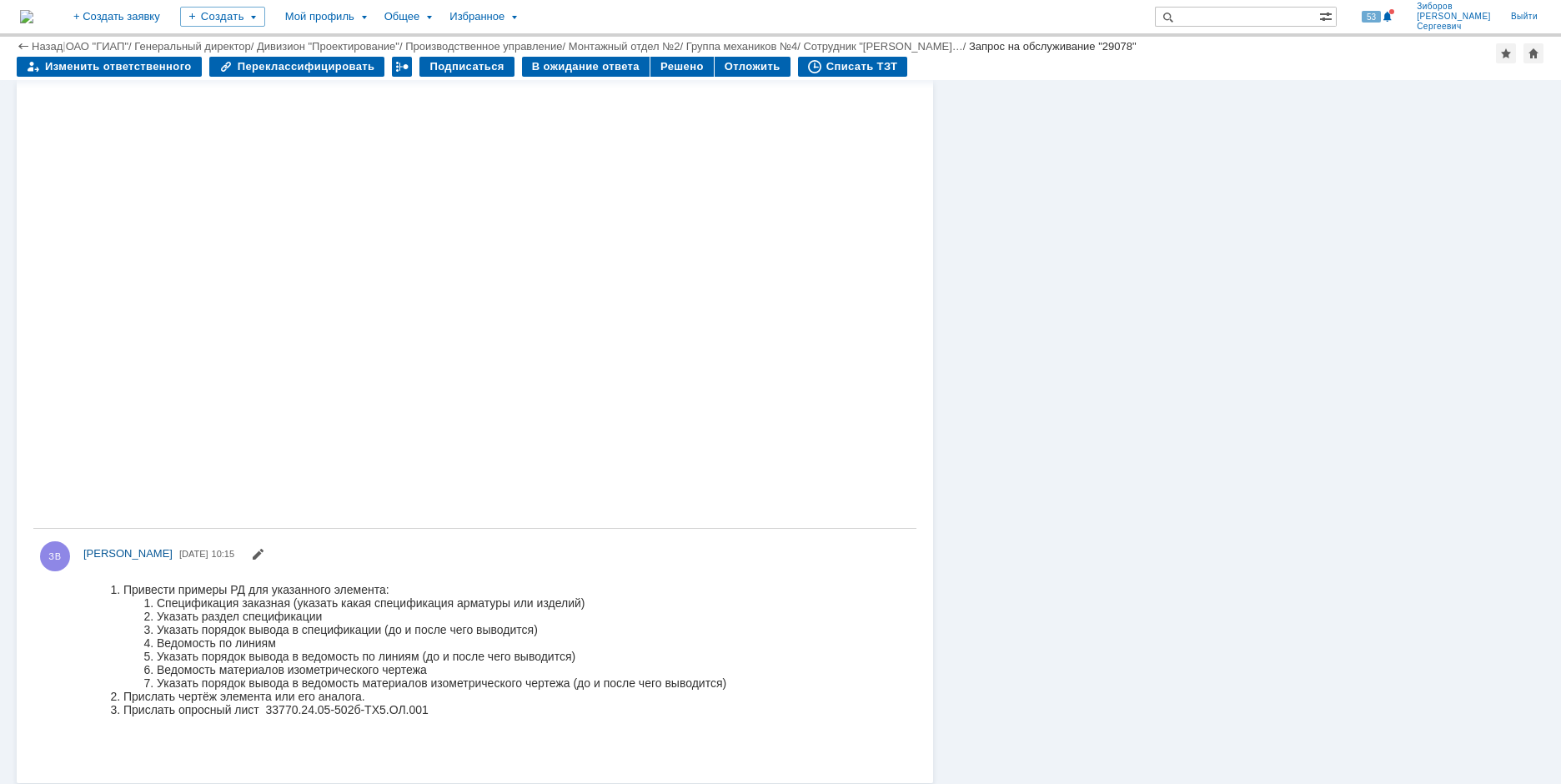
drag, startPoint x: 84, startPoint y: -782, endPoint x: 249, endPoint y: 456, distance: 1248.9
copy body "1. 1. Спецификация арматуры 2. Огнепреградители 3. в конце (после всей стандарт…"
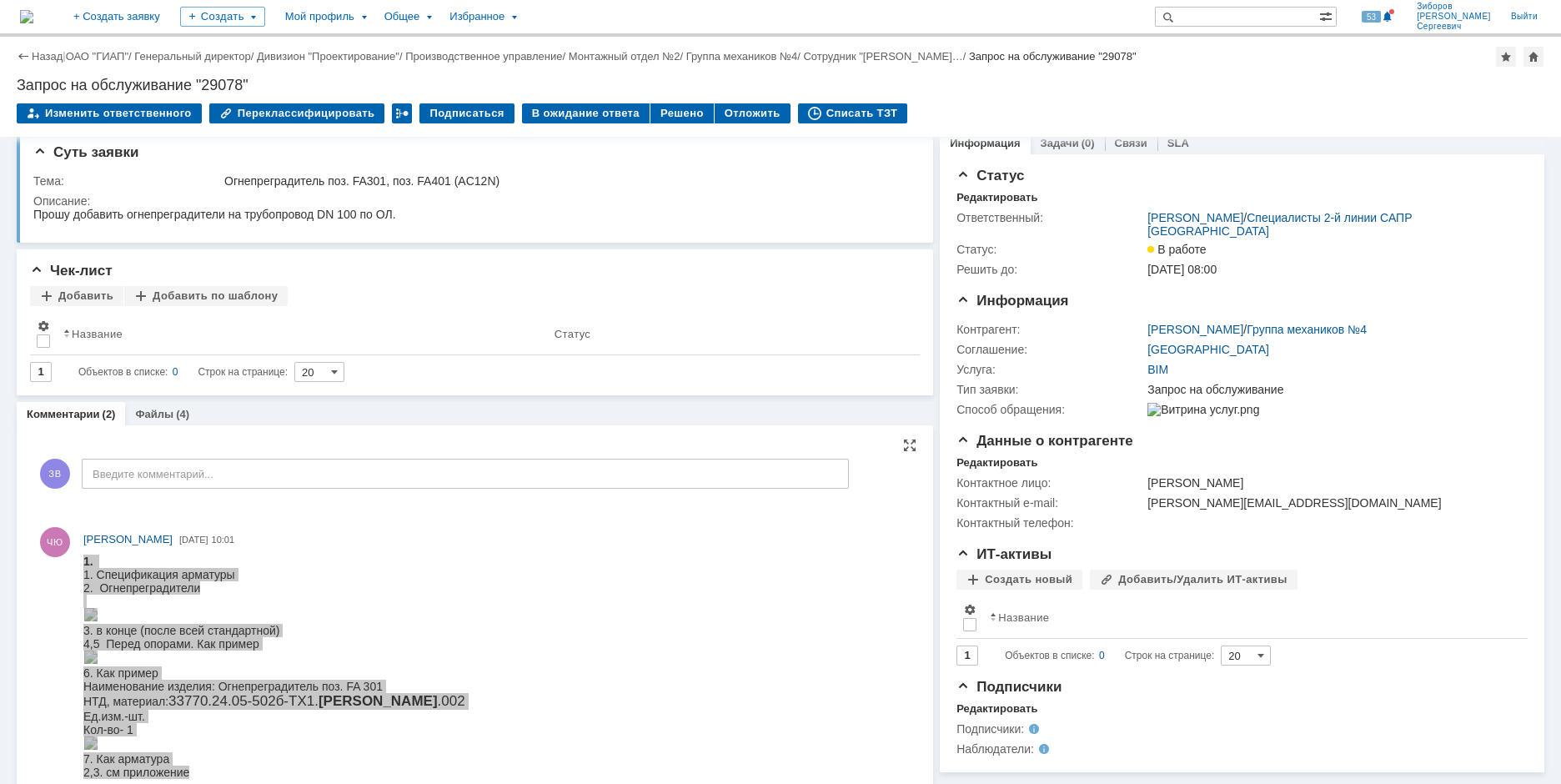
scroll to position [0, 0]
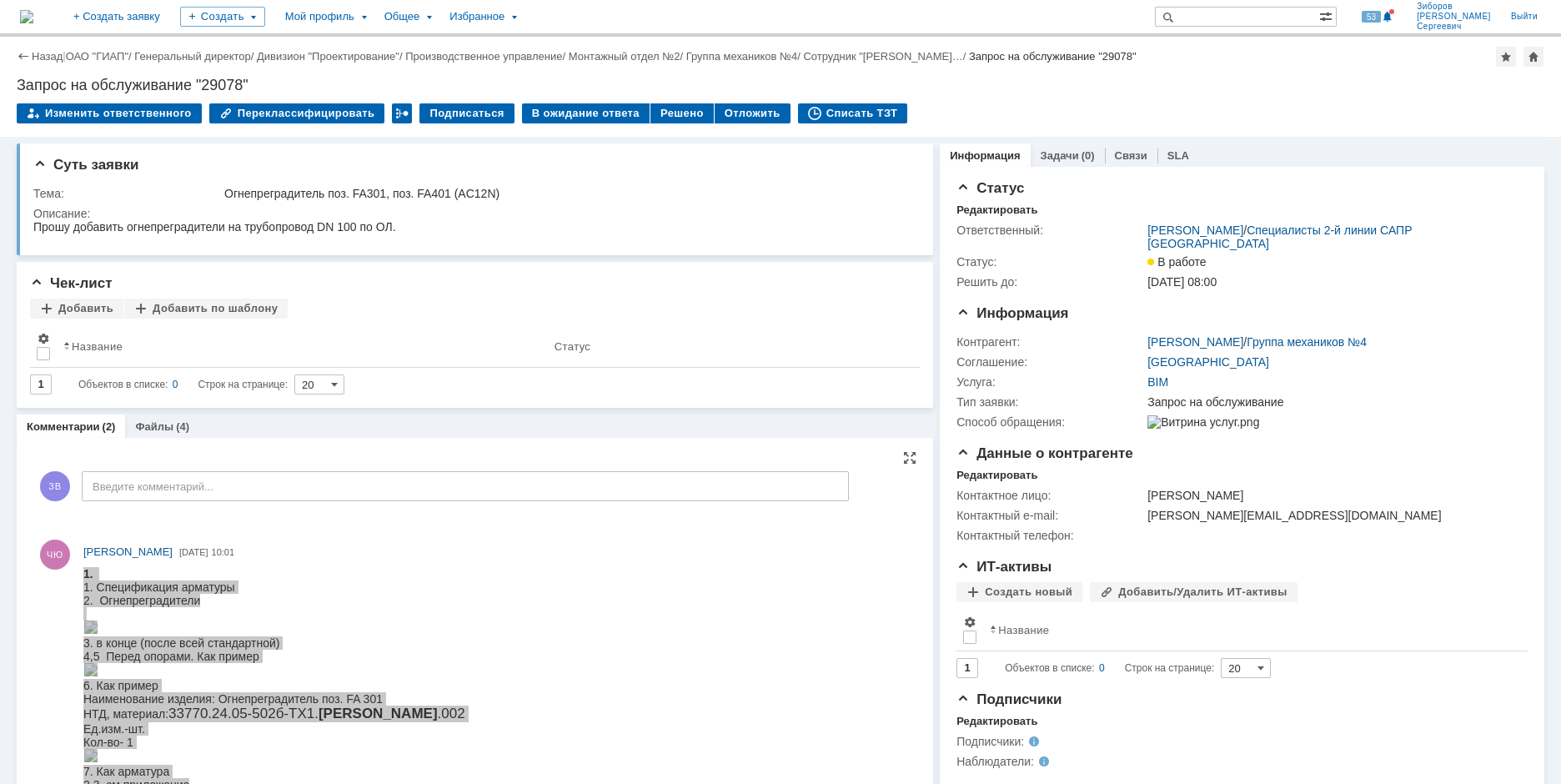
click at [390, 556] on div "ЧЮ Черникова Юлия Васильевна 07.10.2025 10:01" at bounding box center [496, 552] width 826 height 18
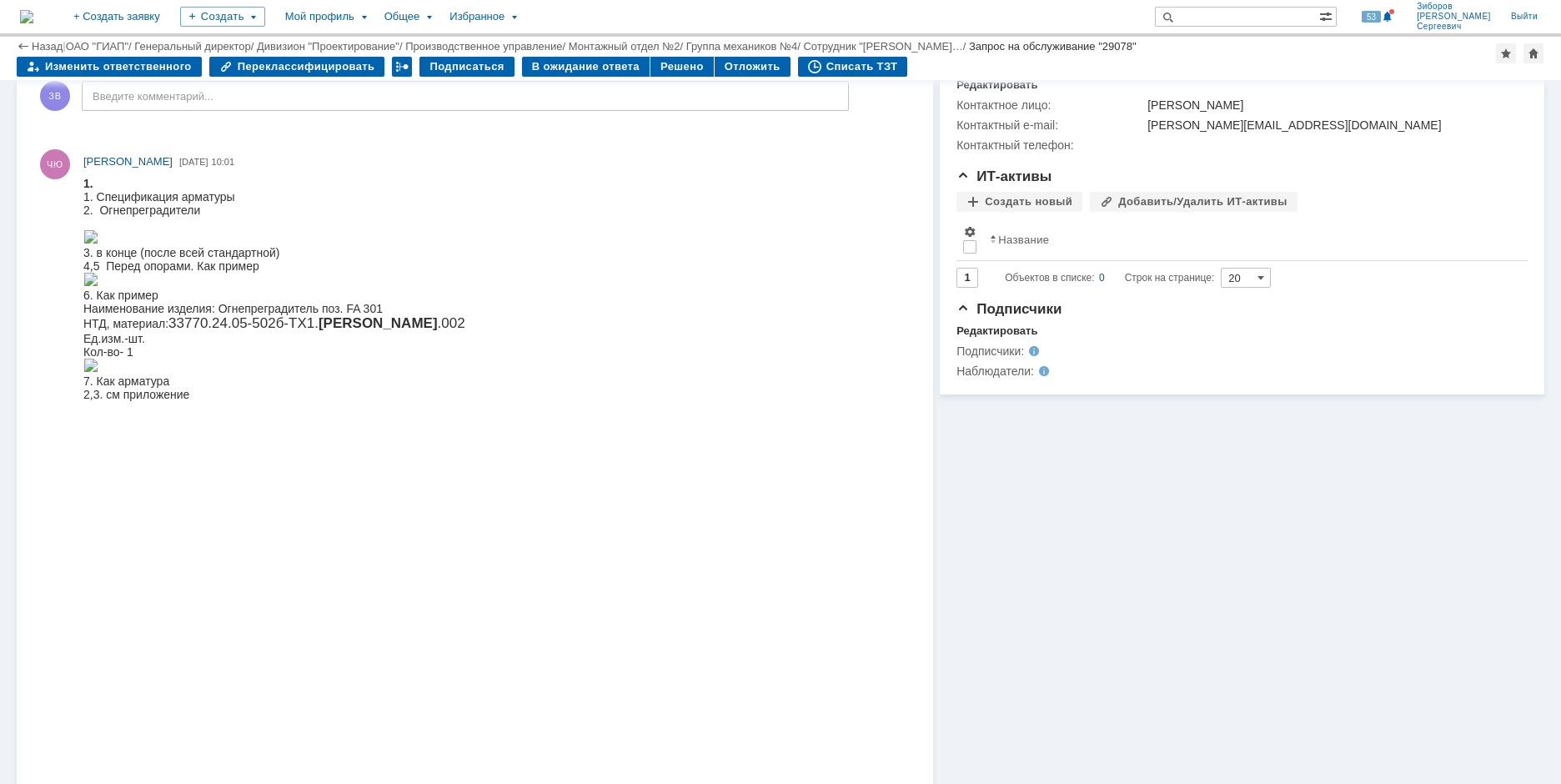
click at [756, 441] on html "1. 1. Спецификация арматуры 2. Огнепреградители 3. в конце (после всей стандарт…" at bounding box center [492, 309] width 818 height 264
click at [98, 244] on img at bounding box center [90, 237] width 15 height 13
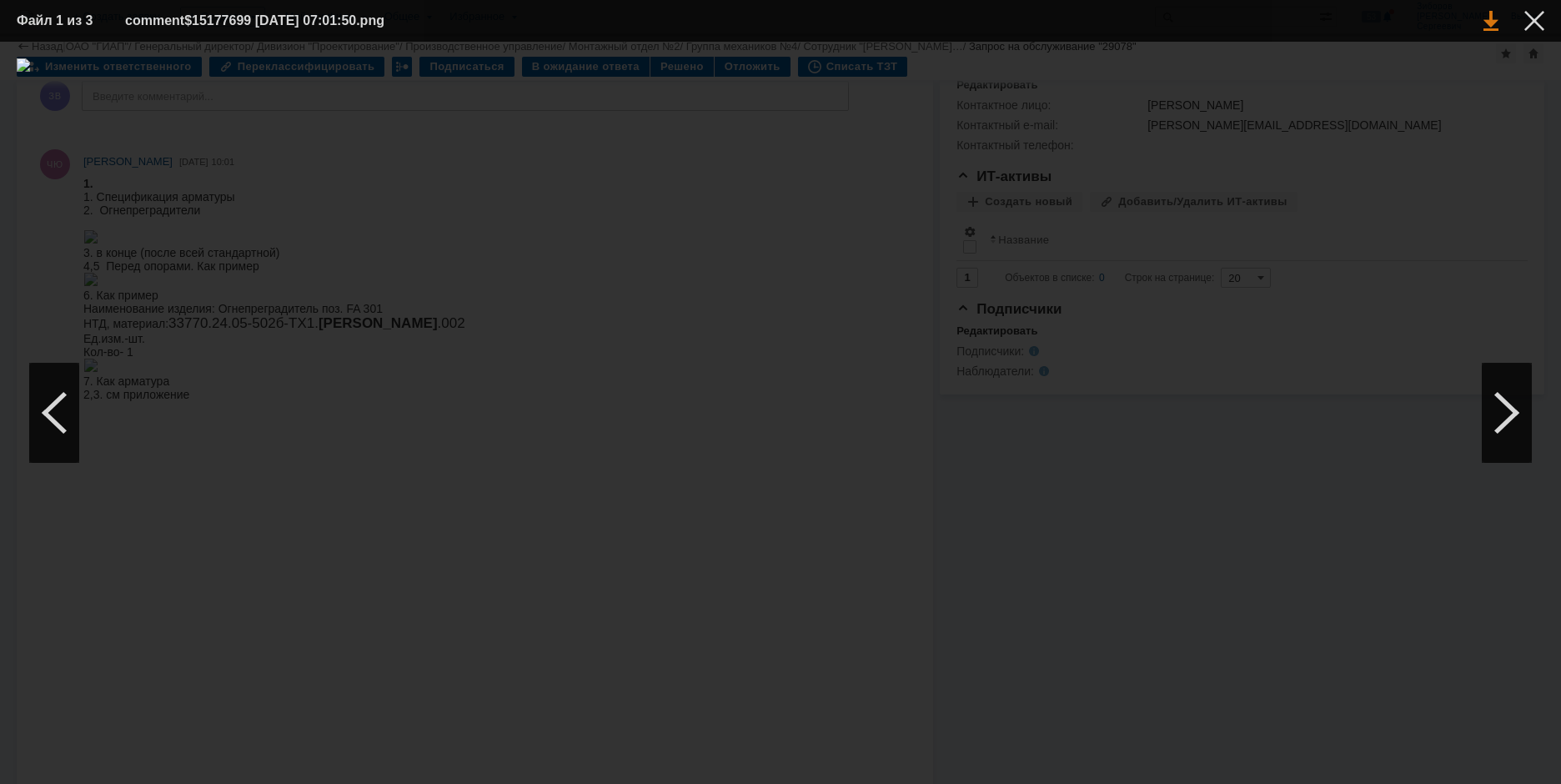
click at [1497, 30] on link at bounding box center [1490, 21] width 15 height 20
click at [1498, 420] on div at bounding box center [1507, 413] width 50 height 100
click at [1487, 17] on link at bounding box center [1490, 21] width 15 height 20
click at [1511, 407] on div at bounding box center [1507, 413] width 50 height 100
click at [1490, 21] on link at bounding box center [1490, 21] width 15 height 20
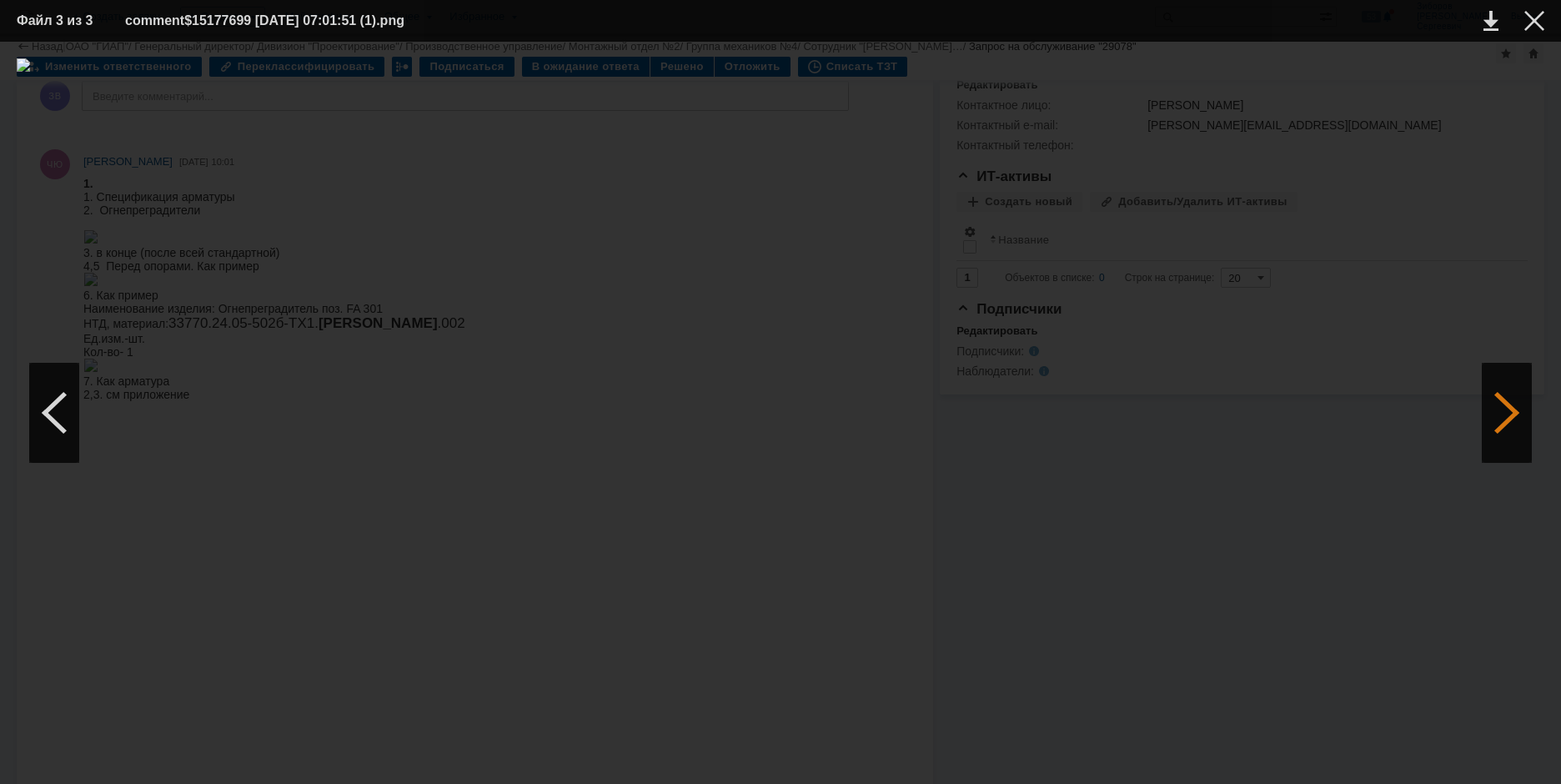
click at [1483, 414] on div at bounding box center [1507, 413] width 50 height 100
click at [1495, 17] on link at bounding box center [1490, 21] width 15 height 20
click at [1524, 430] on div at bounding box center [1507, 413] width 50 height 100
click at [1538, 17] on div at bounding box center [1534, 21] width 20 height 20
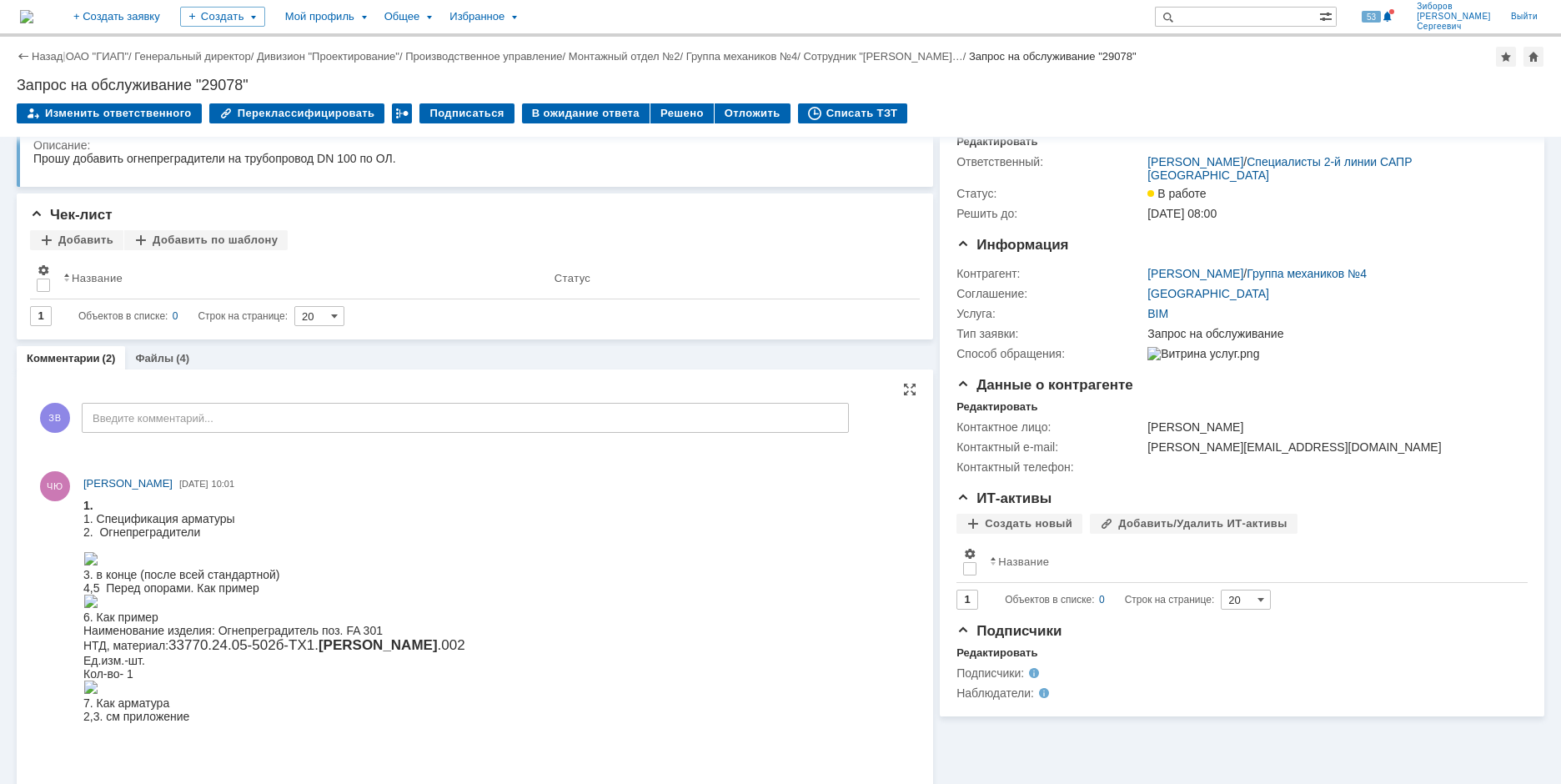
scroll to position [0, 0]
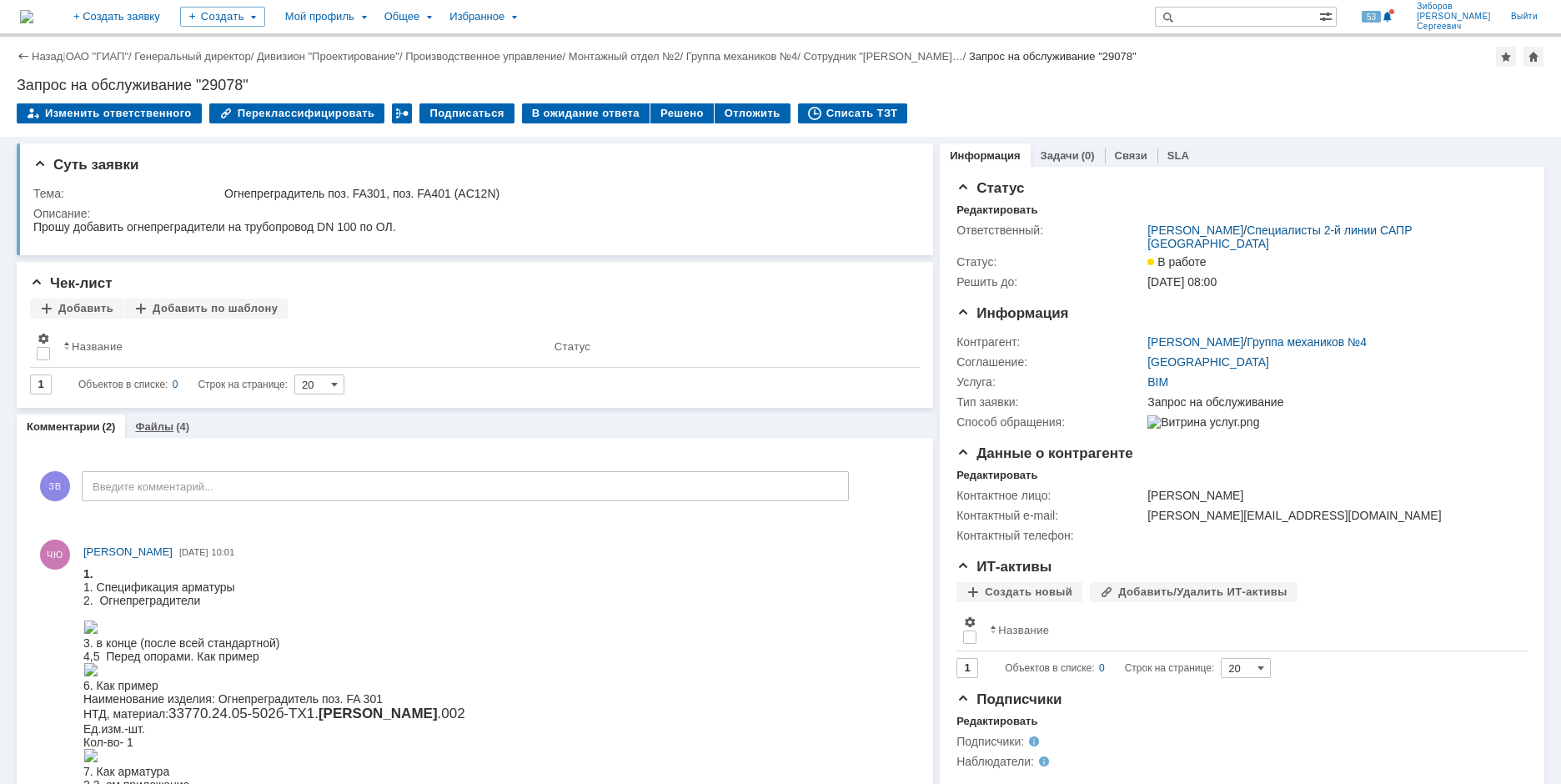
click at [149, 421] on div "Файлы (4)" at bounding box center [162, 426] width 74 height 24
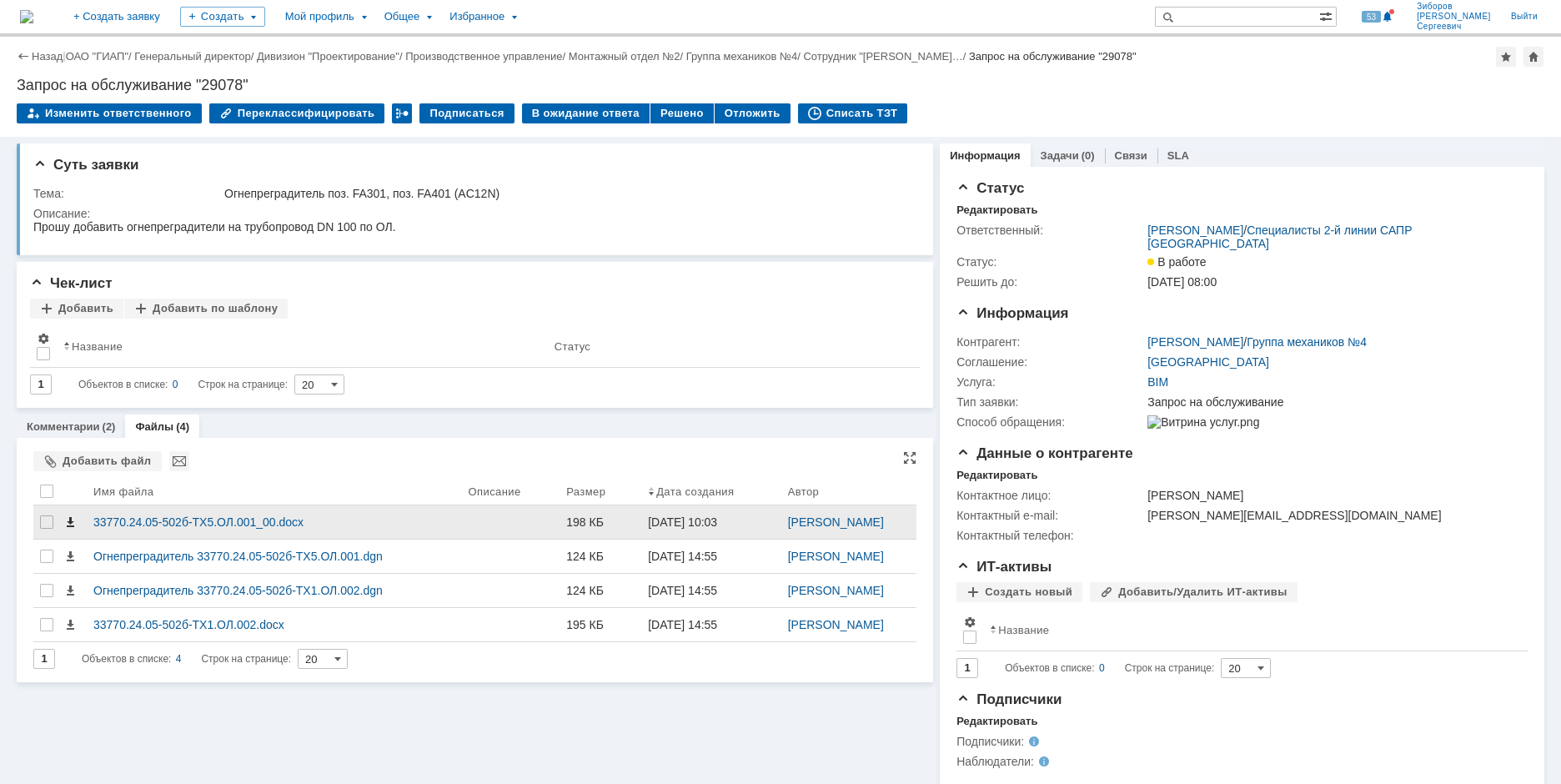
click at [69, 519] on span at bounding box center [70, 521] width 13 height 13
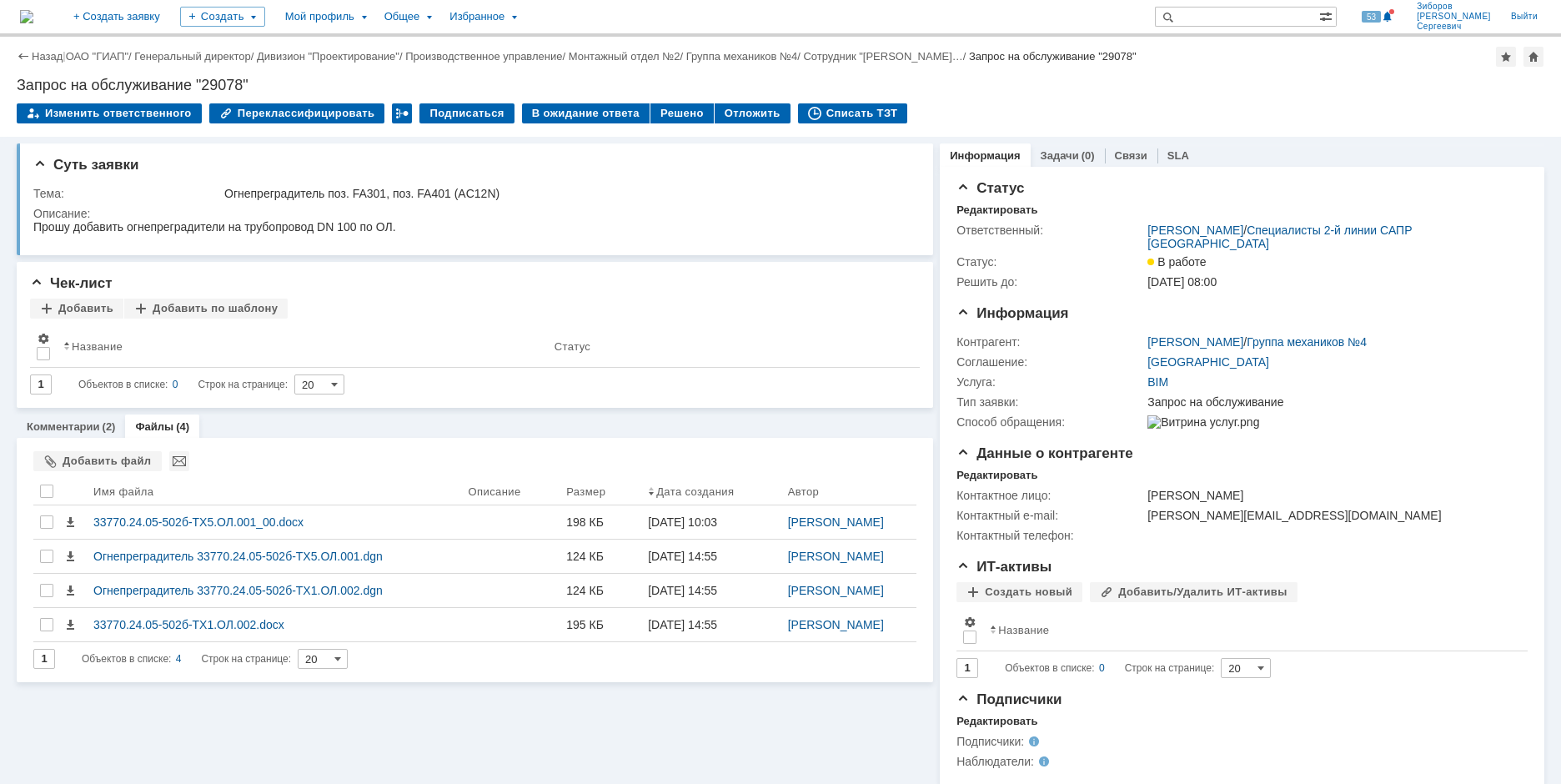
click at [33, 23] on img at bounding box center [26, 16] width 13 height 13
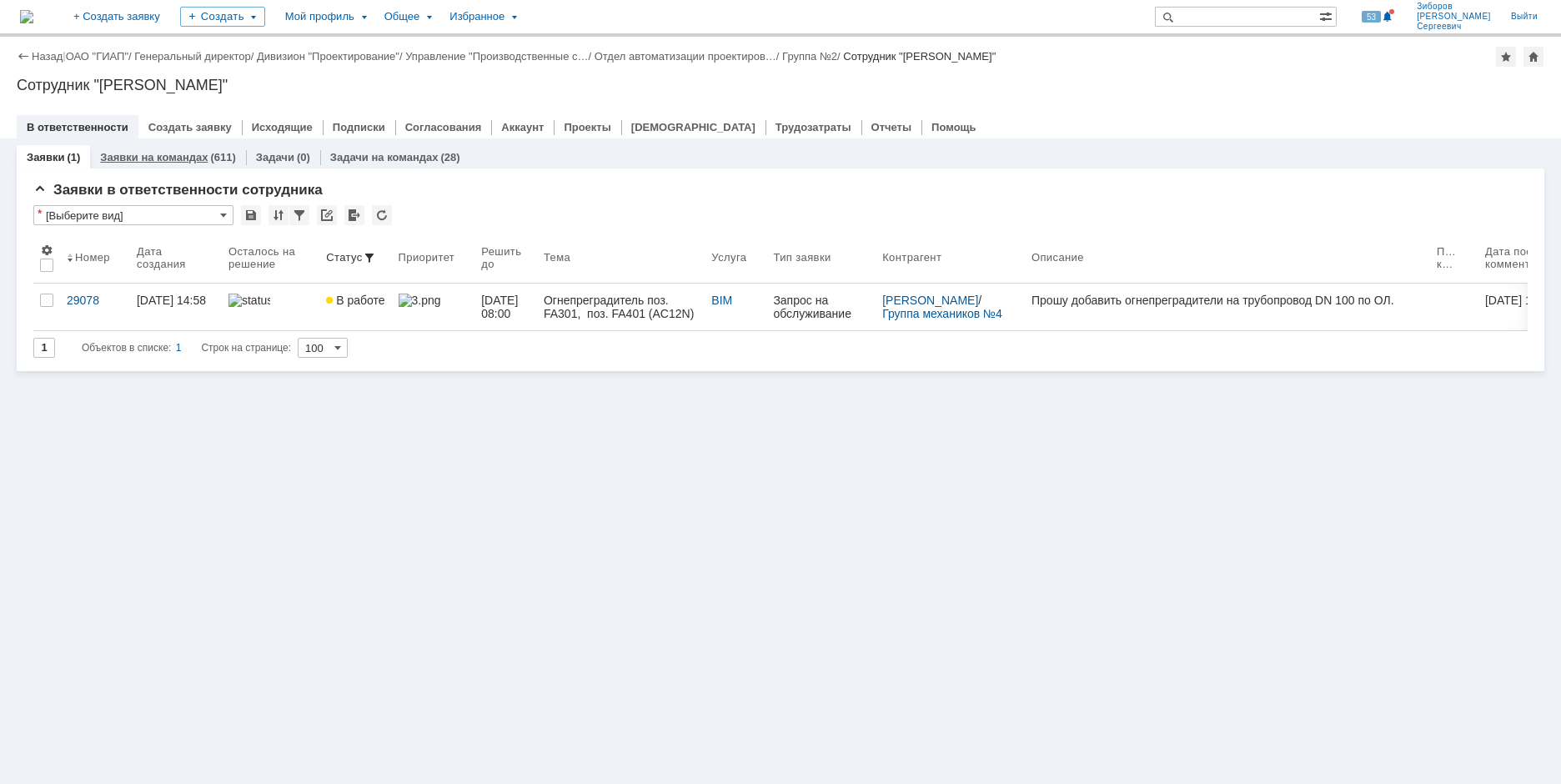
click at [210, 161] on div "(611)" at bounding box center [222, 157] width 25 height 13
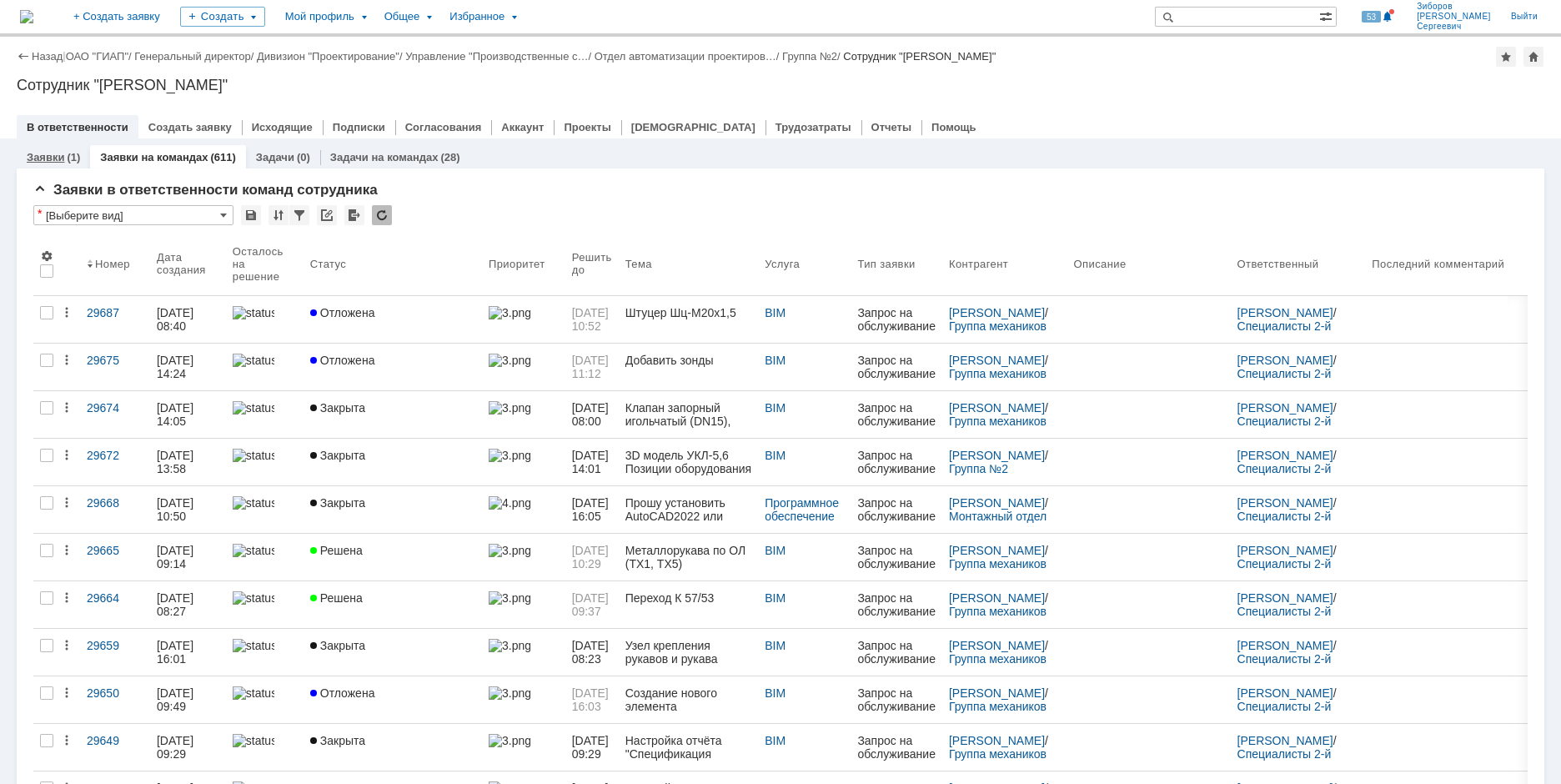
click at [60, 157] on link "Заявки" at bounding box center [46, 157] width 38 height 13
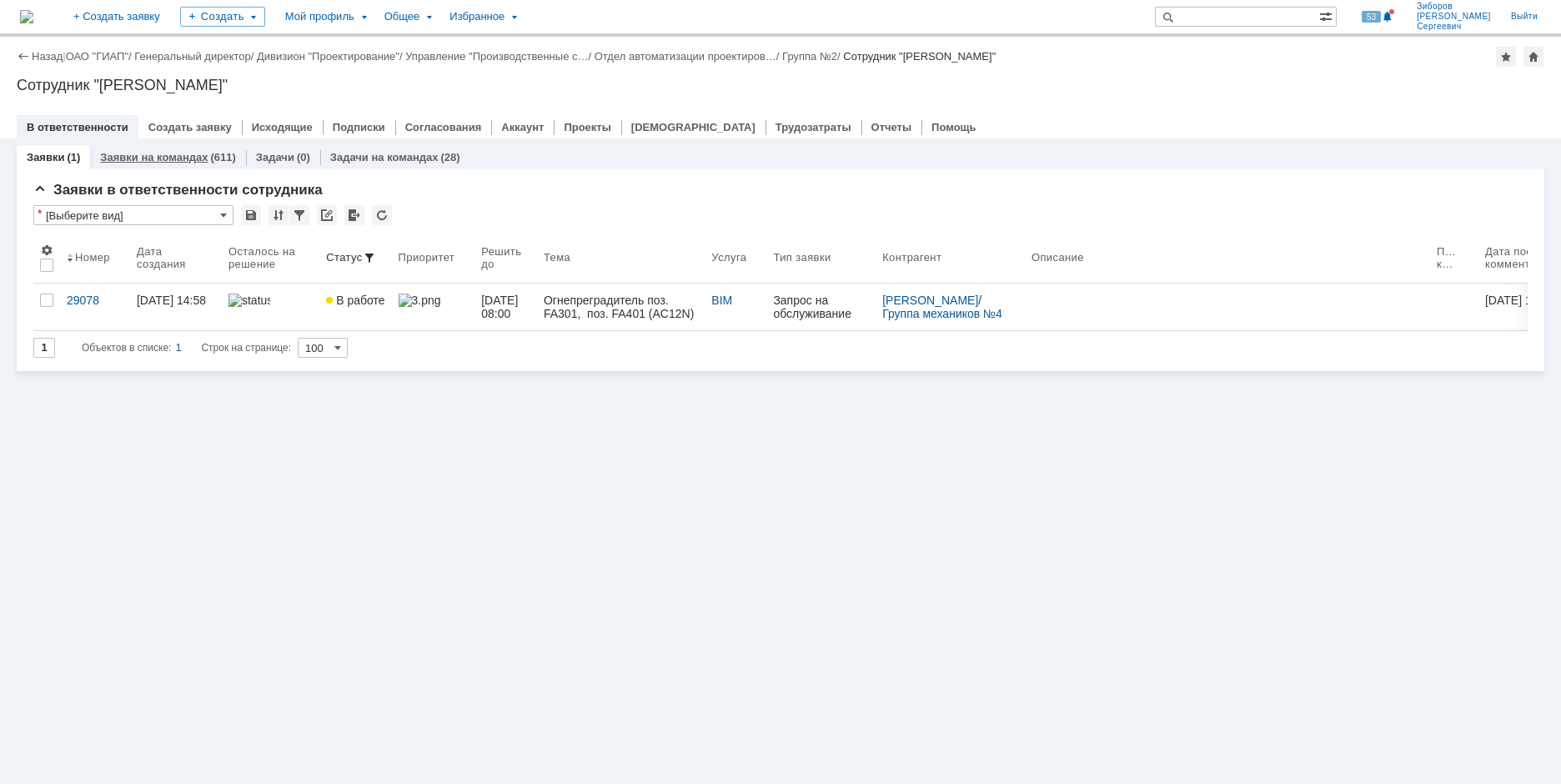
click at [137, 155] on link "Заявки на командах" at bounding box center [154, 157] width 107 height 13
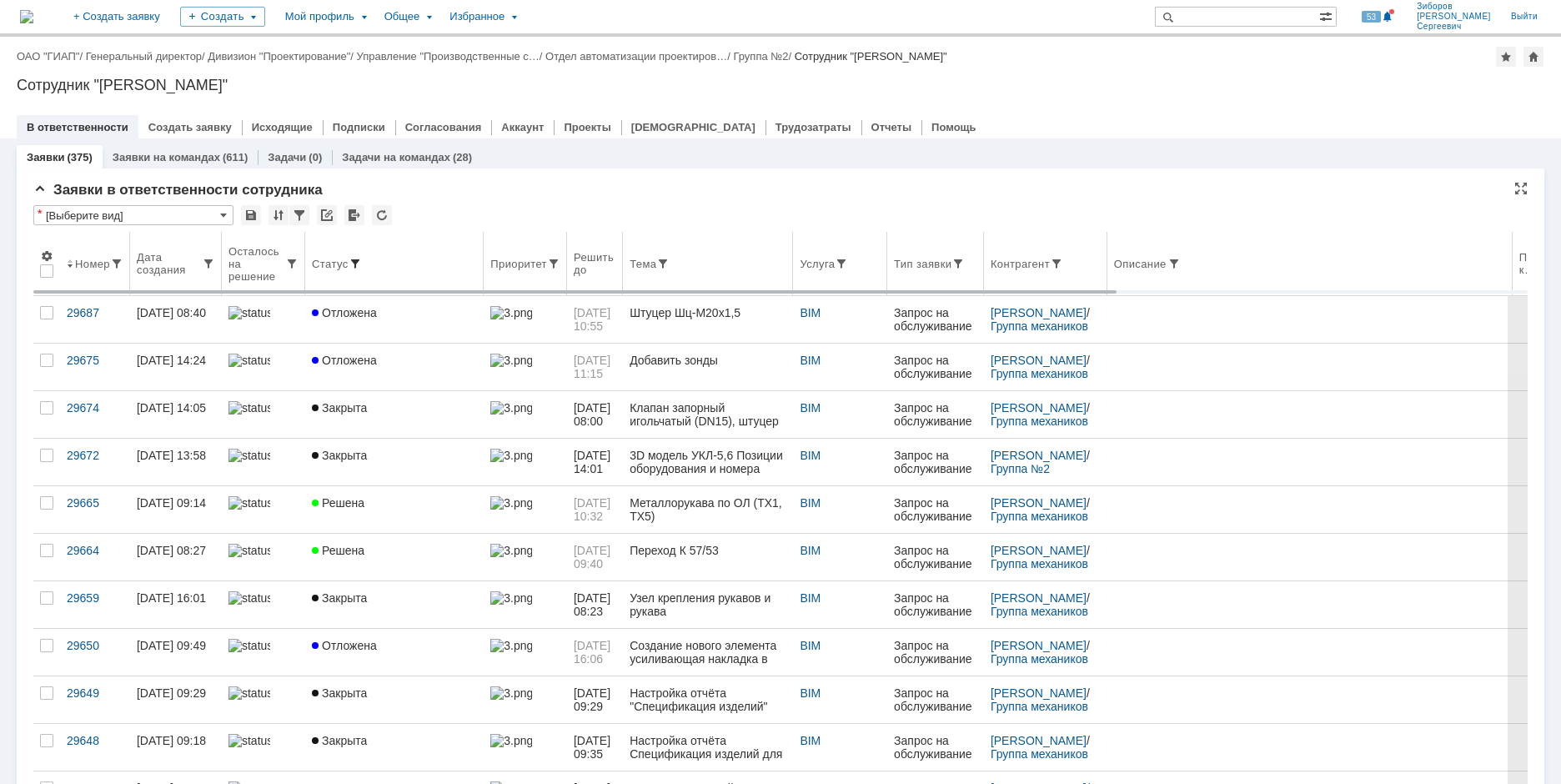
click at [356, 261] on span at bounding box center [355, 263] width 13 height 13
click at [353, 262] on span at bounding box center [355, 263] width 13 height 13
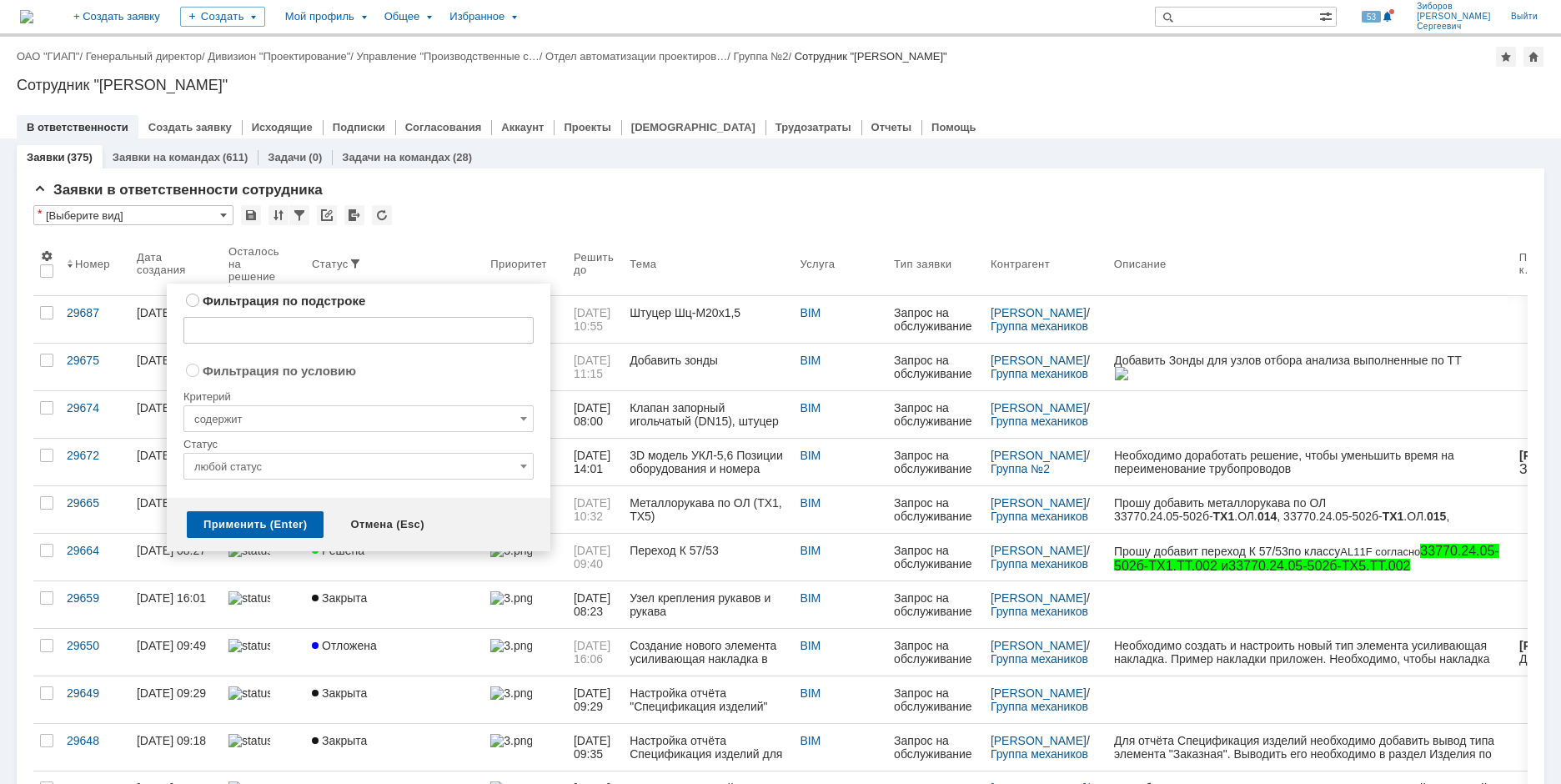
click at [228, 466] on input "любой статус" at bounding box center [358, 466] width 350 height 27
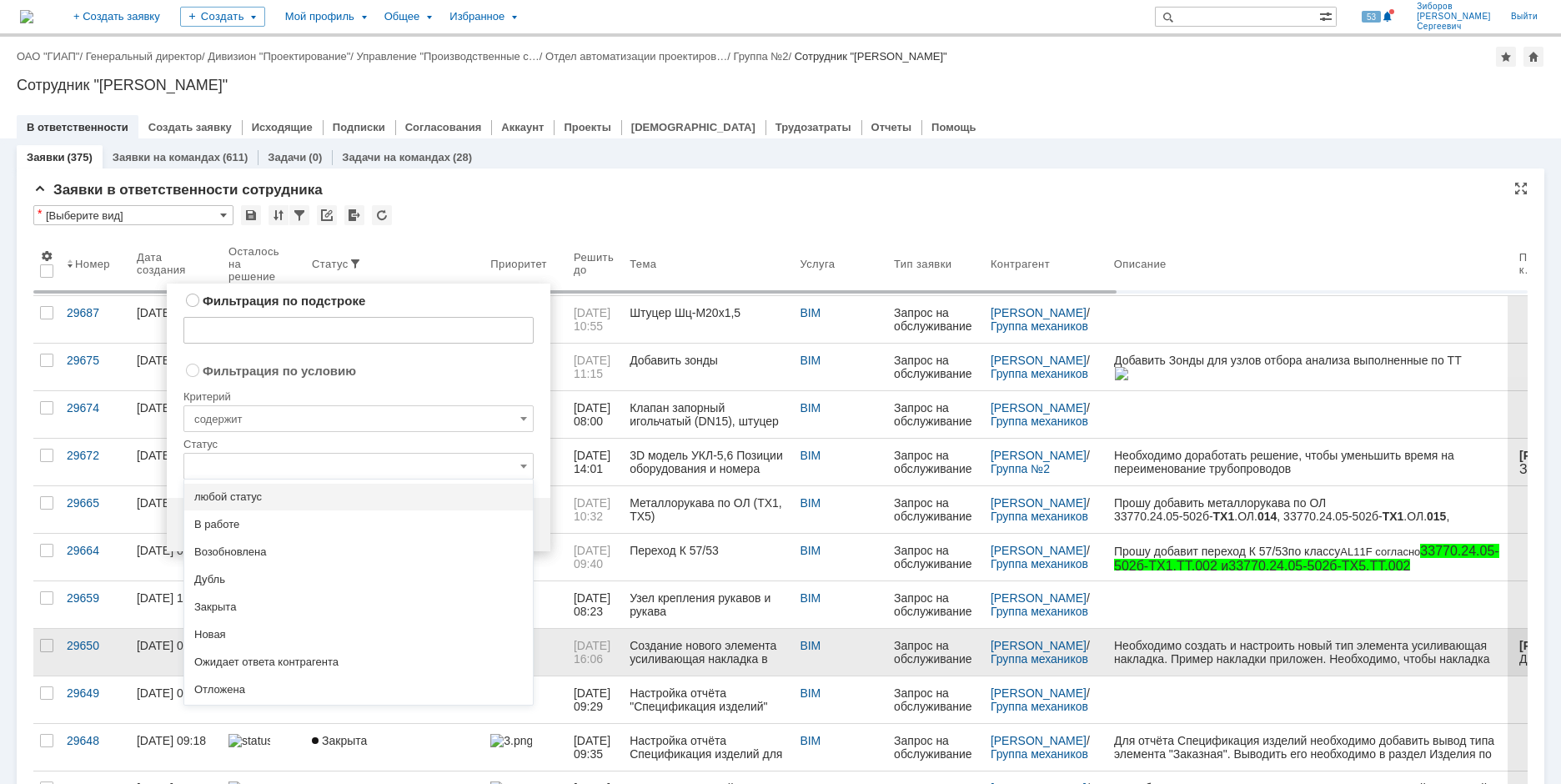
click at [298, 662] on span "Ожидает ответа контрагента" at bounding box center [359, 662] width 329 height 13
radio input "true"
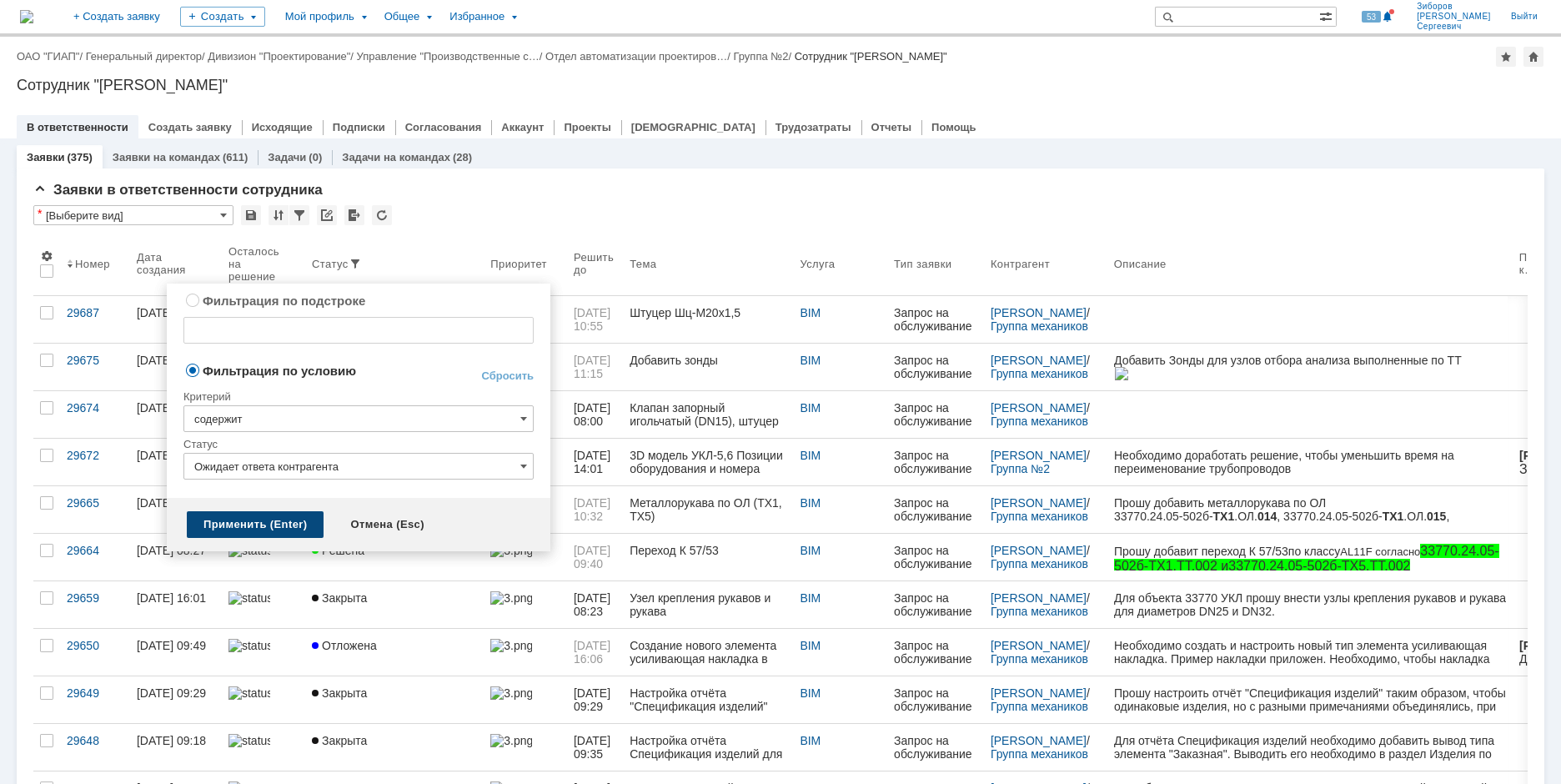
type input "Ожидает ответа контрагента"
click at [246, 523] on div "Применить (Enter)" at bounding box center [255, 524] width 137 height 27
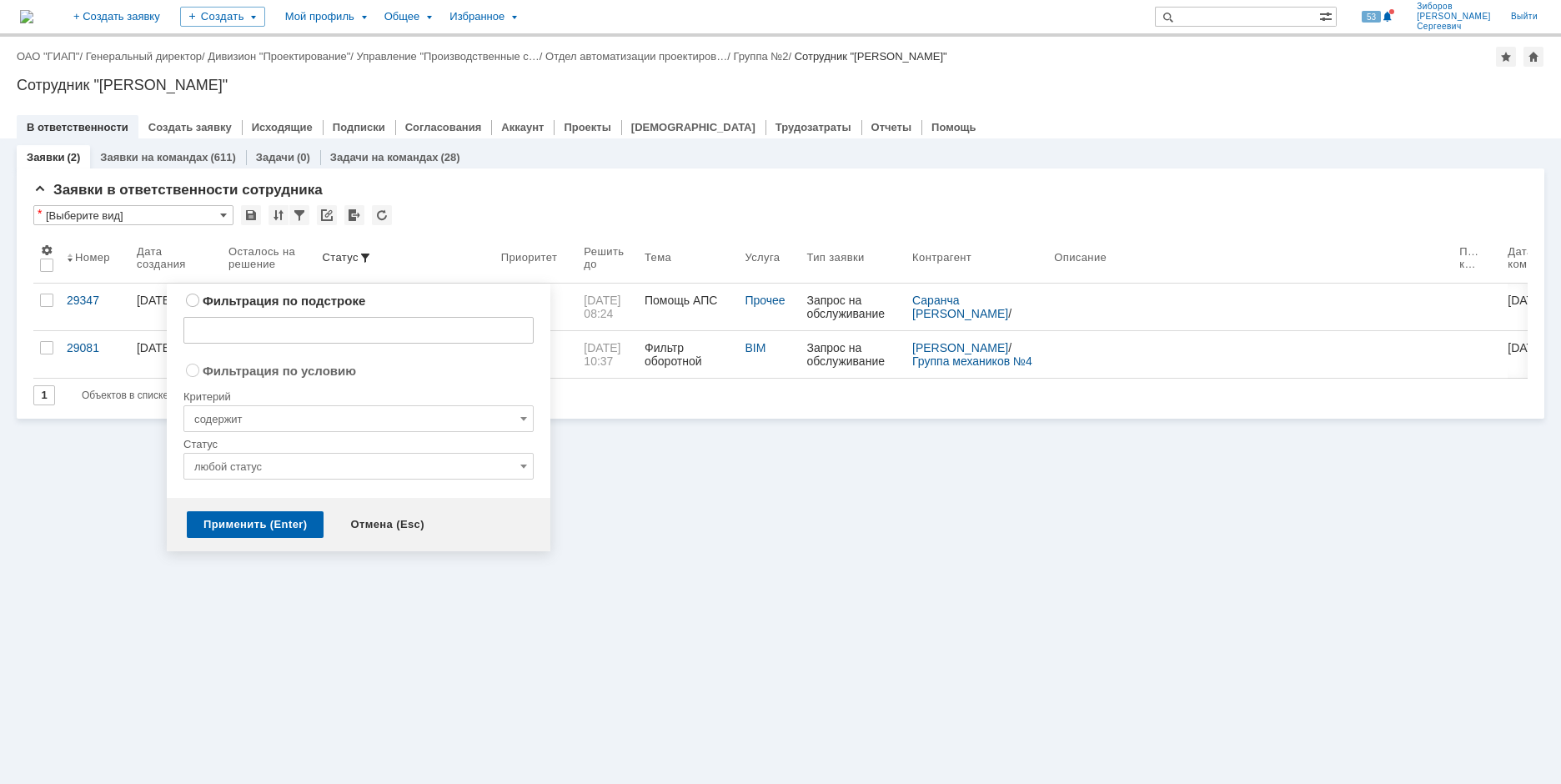
click at [788, 486] on div "Заявки (2) Заявки на командах (611) Задачи (0) Задачи на командах (28) Заявки в…" at bounding box center [780, 461] width 1561 height 646
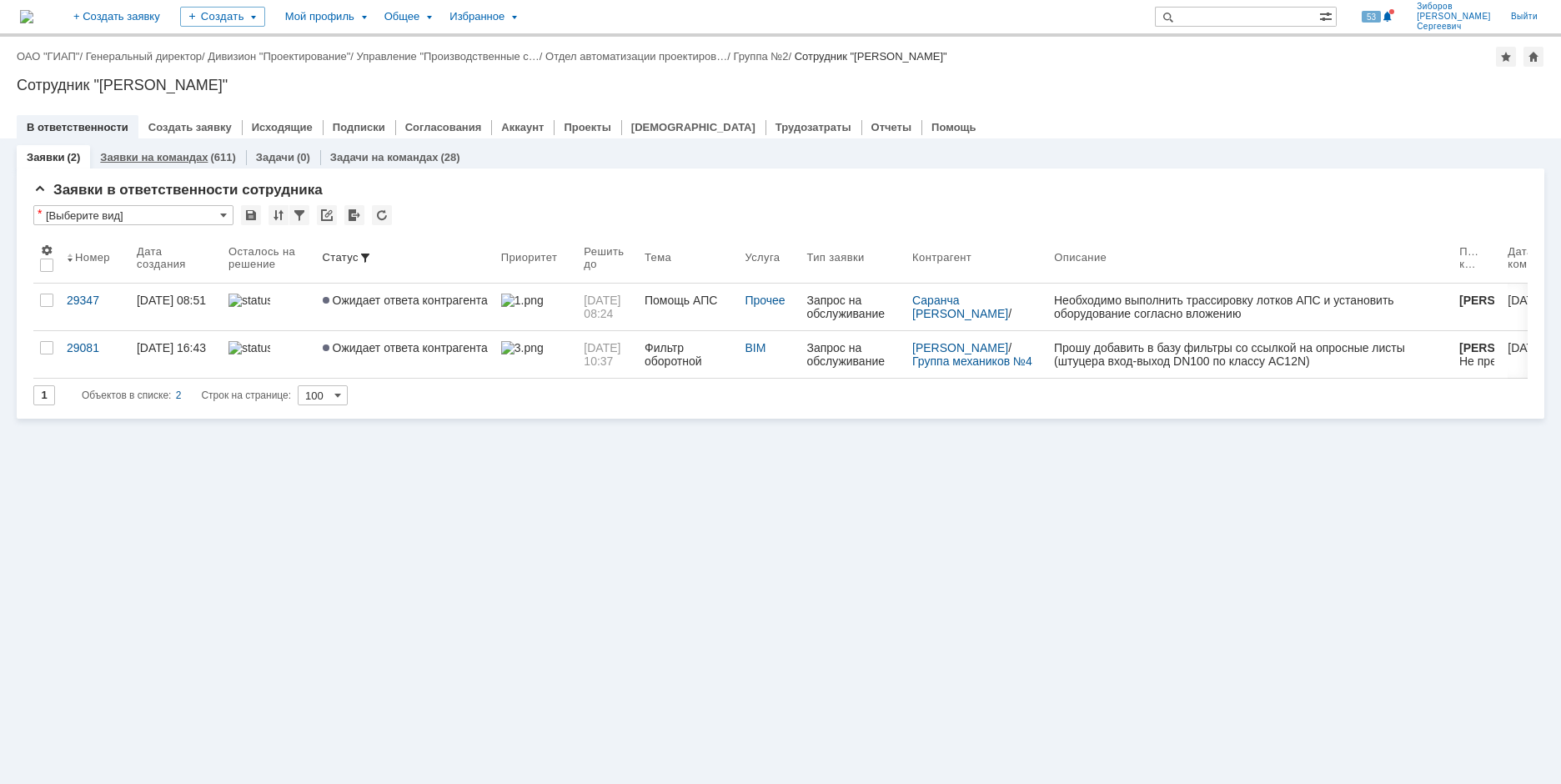
click at [173, 156] on link "Заявки на командах" at bounding box center [154, 157] width 107 height 13
